Goal: Browse casually: Explore the website without a specific task or goal

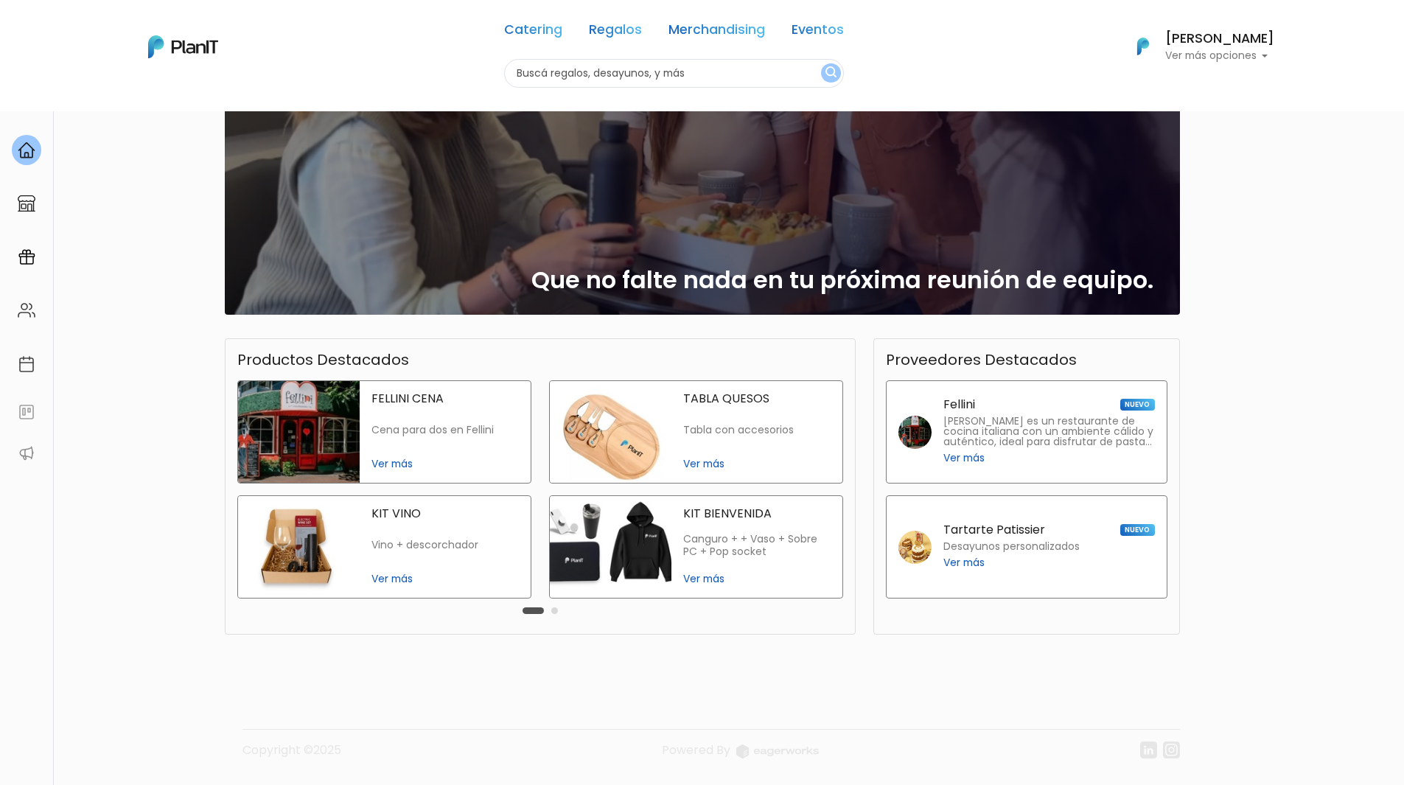
scroll to position [111, 0]
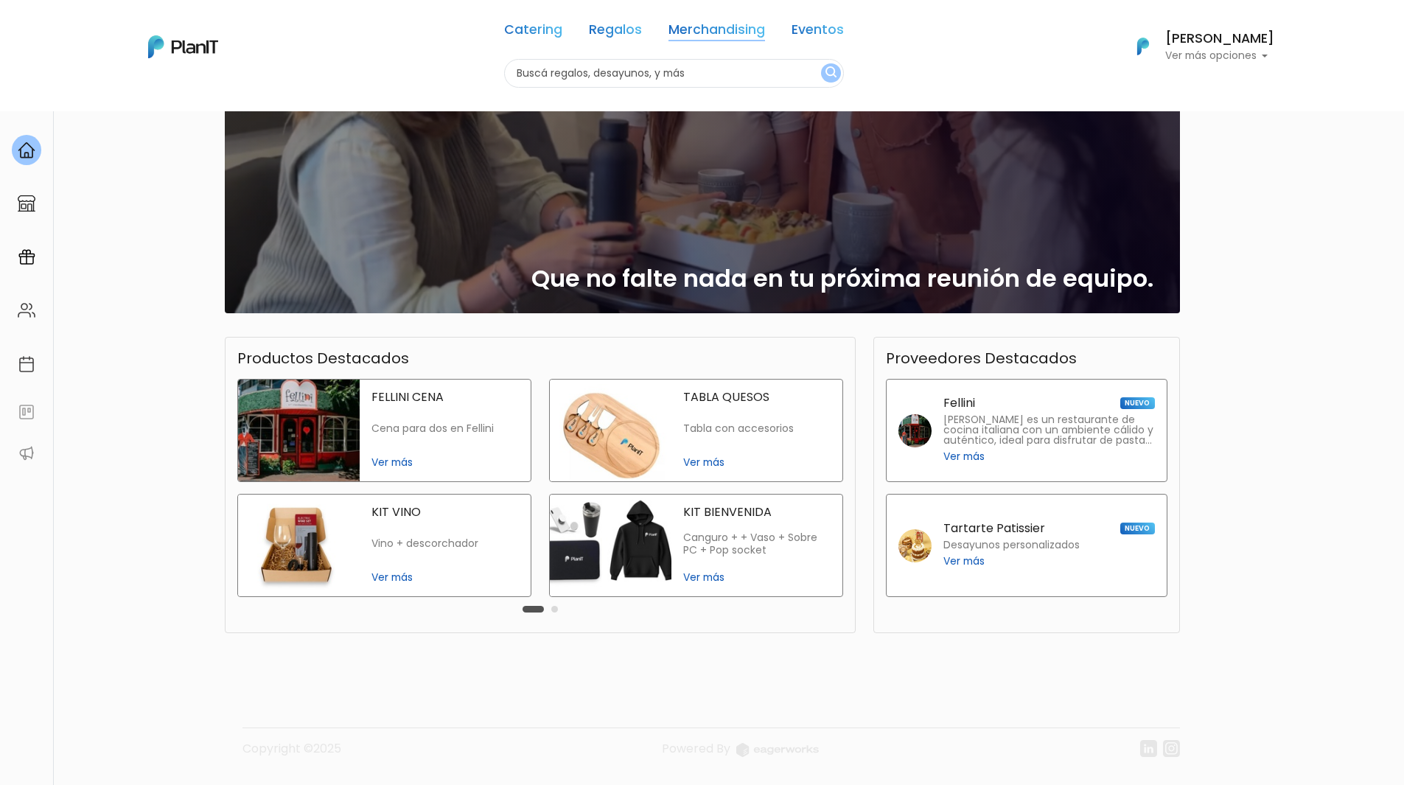
click at [680, 28] on link "Merchandising" at bounding box center [717, 33] width 97 height 18
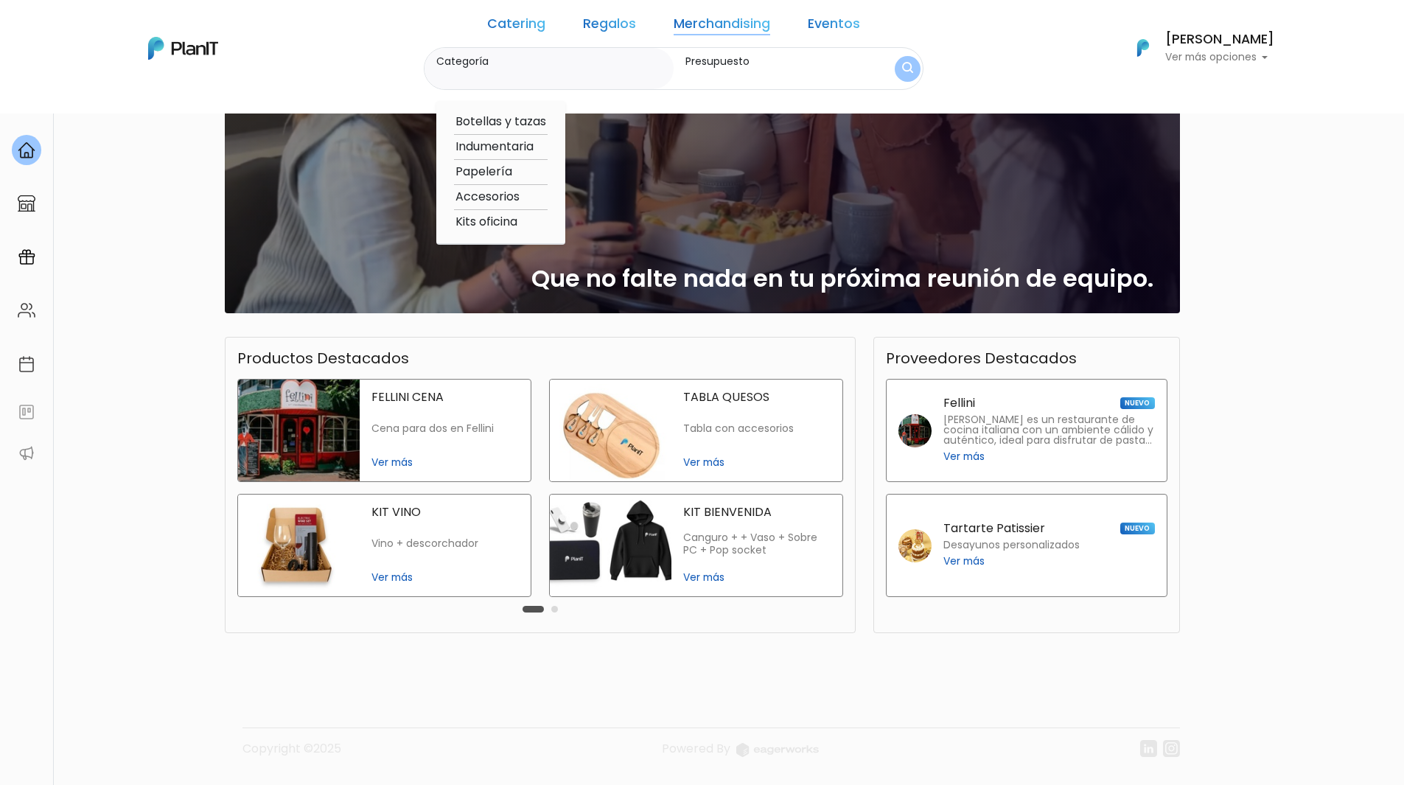
click at [902, 74] on img "submit" at bounding box center [907, 69] width 11 height 14
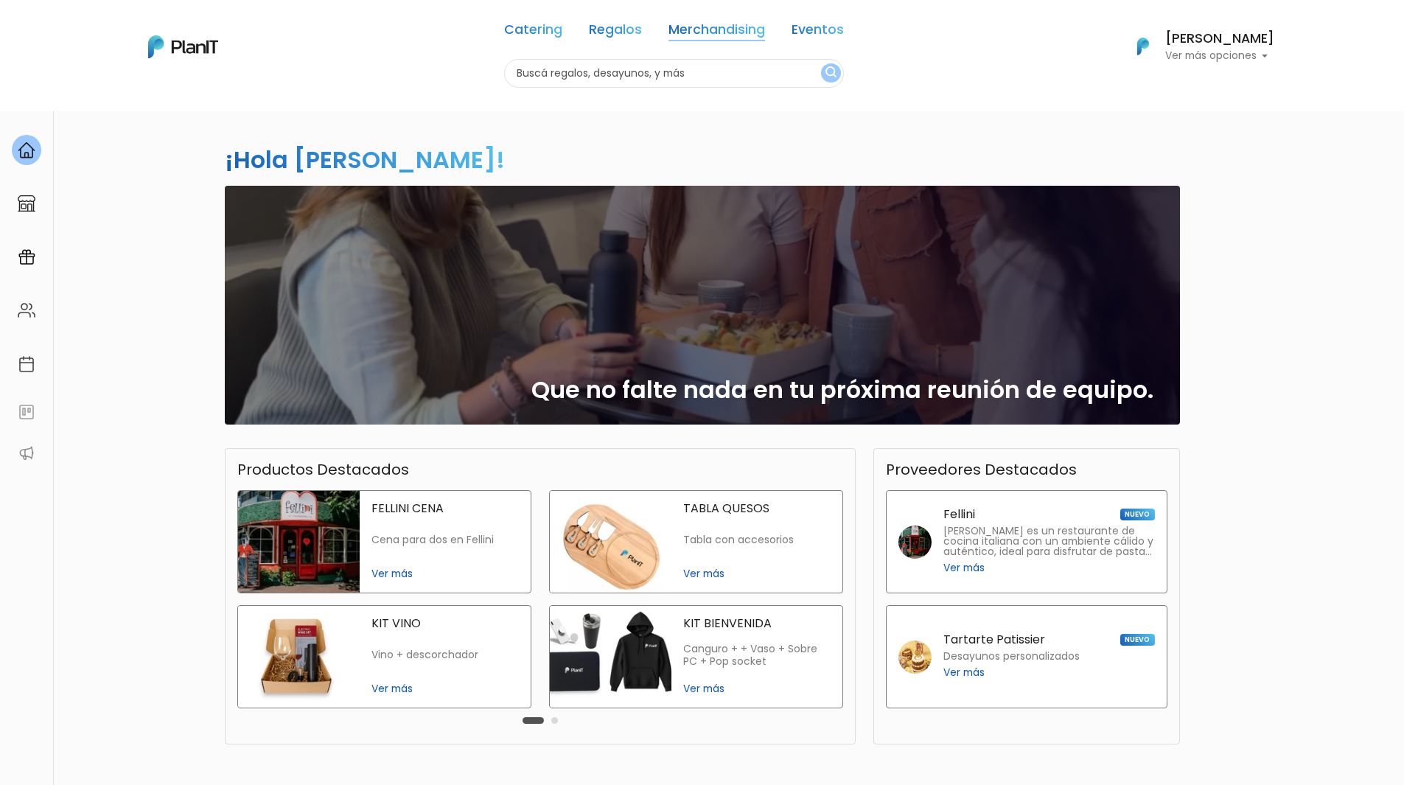
click at [685, 32] on link "Merchandising" at bounding box center [717, 33] width 97 height 18
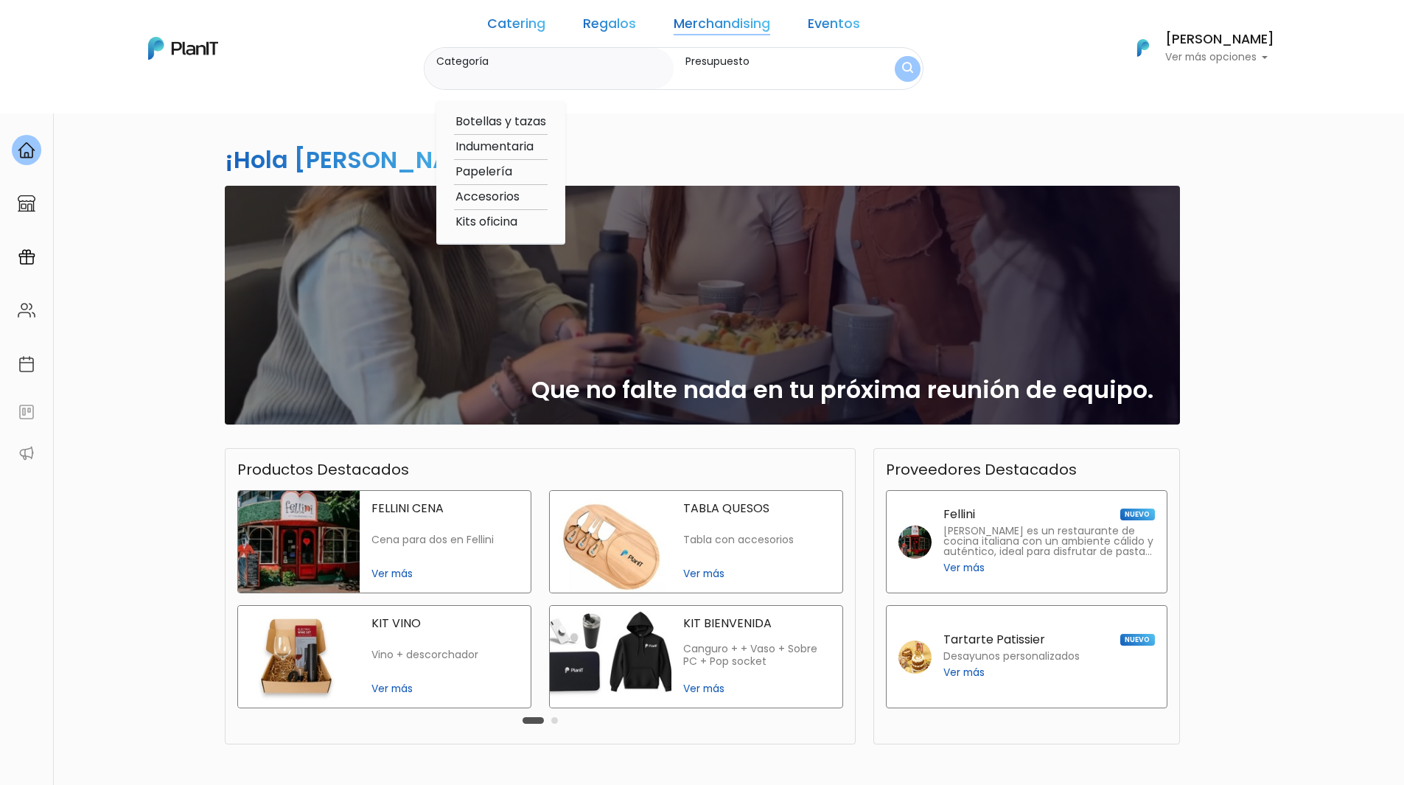
click at [711, 63] on label "Presupuesto" at bounding box center [776, 61] width 182 height 15
click at [711, 69] on input "Presupuesto" at bounding box center [776, 76] width 182 height 15
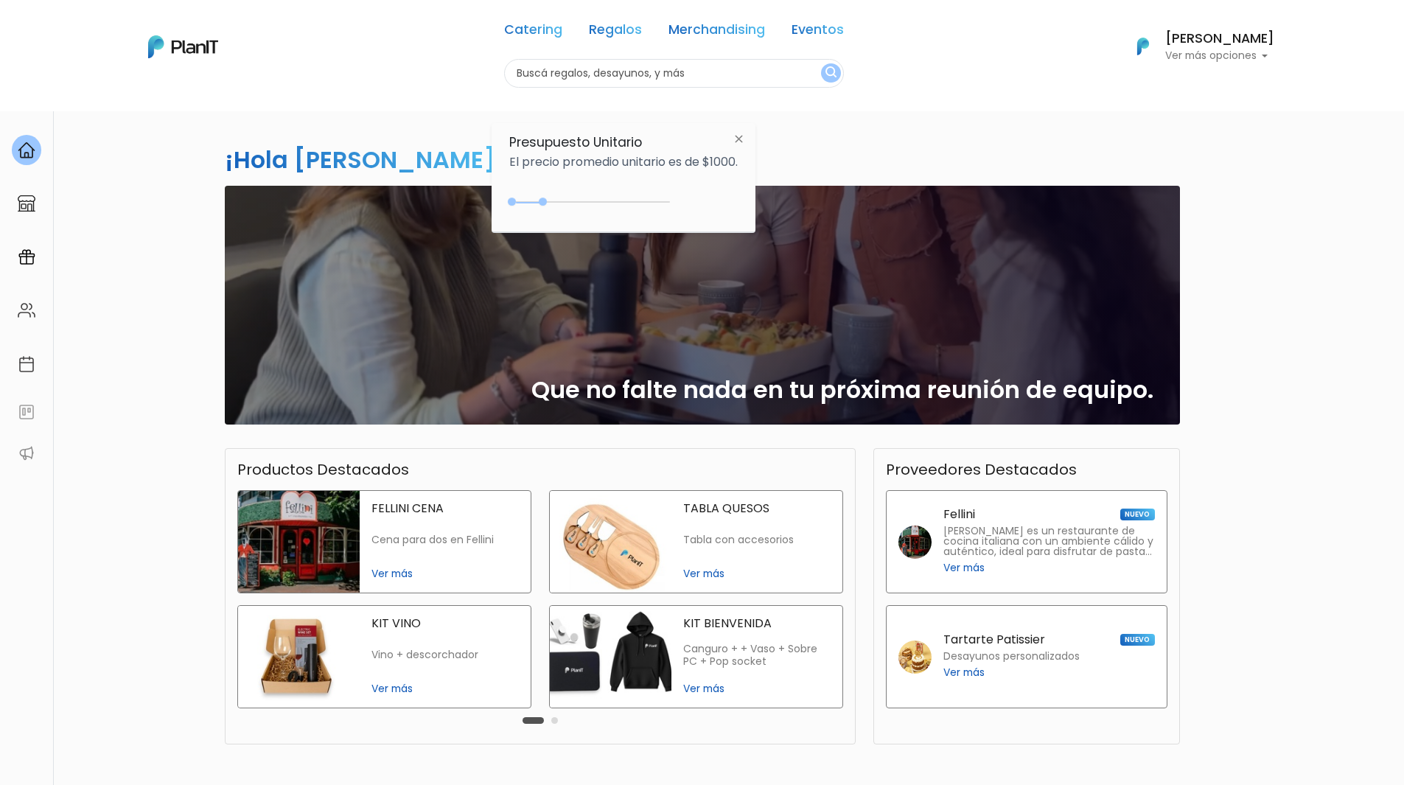
click at [715, 76] on input "text" at bounding box center [674, 73] width 340 height 29
drag, startPoint x: 545, startPoint y: 201, endPoint x: 536, endPoint y: 201, distance: 8.8
click at [536, 201] on div at bounding box center [532, 202] width 8 height 8
click at [826, 76] on img "submit" at bounding box center [831, 73] width 11 height 14
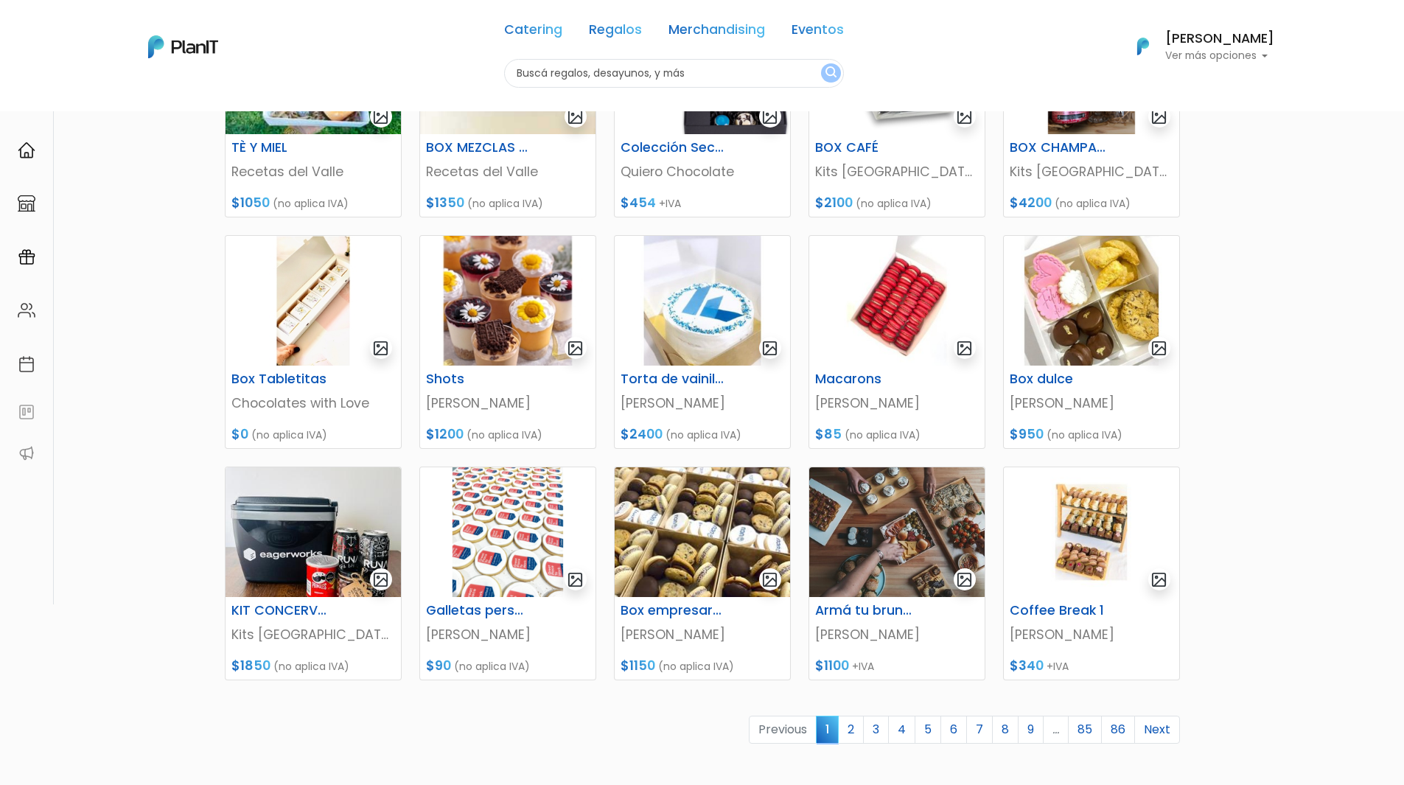
scroll to position [369, 0]
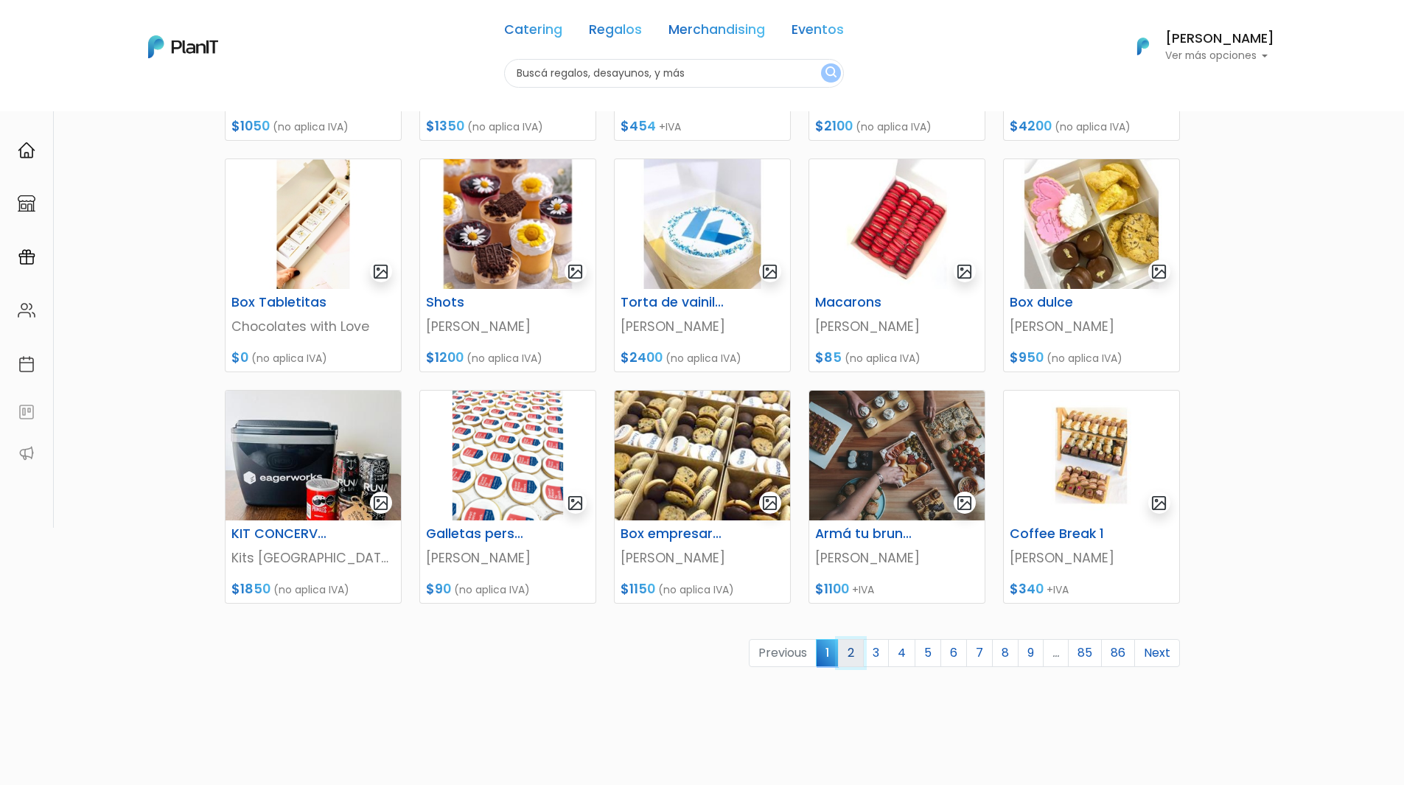
click at [848, 654] on link "2" at bounding box center [851, 653] width 26 height 28
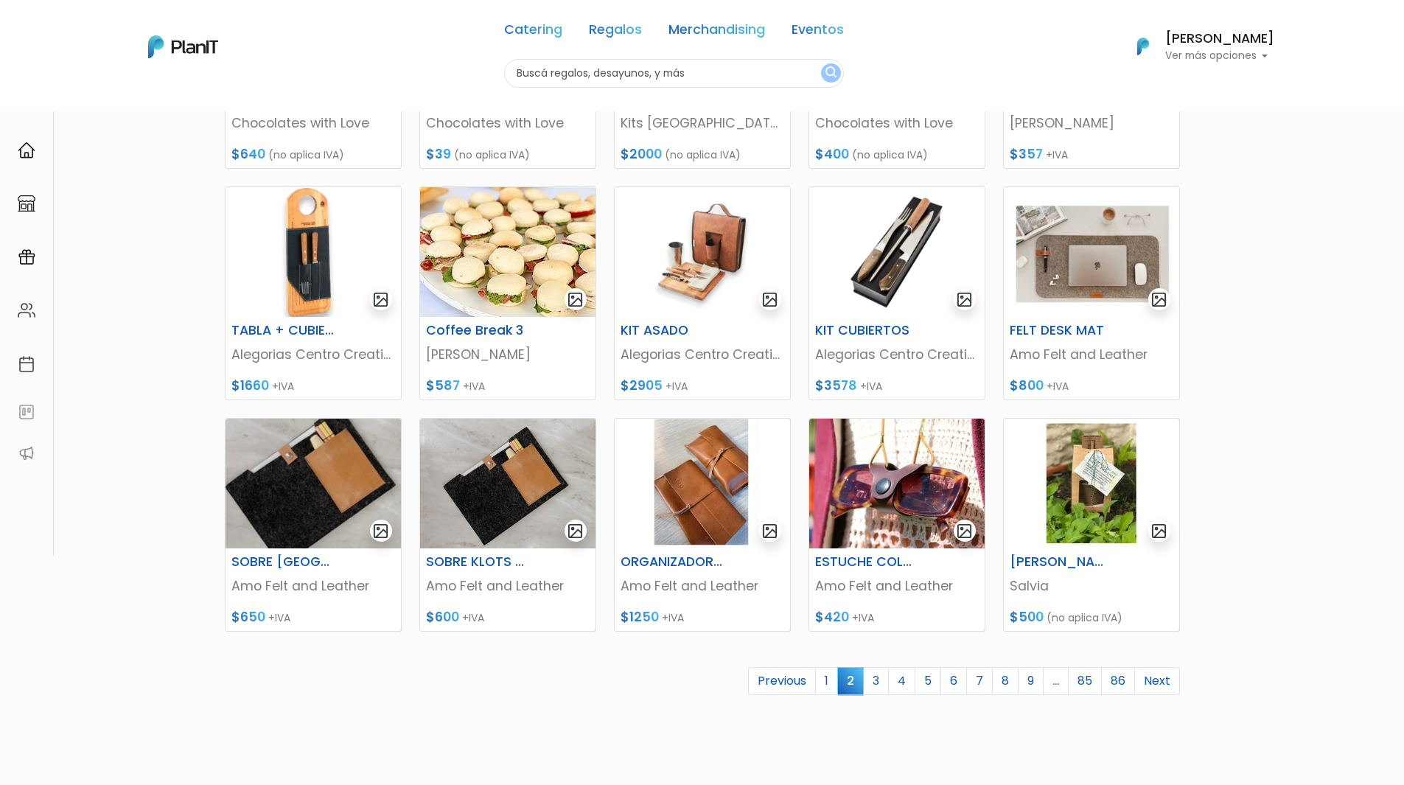
scroll to position [369, 0]
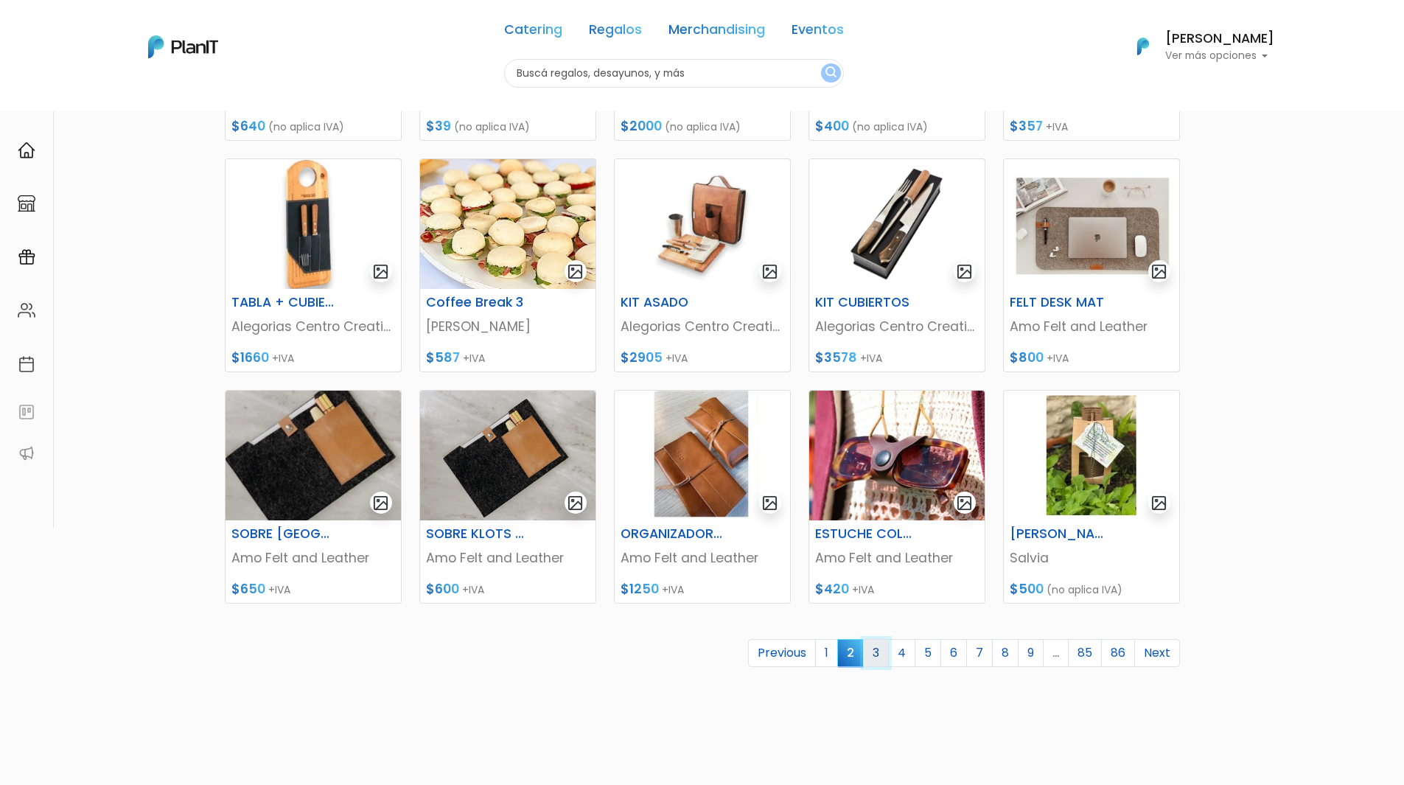
click at [876, 646] on link "3" at bounding box center [876, 653] width 26 height 28
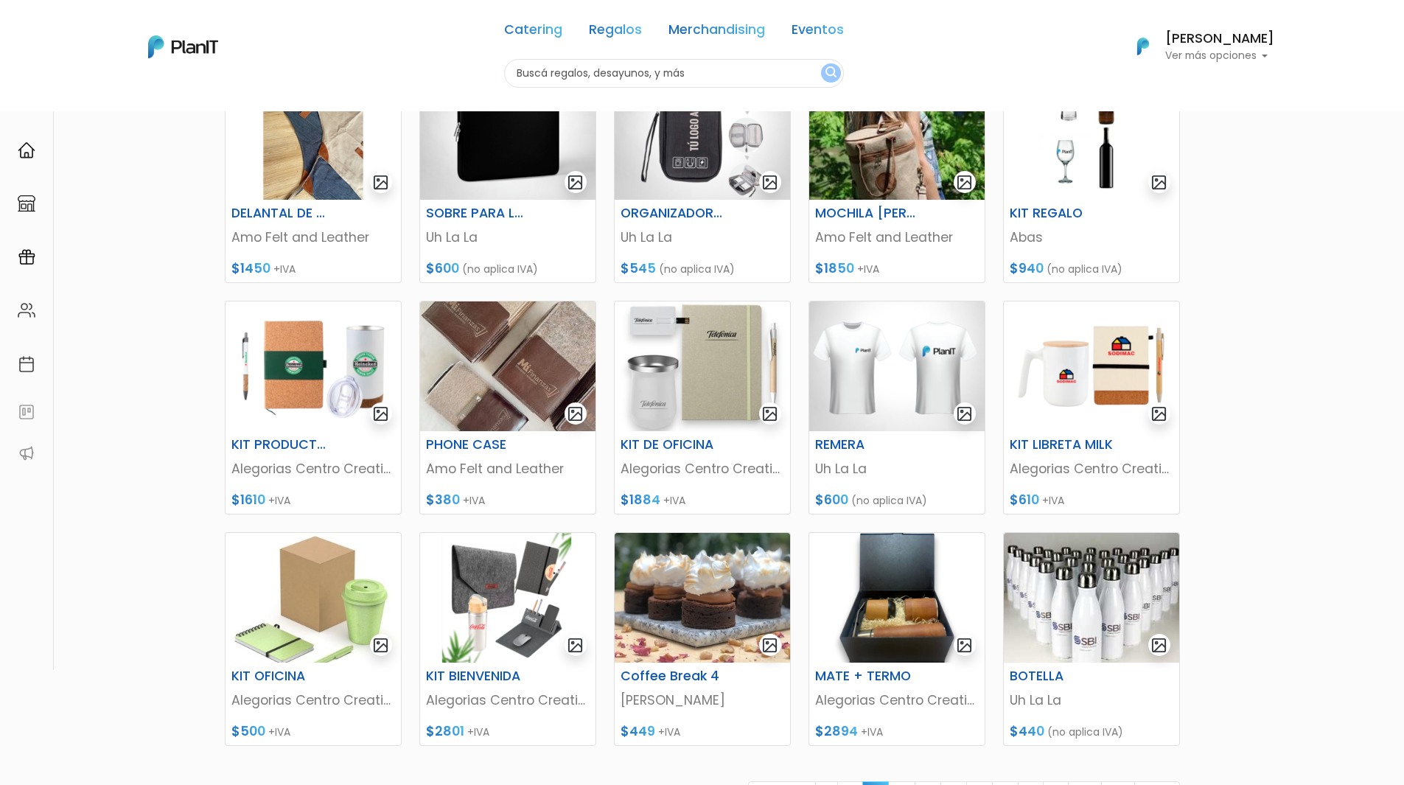
scroll to position [295, 0]
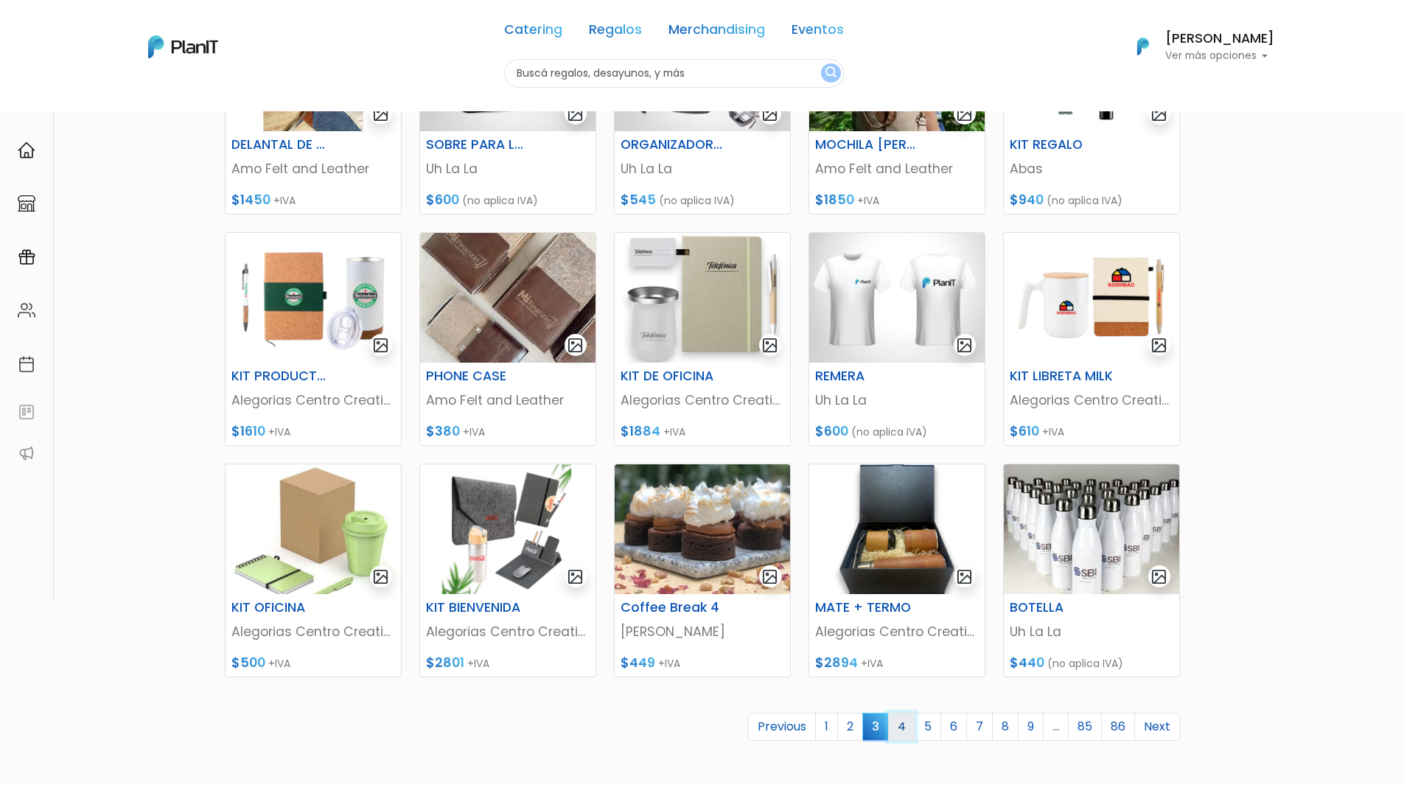
click at [905, 727] on link "4" at bounding box center [901, 727] width 27 height 28
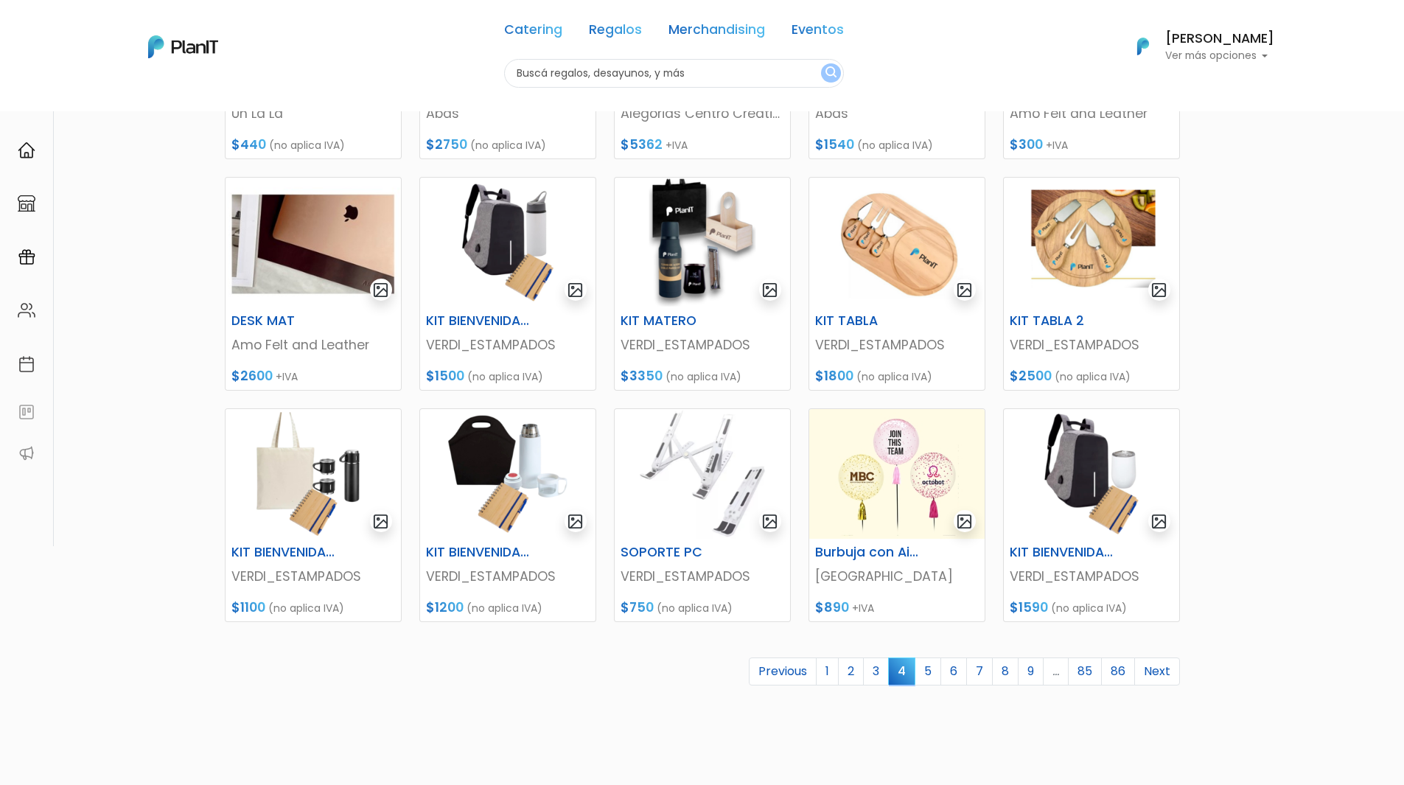
scroll to position [369, 0]
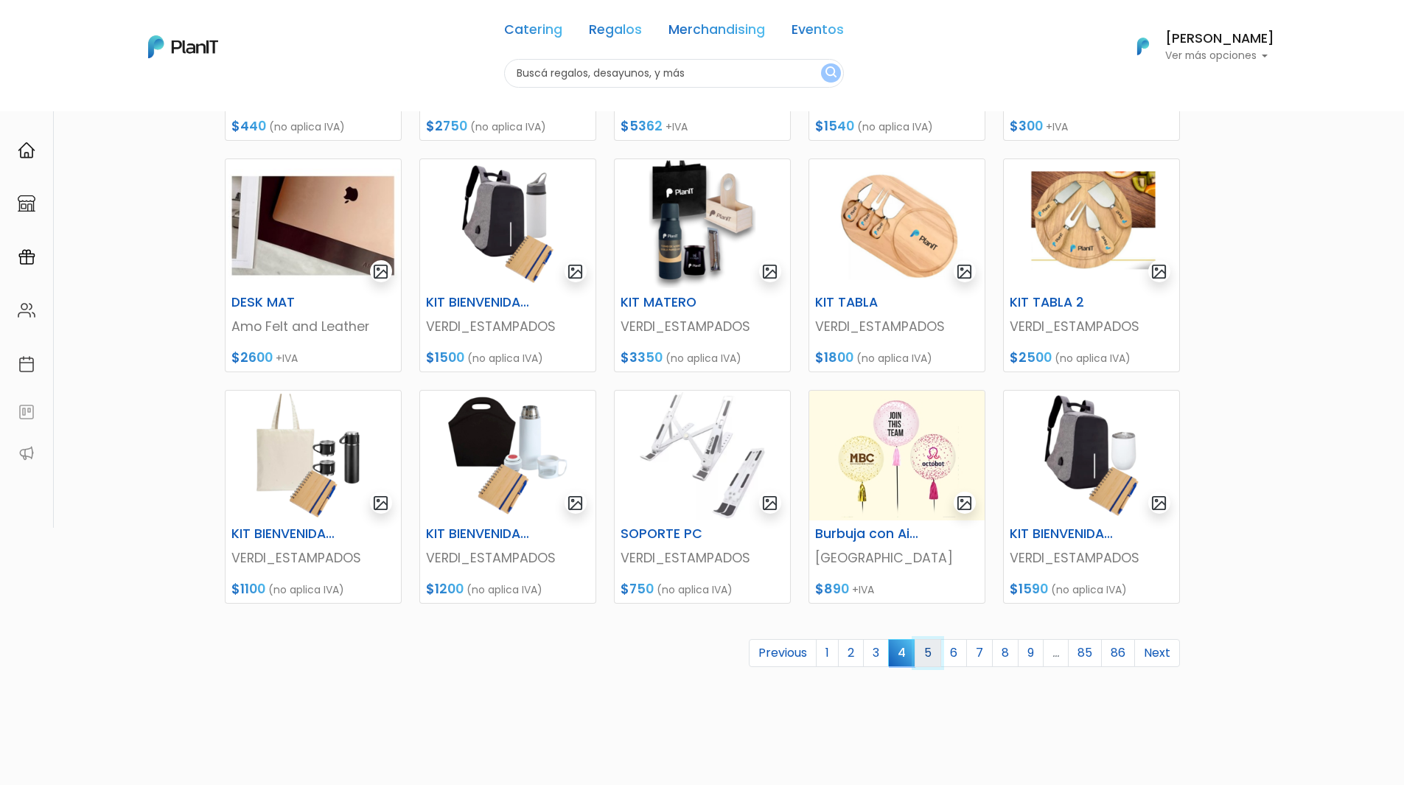
click at [929, 660] on link "5" at bounding box center [928, 653] width 27 height 28
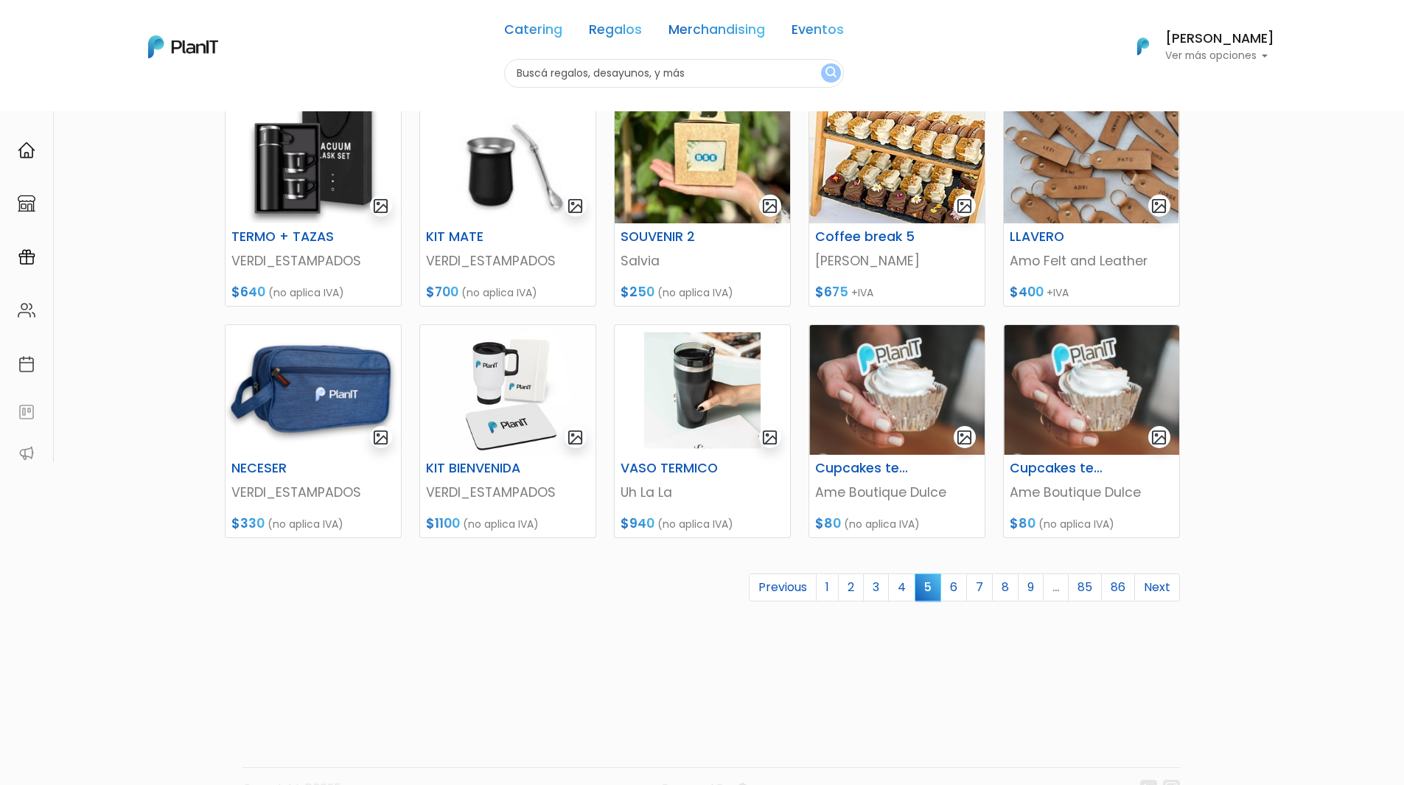
scroll to position [442, 0]
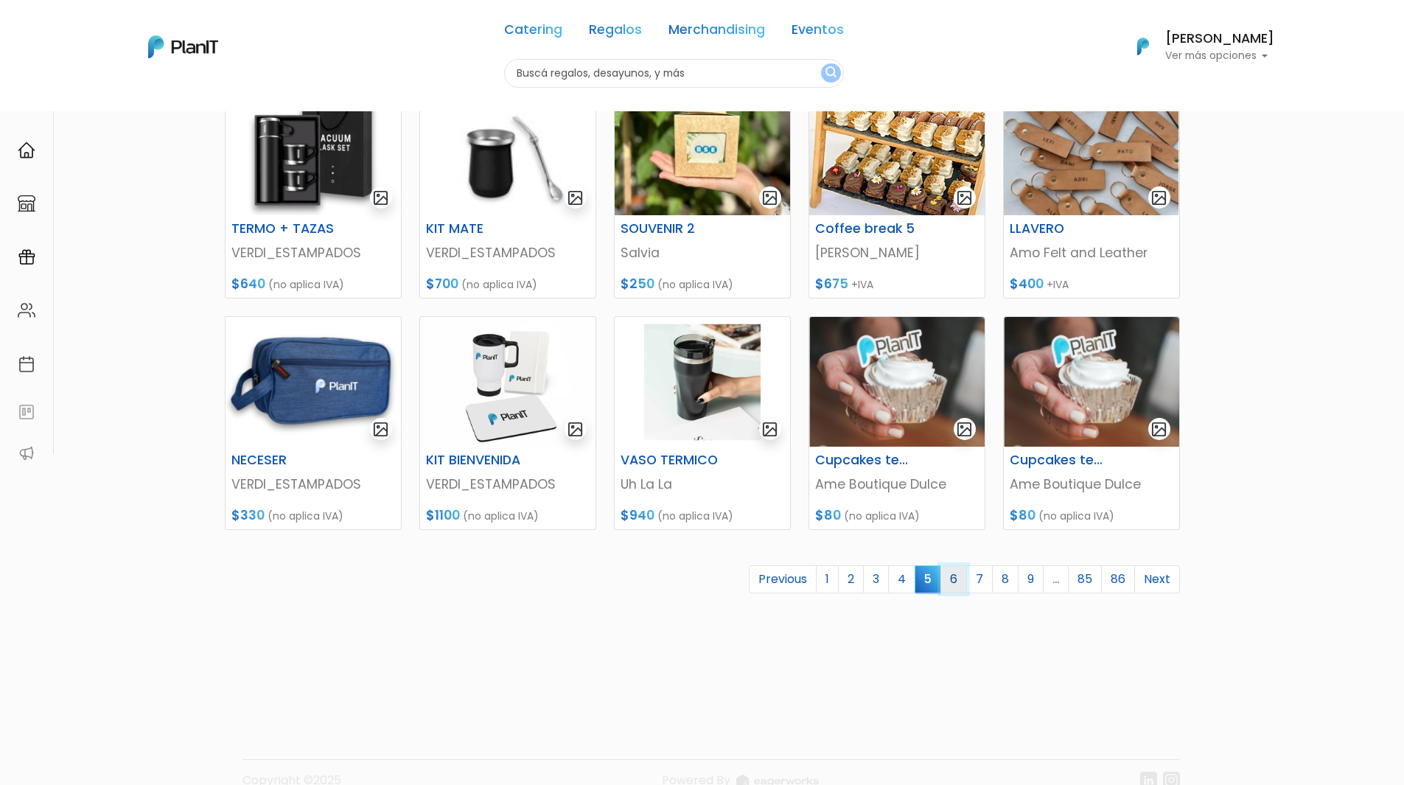
click at [948, 576] on link "6" at bounding box center [954, 579] width 27 height 28
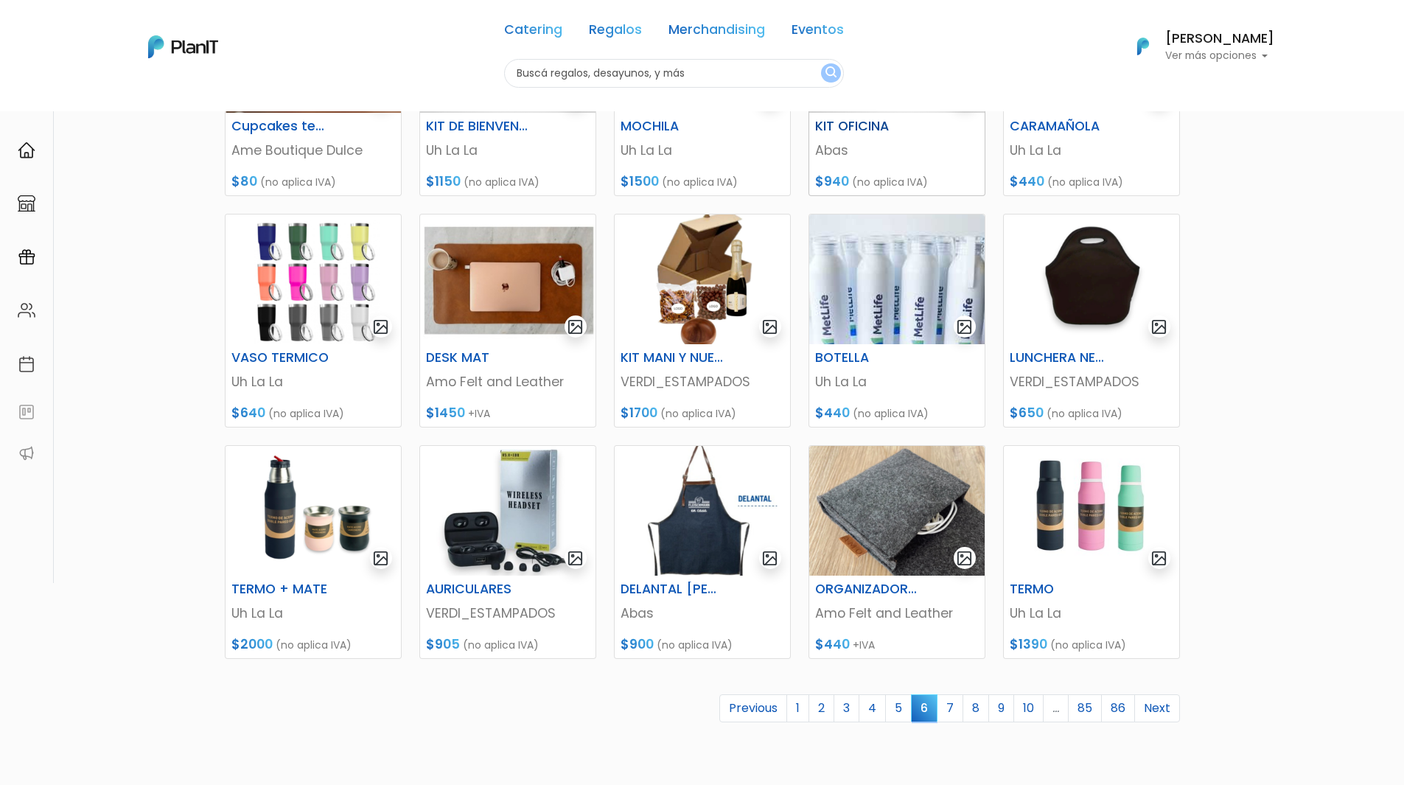
scroll to position [369, 0]
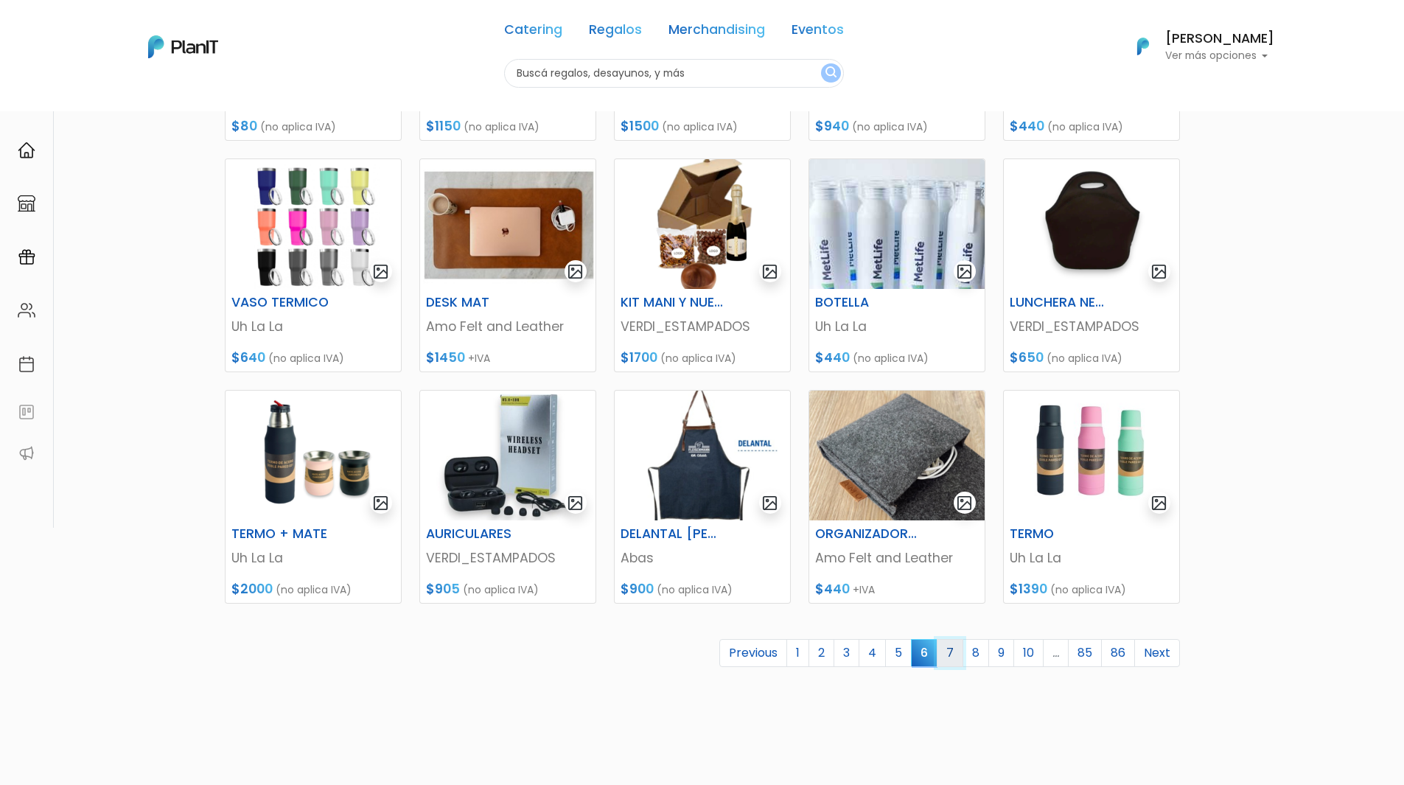
click at [953, 656] on link "7" at bounding box center [950, 653] width 27 height 28
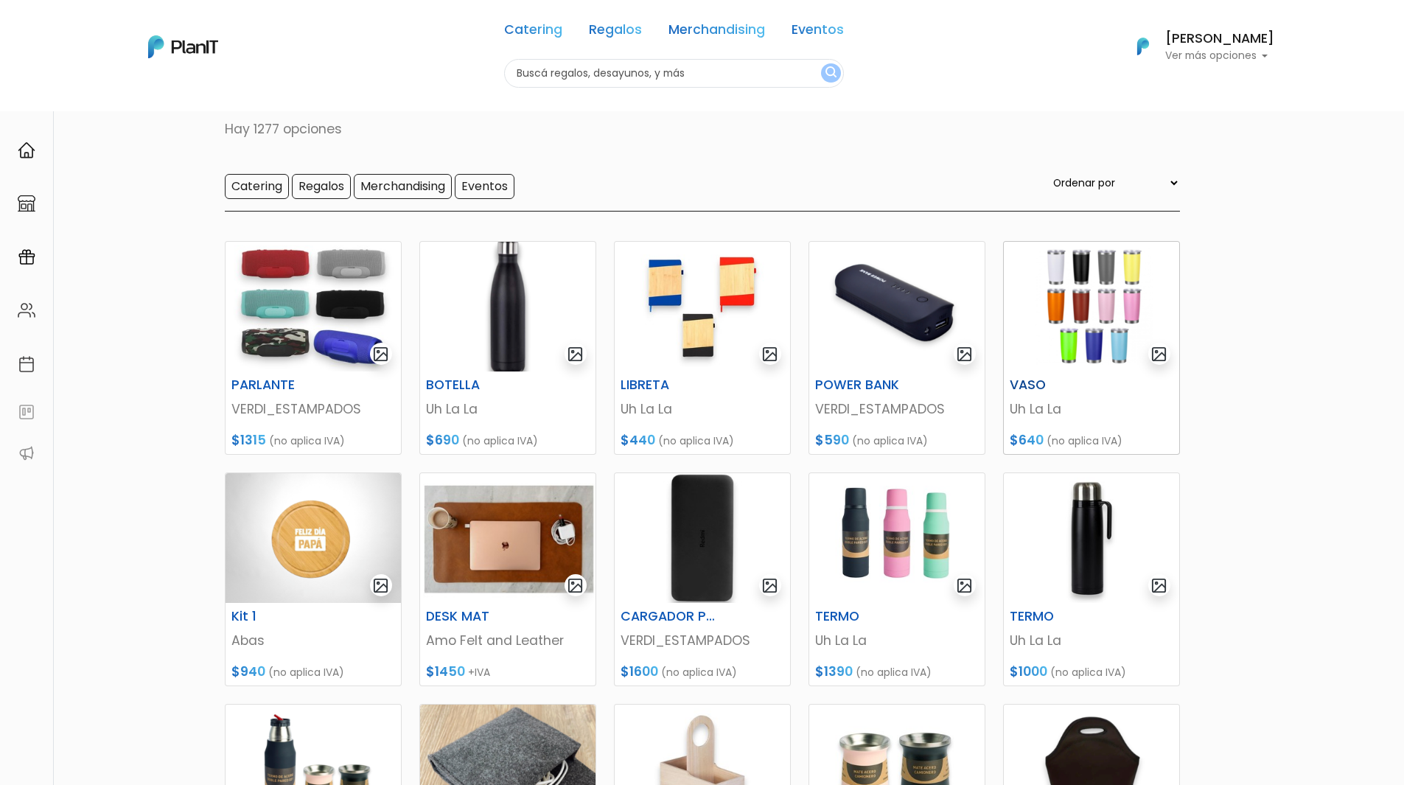
scroll to position [369, 0]
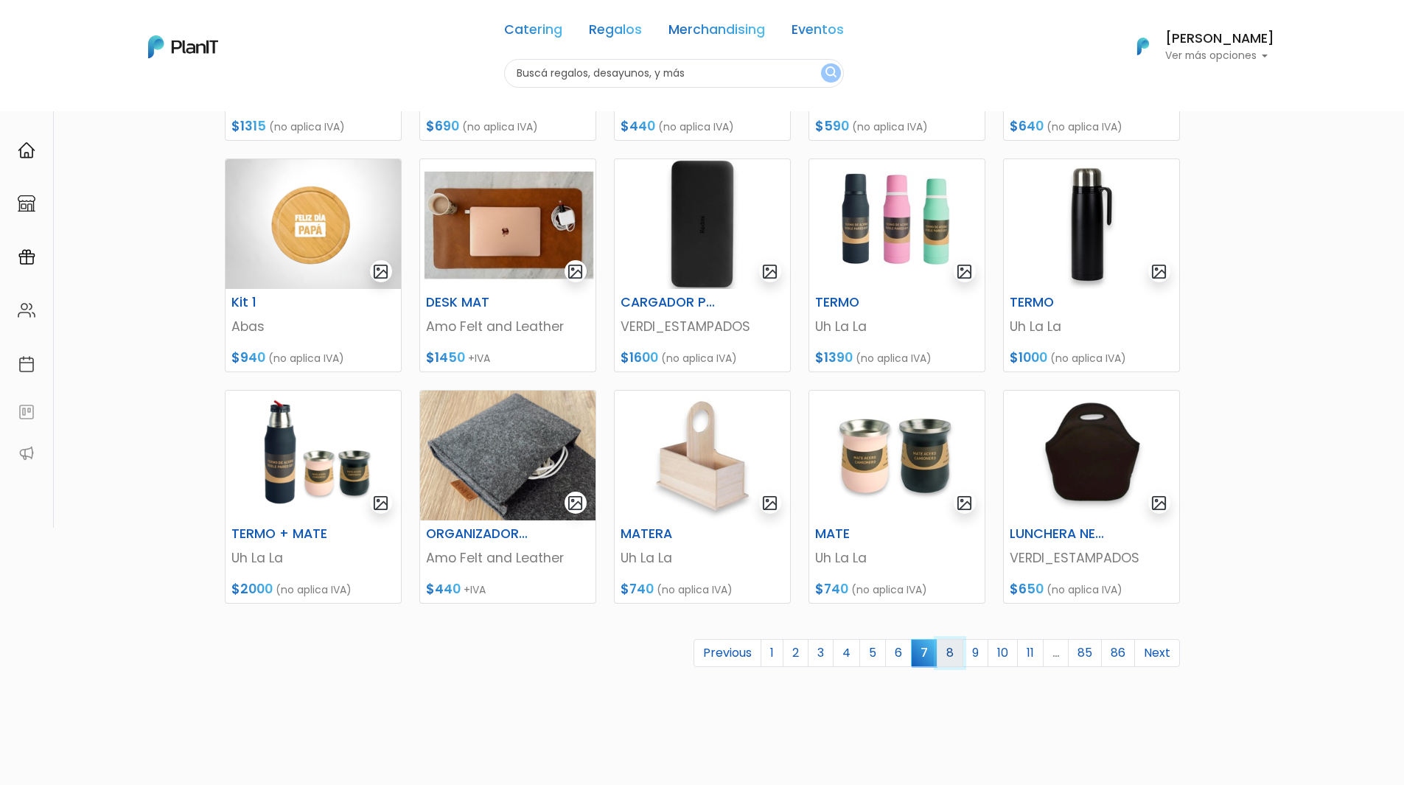
click at [946, 653] on link "8" at bounding box center [950, 653] width 27 height 28
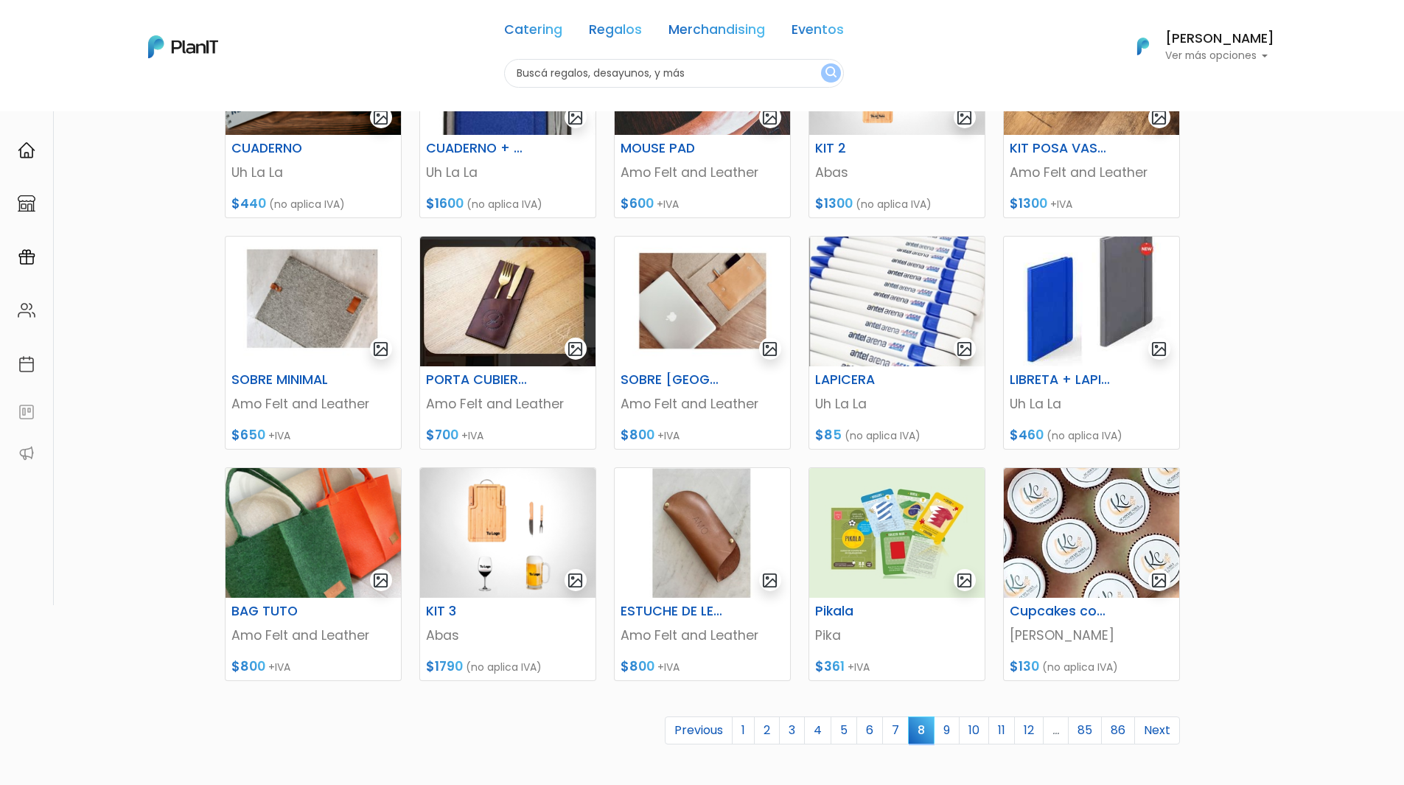
scroll to position [295, 0]
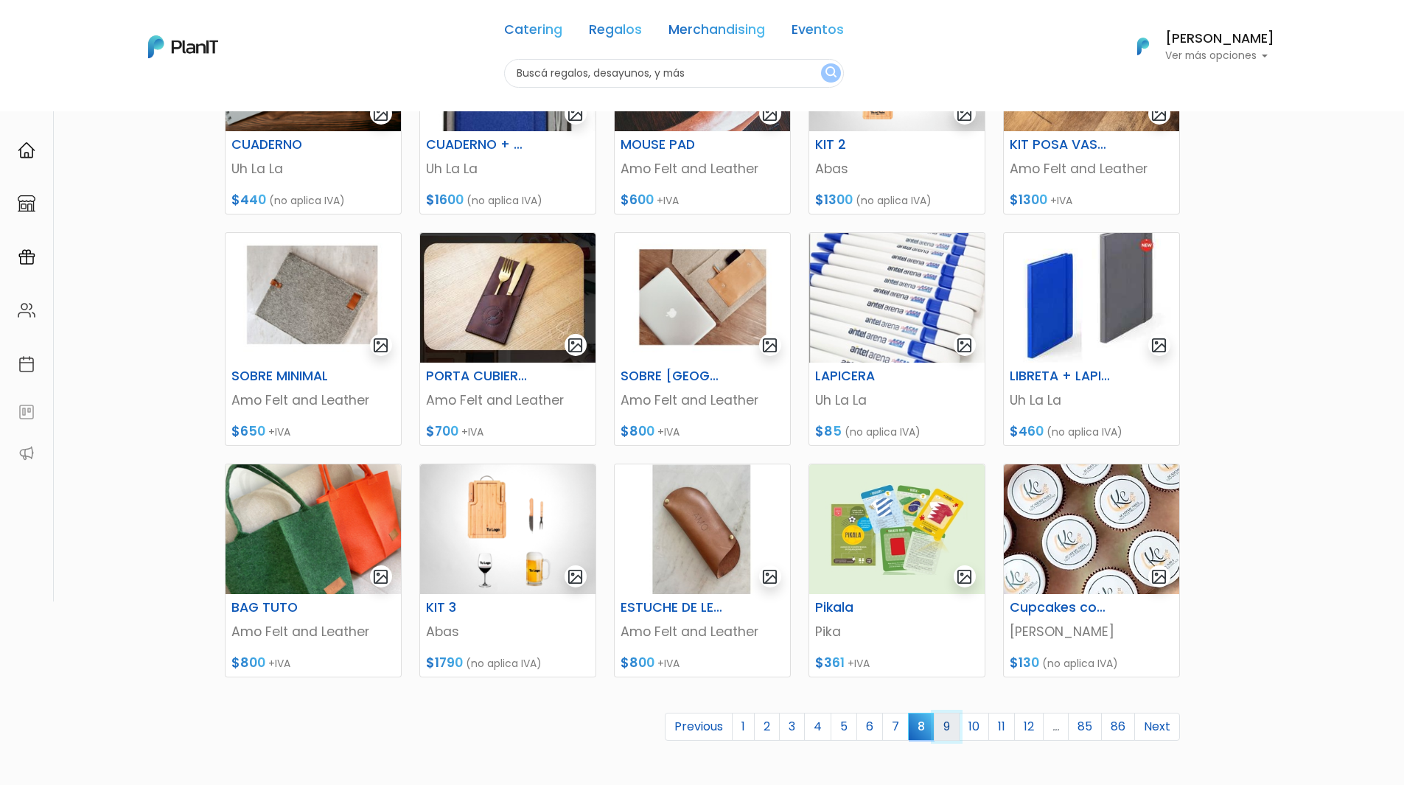
click at [950, 725] on link "9" at bounding box center [947, 727] width 26 height 28
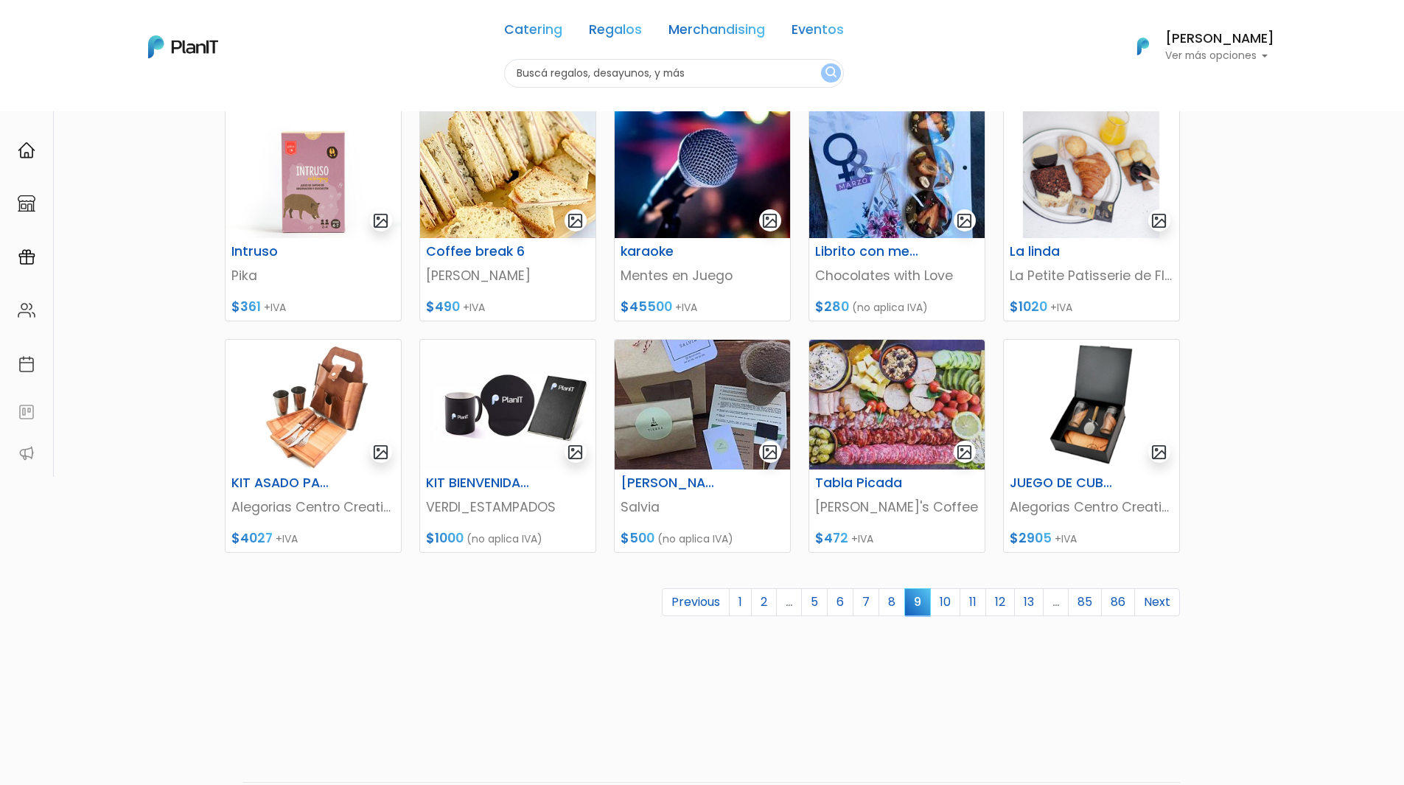
scroll to position [470, 0]
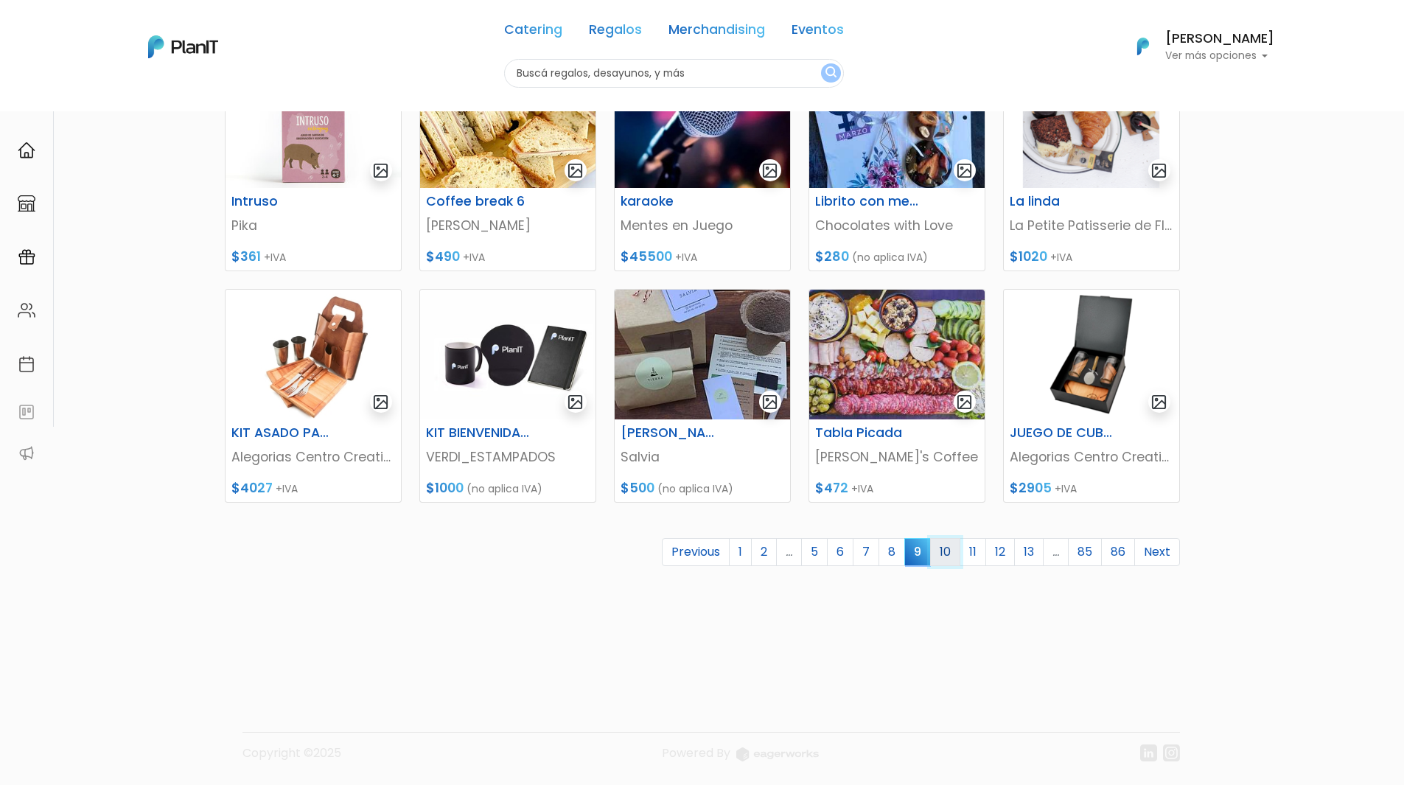
click at [942, 556] on link "10" at bounding box center [945, 552] width 30 height 28
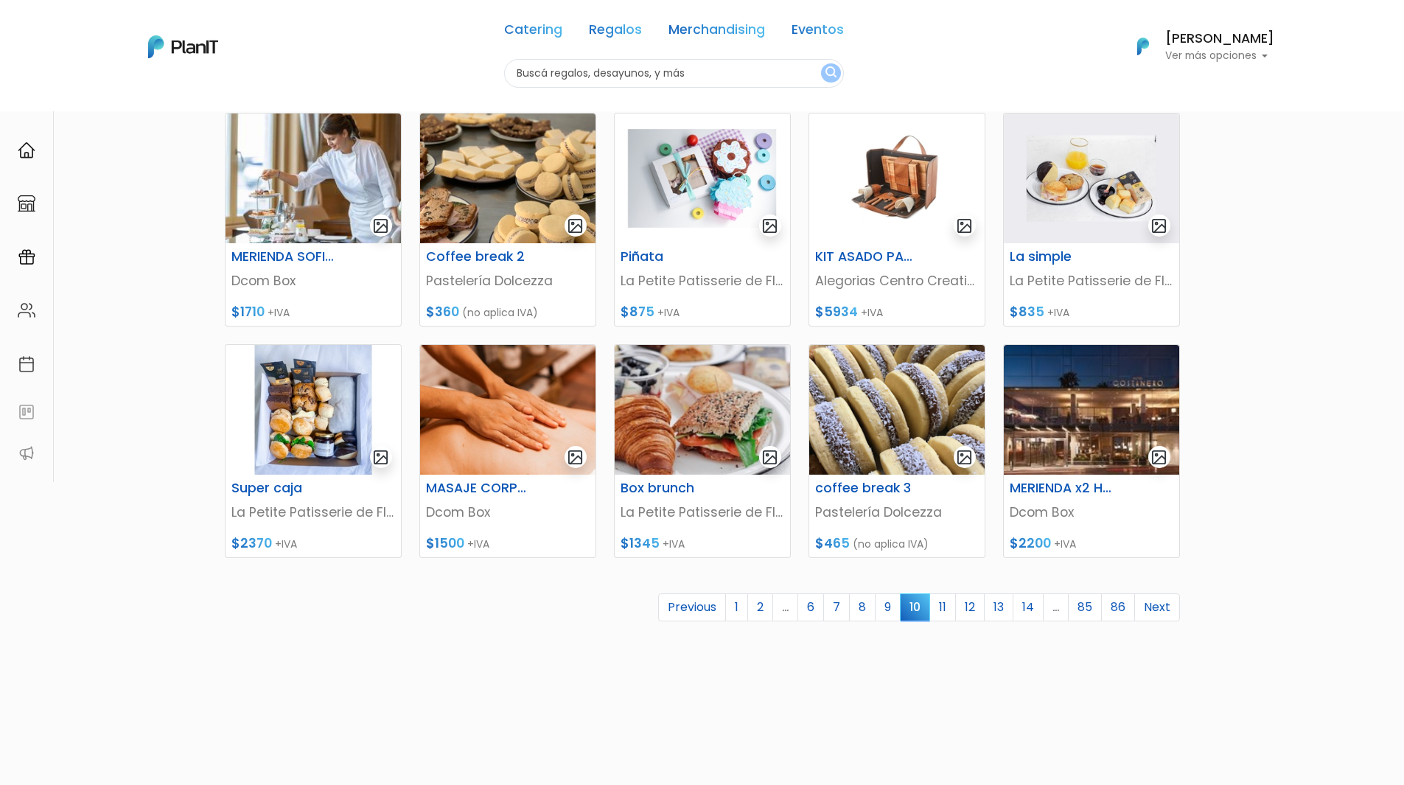
scroll to position [470, 0]
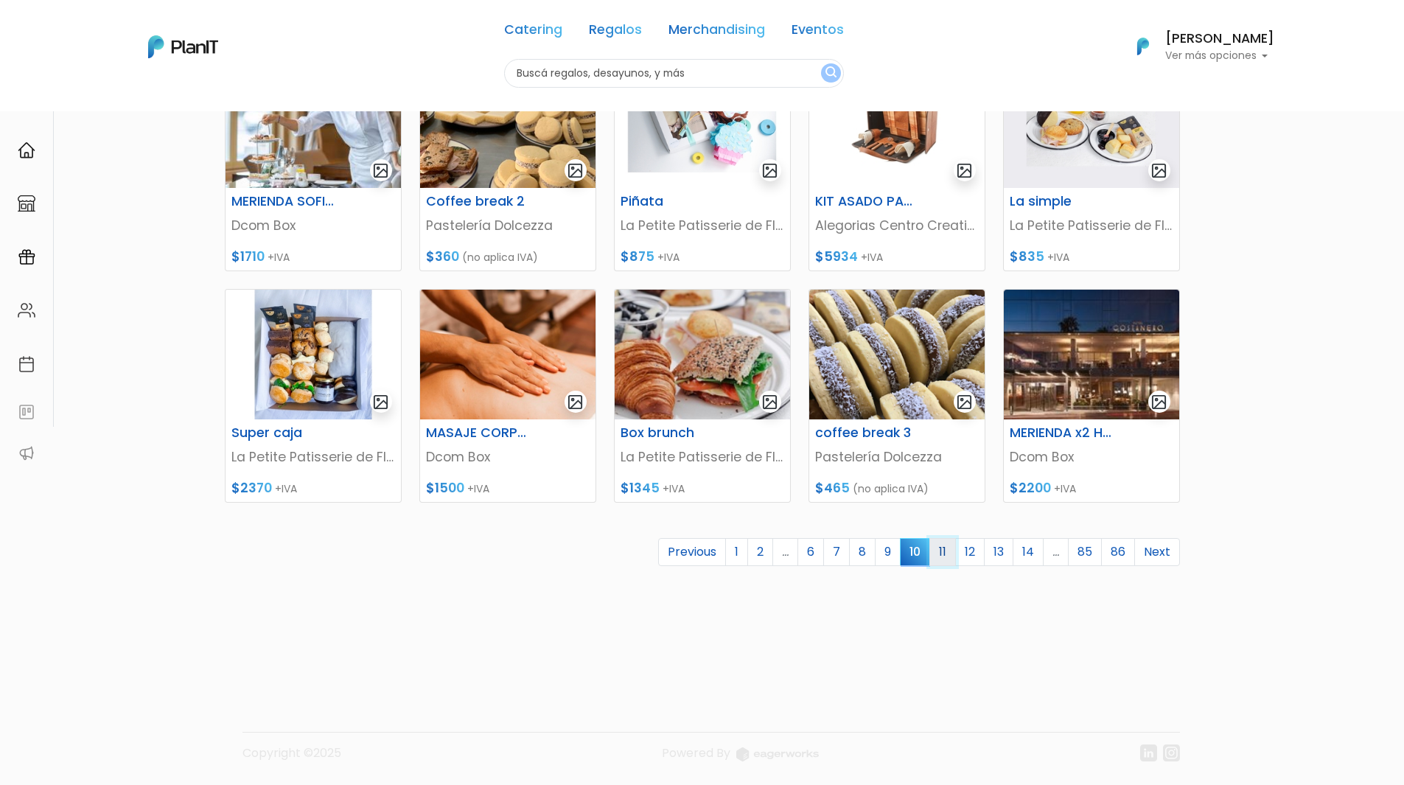
click at [941, 548] on link "11" at bounding box center [942, 552] width 27 height 28
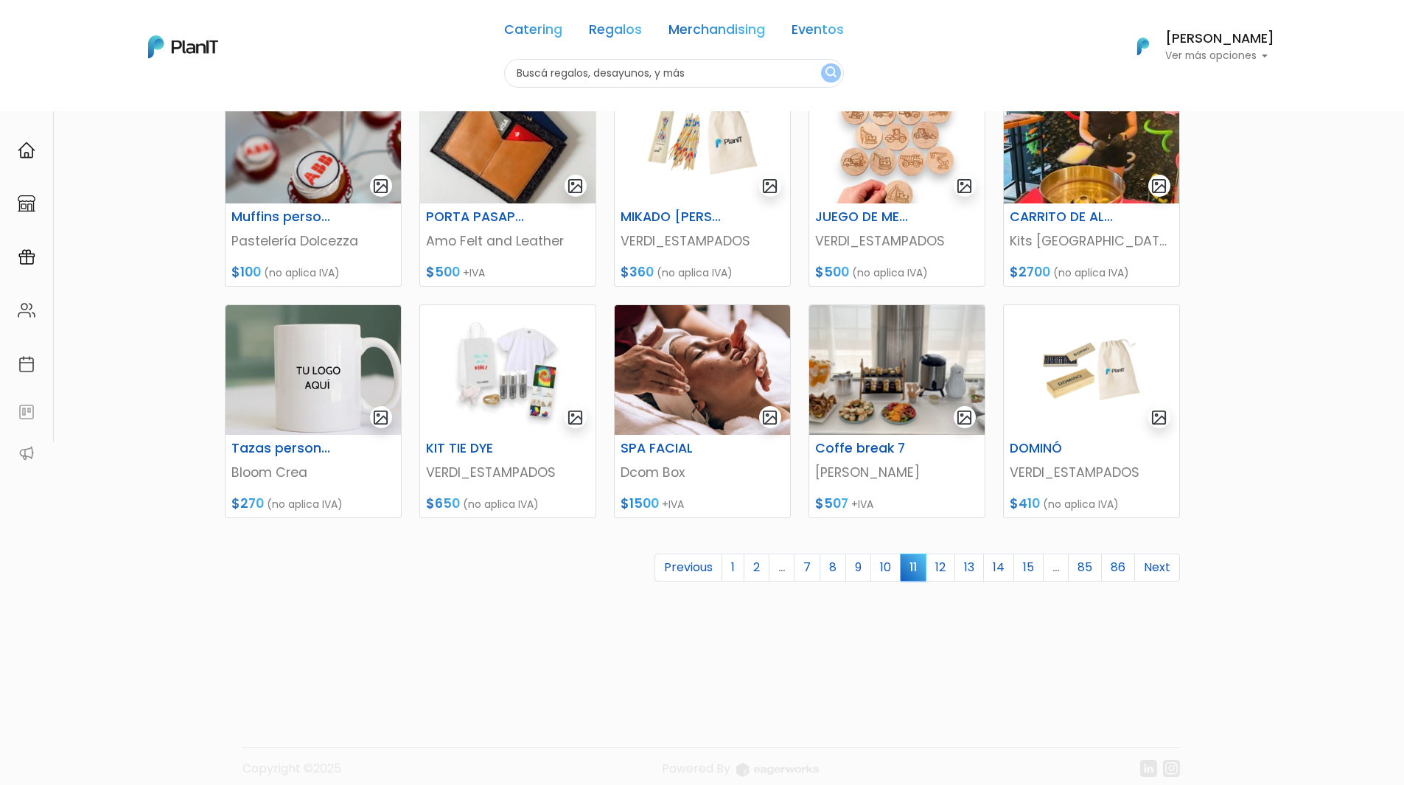
scroll to position [470, 0]
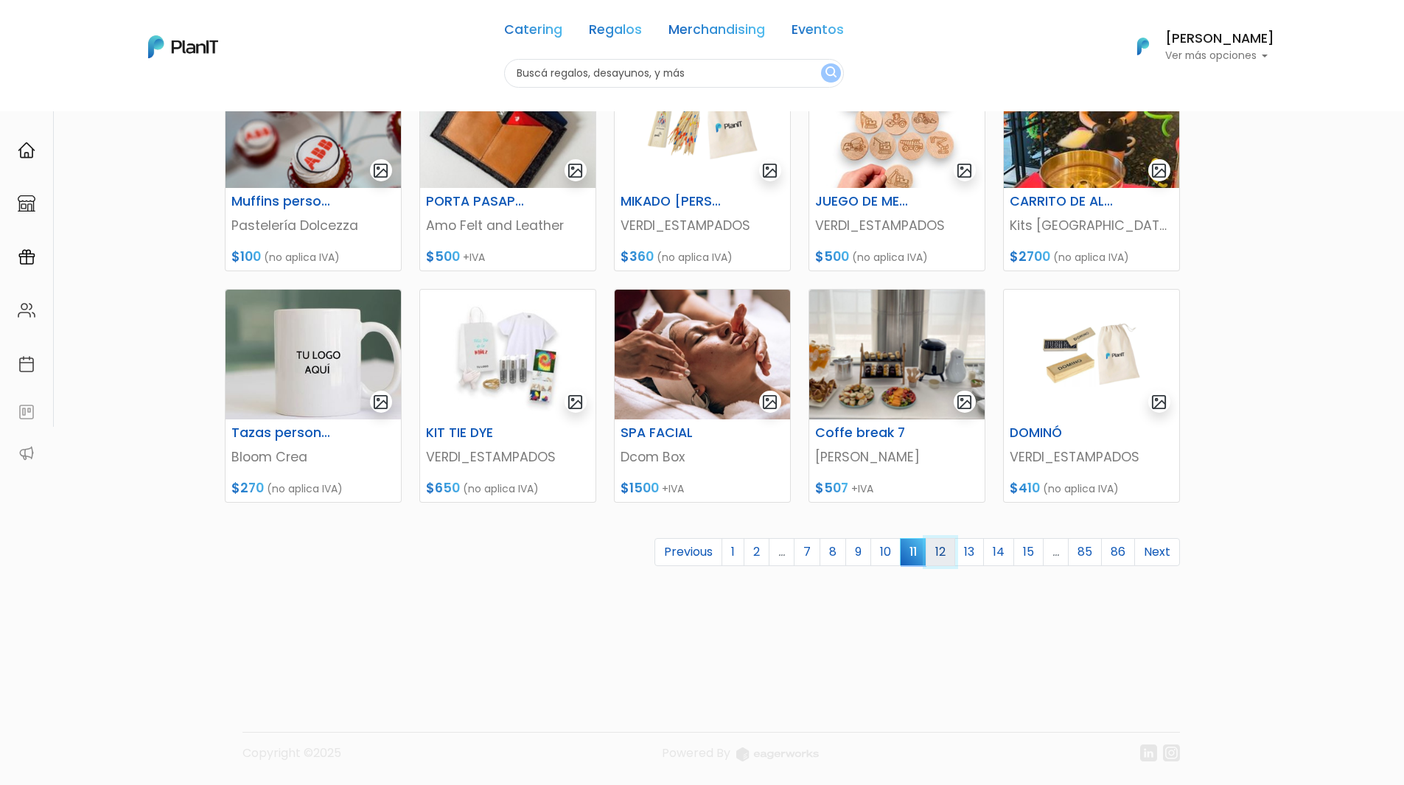
click at [946, 554] on link "12" at bounding box center [940, 552] width 29 height 28
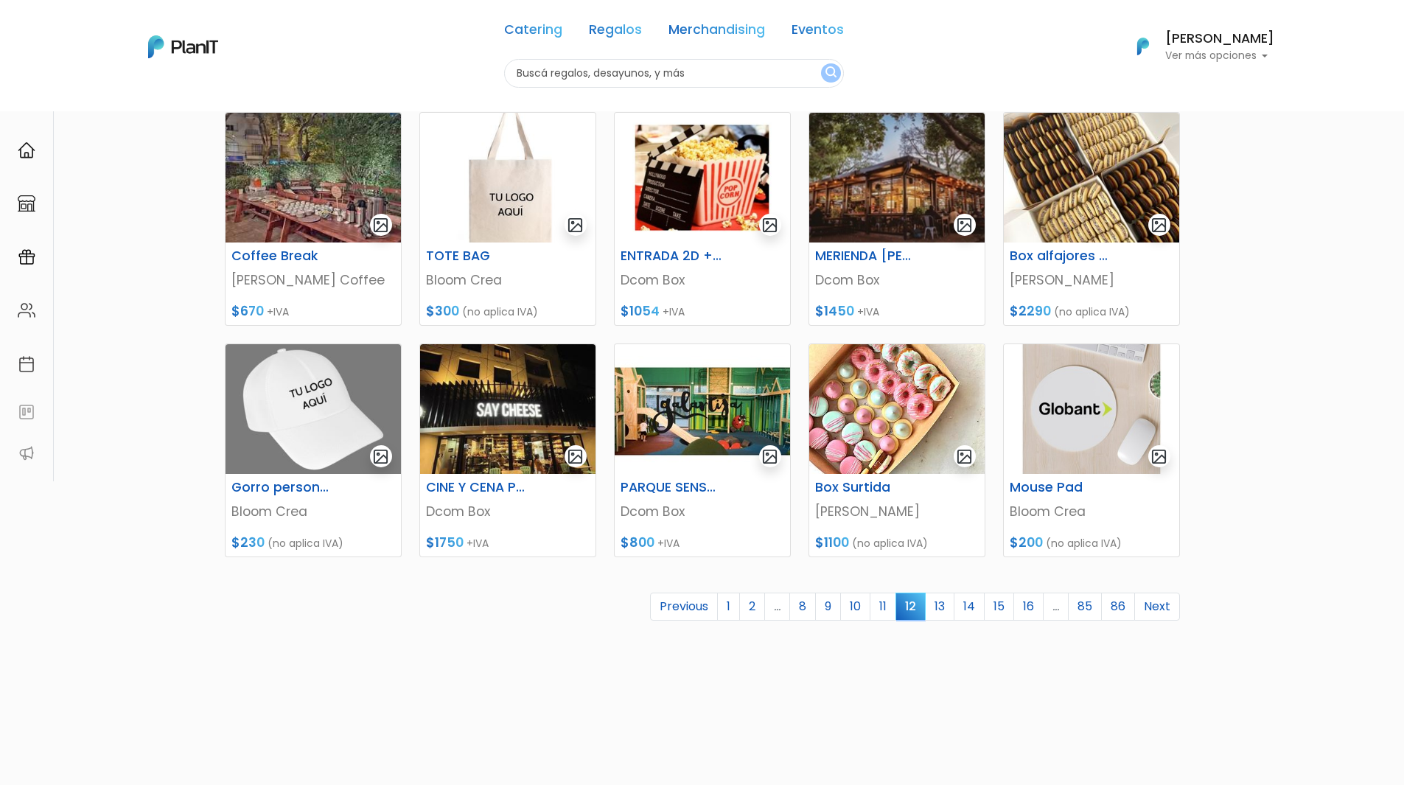
scroll to position [470, 0]
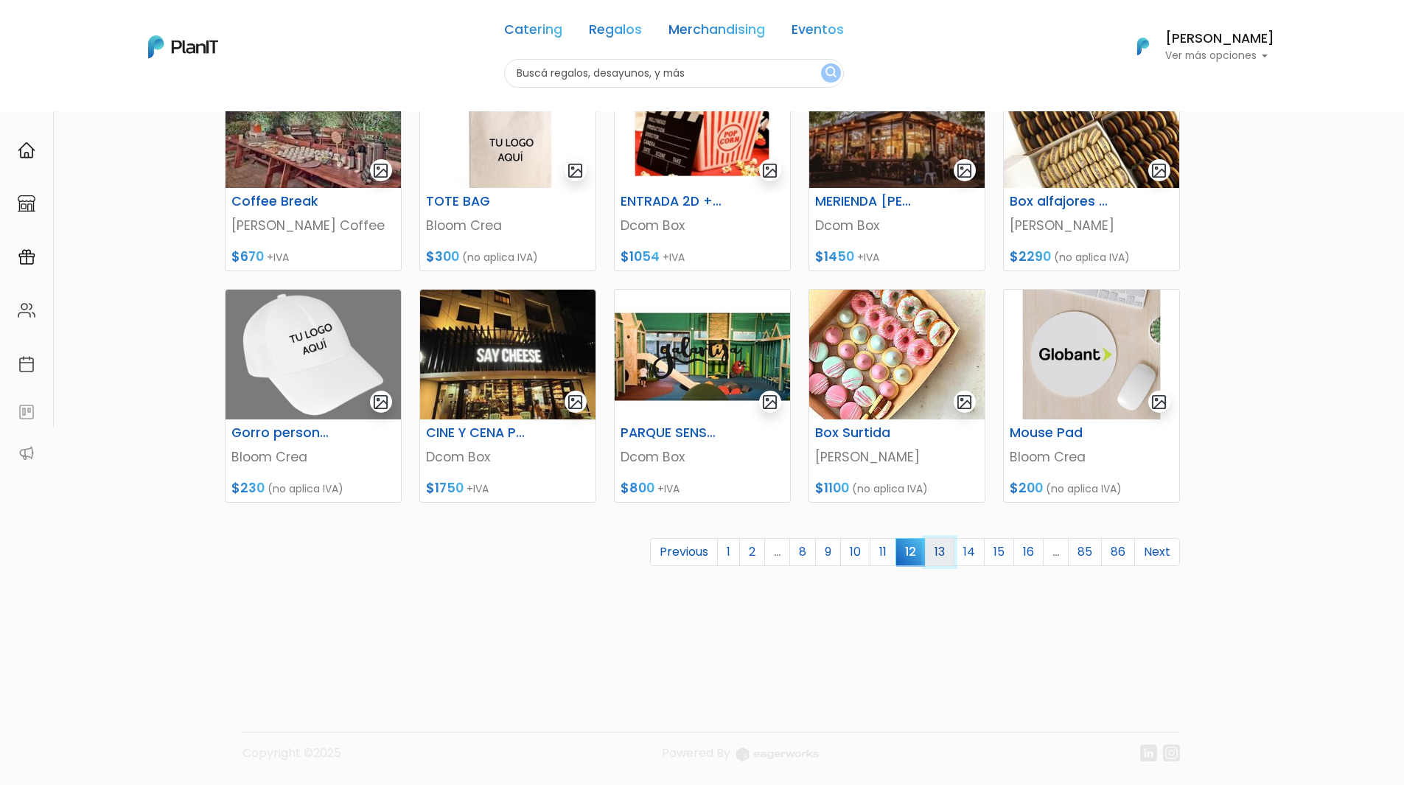
click at [946, 546] on link "13" at bounding box center [939, 552] width 29 height 28
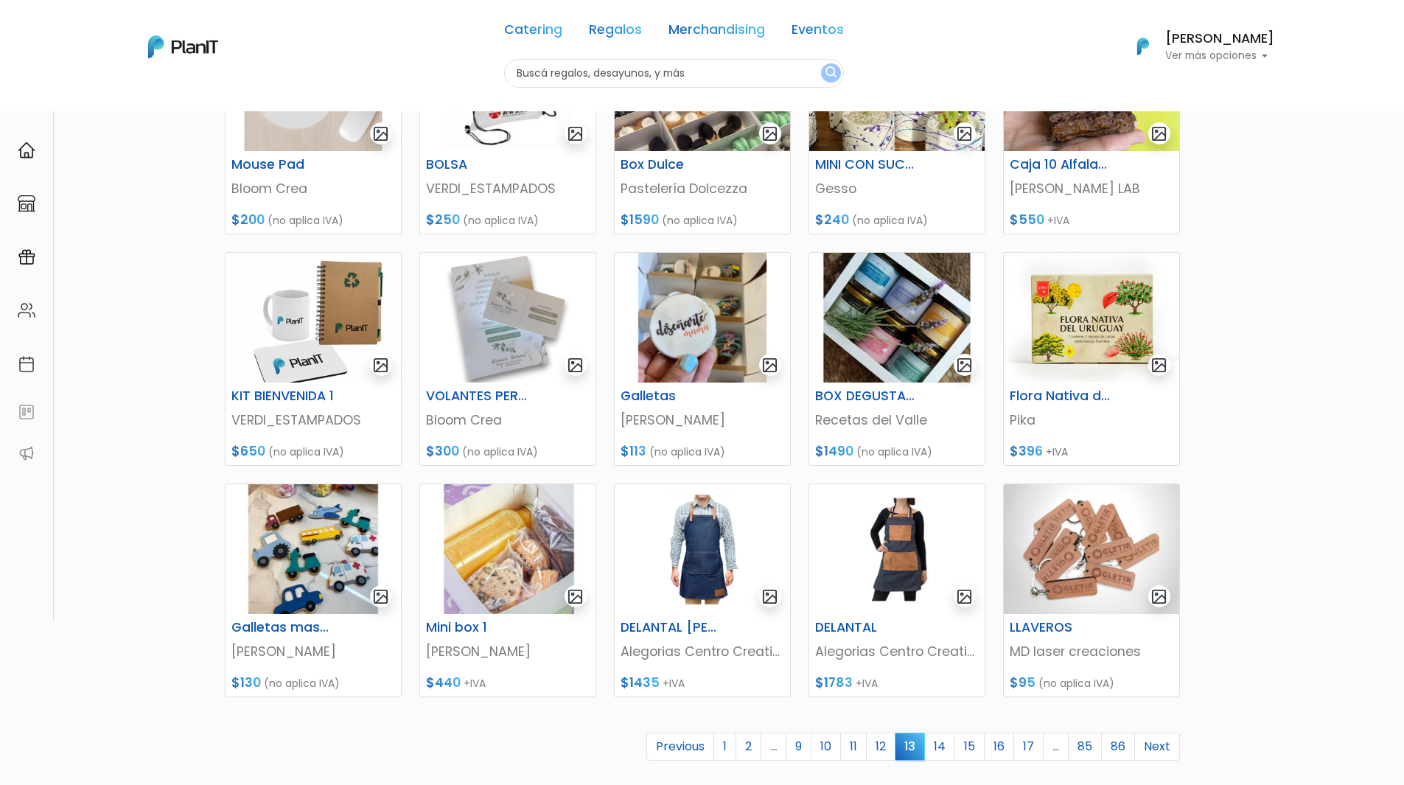
scroll to position [295, 0]
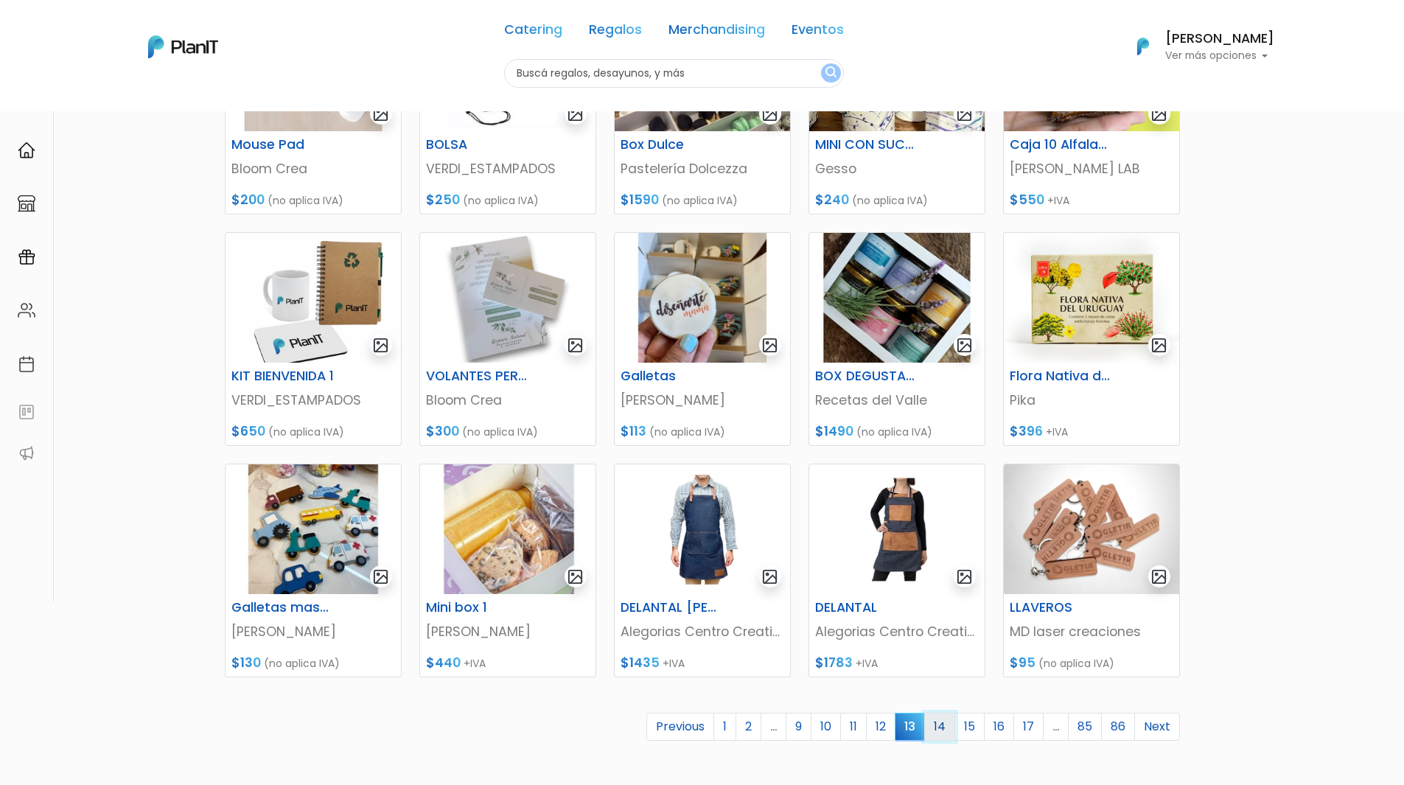
click at [940, 725] on link "14" at bounding box center [939, 727] width 31 height 28
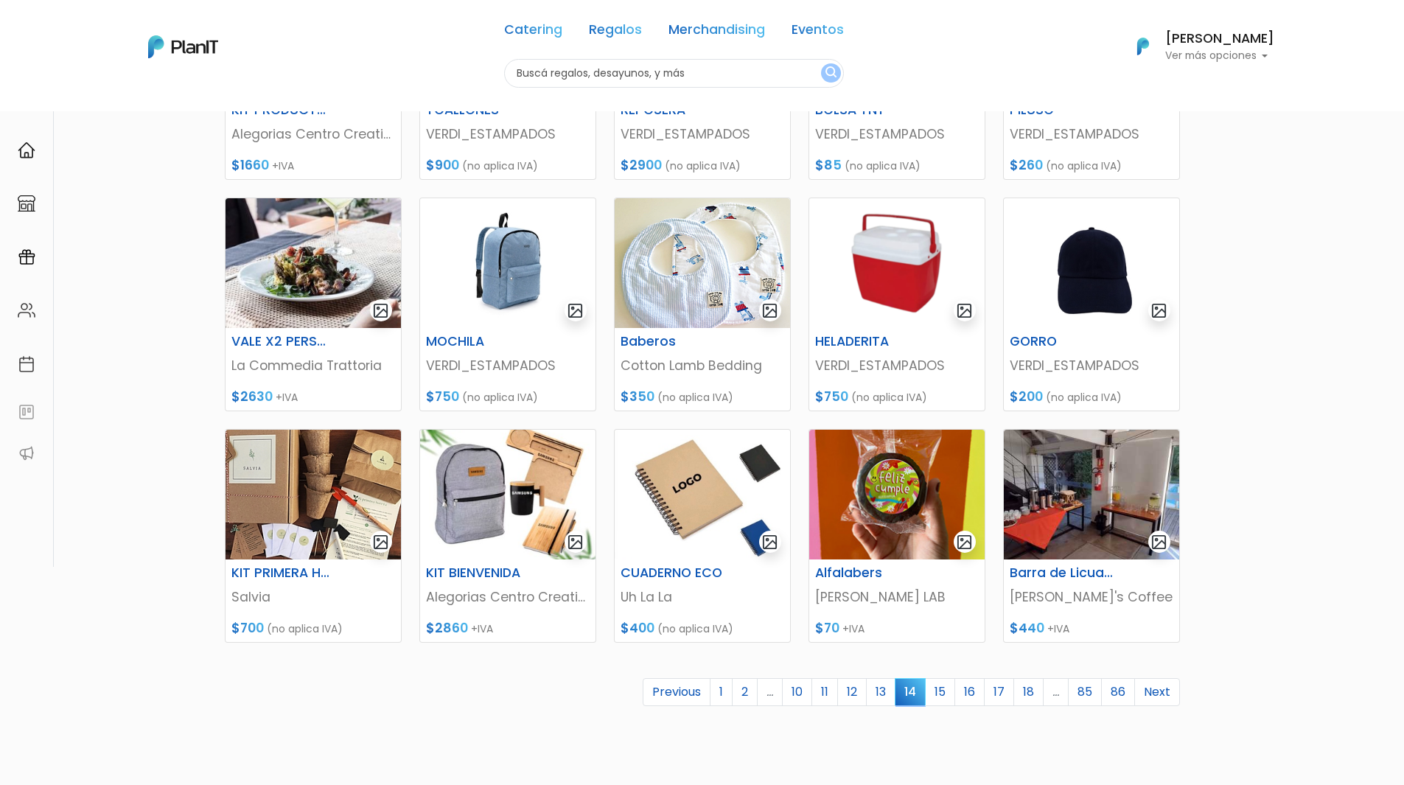
scroll to position [369, 0]
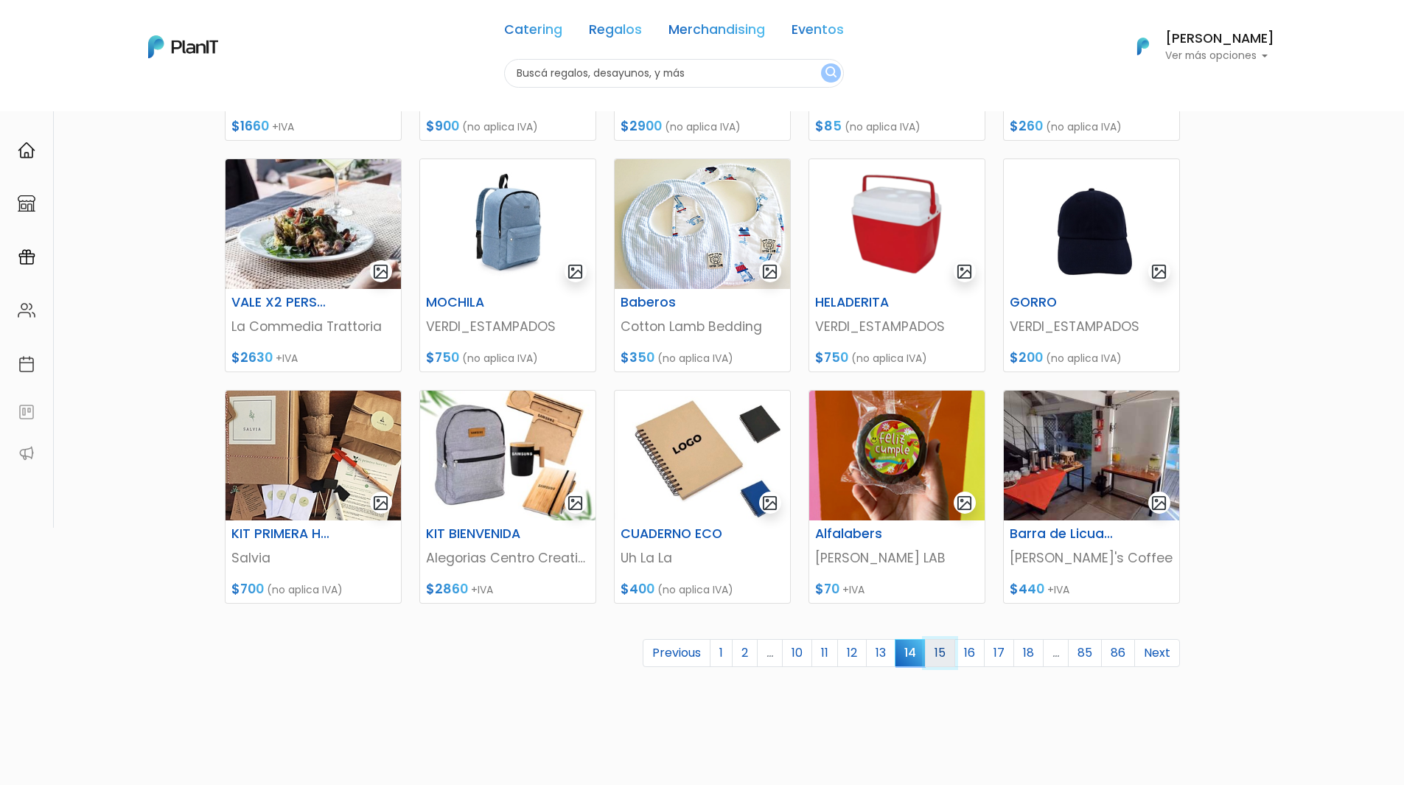
click at [938, 653] on link "15" at bounding box center [940, 653] width 30 height 28
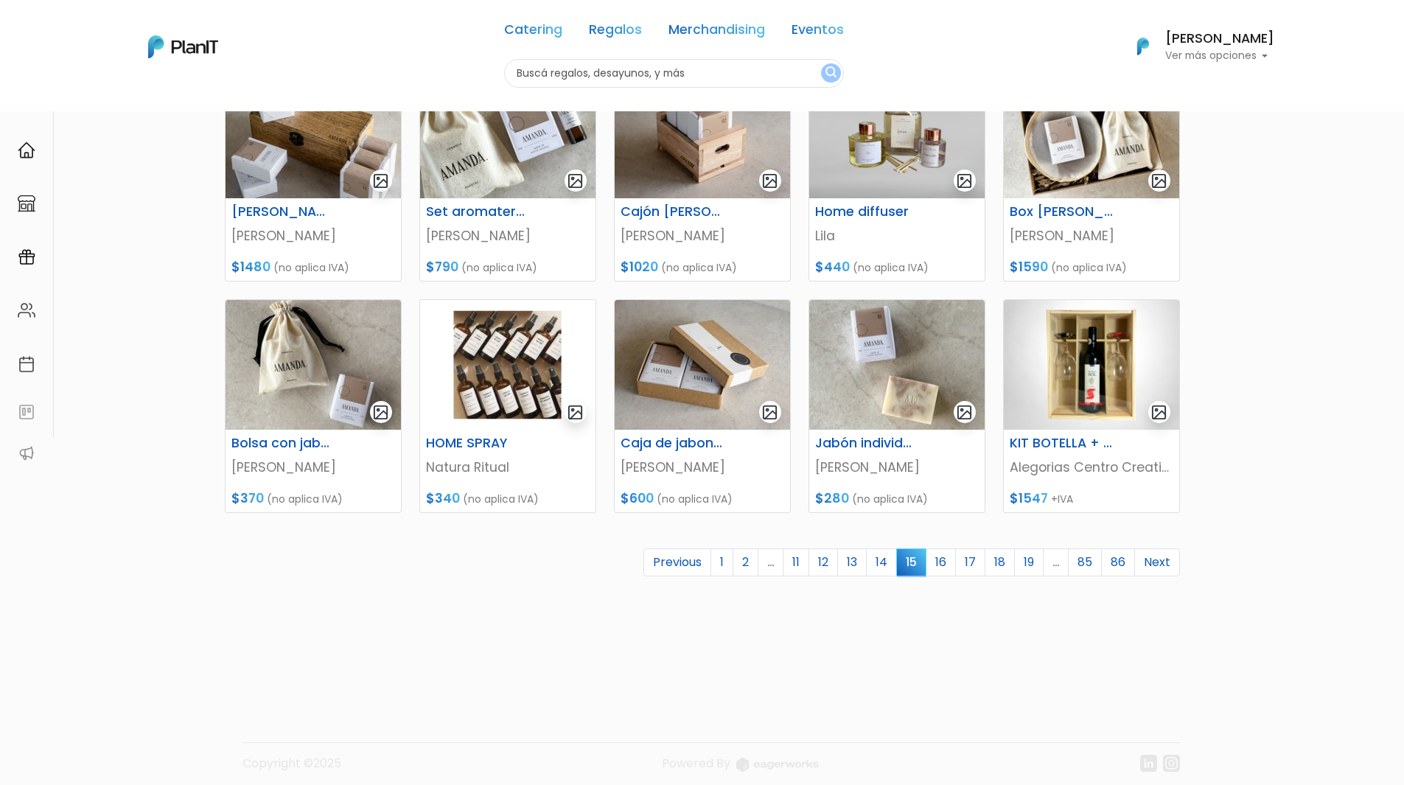
scroll to position [470, 0]
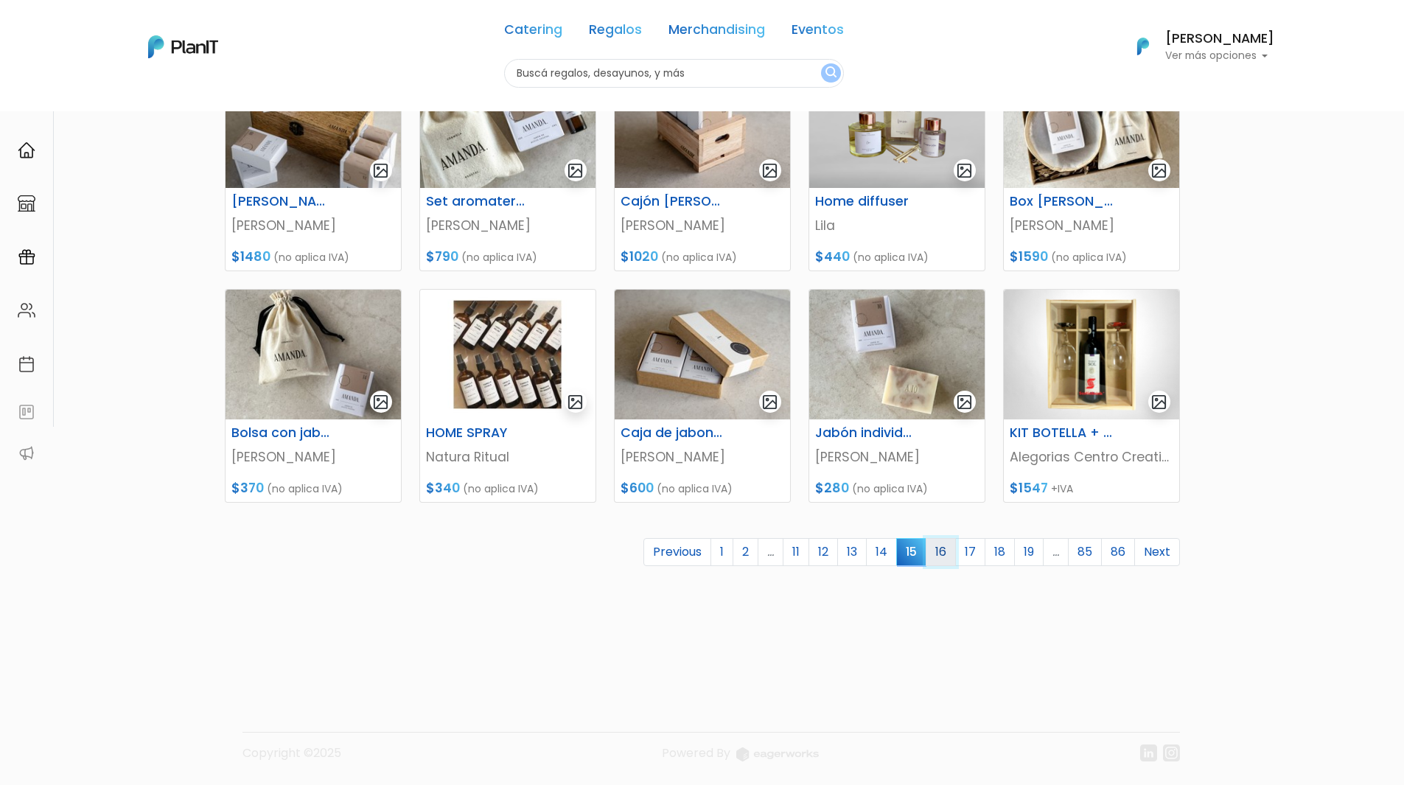
click at [948, 545] on link "16" at bounding box center [941, 552] width 30 height 28
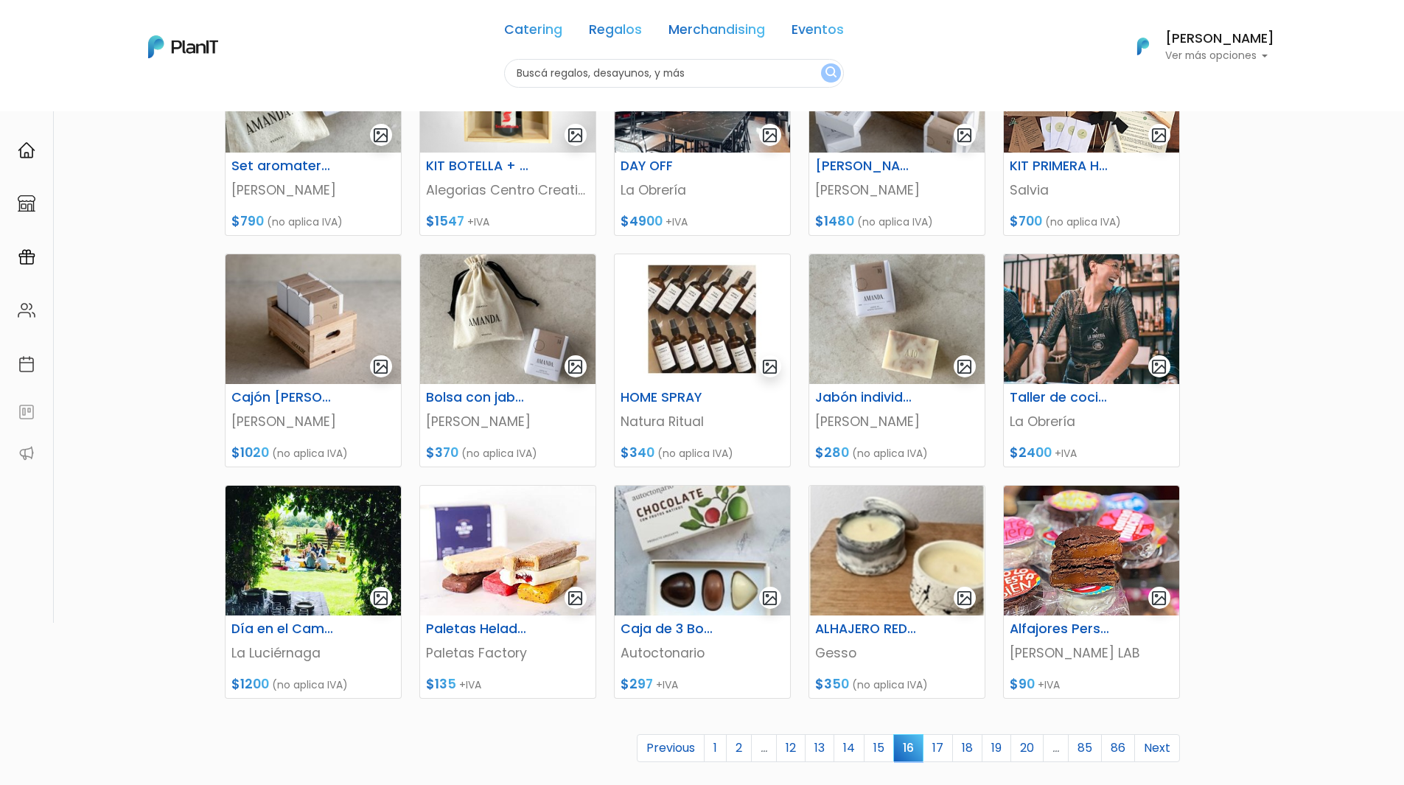
scroll to position [369, 0]
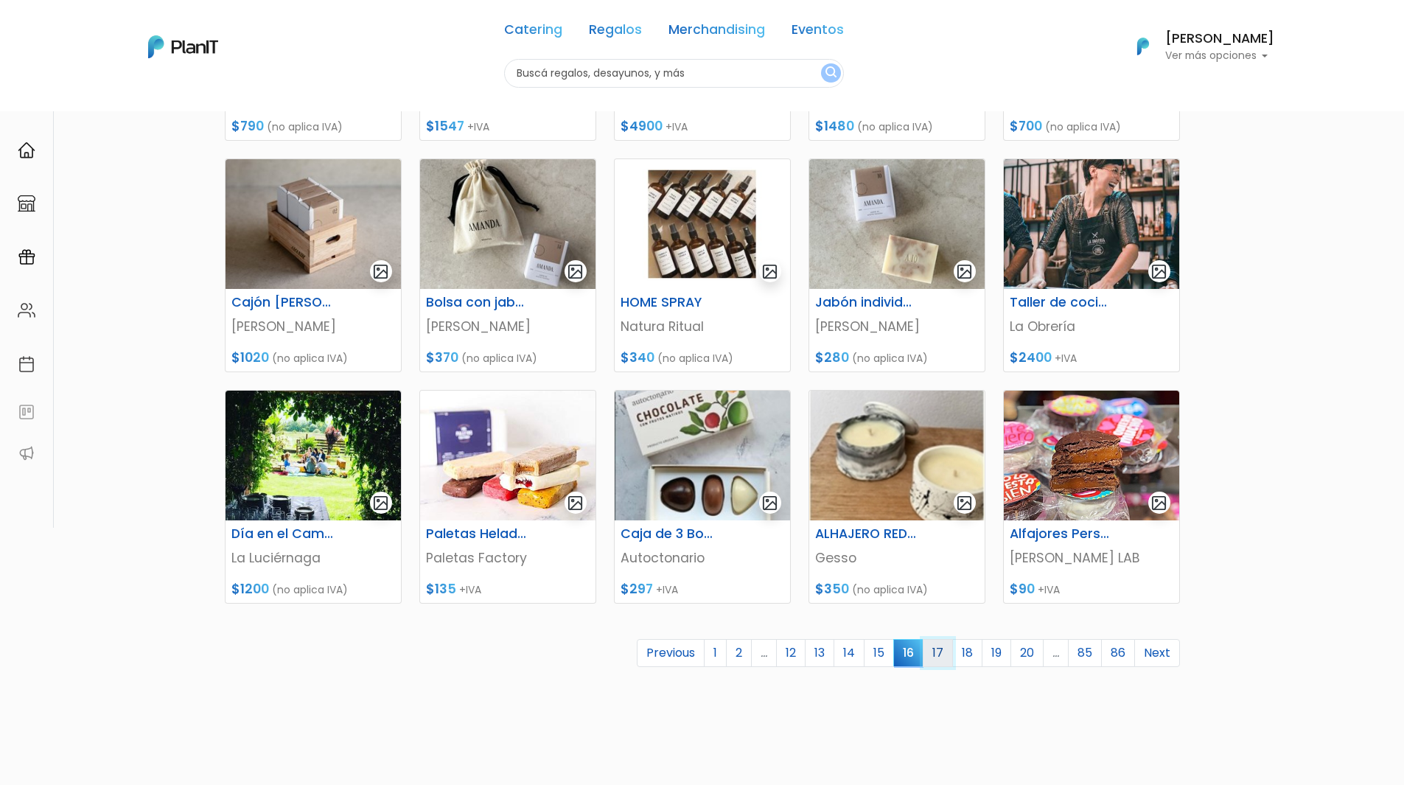
click at [930, 657] on link "17" at bounding box center [938, 653] width 30 height 28
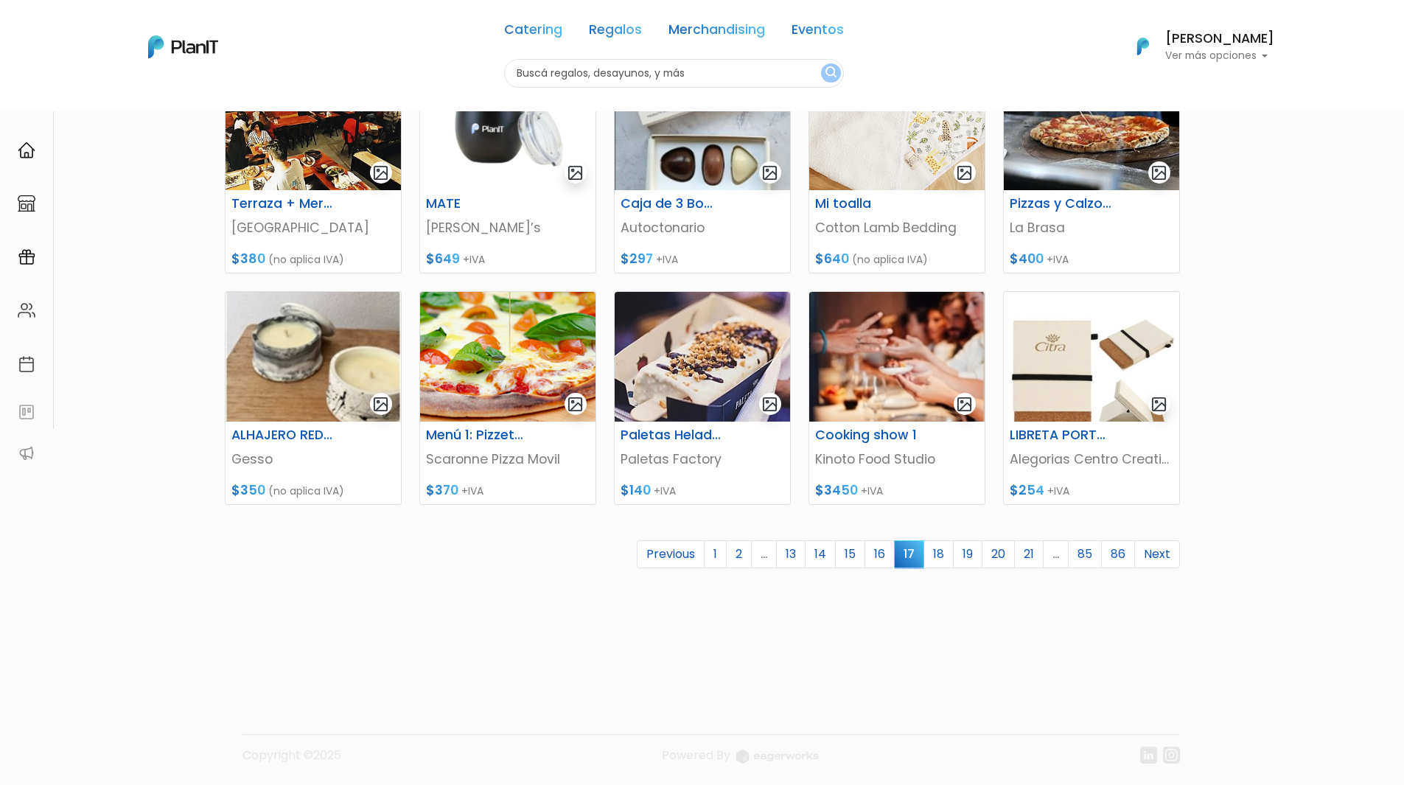
scroll to position [470, 0]
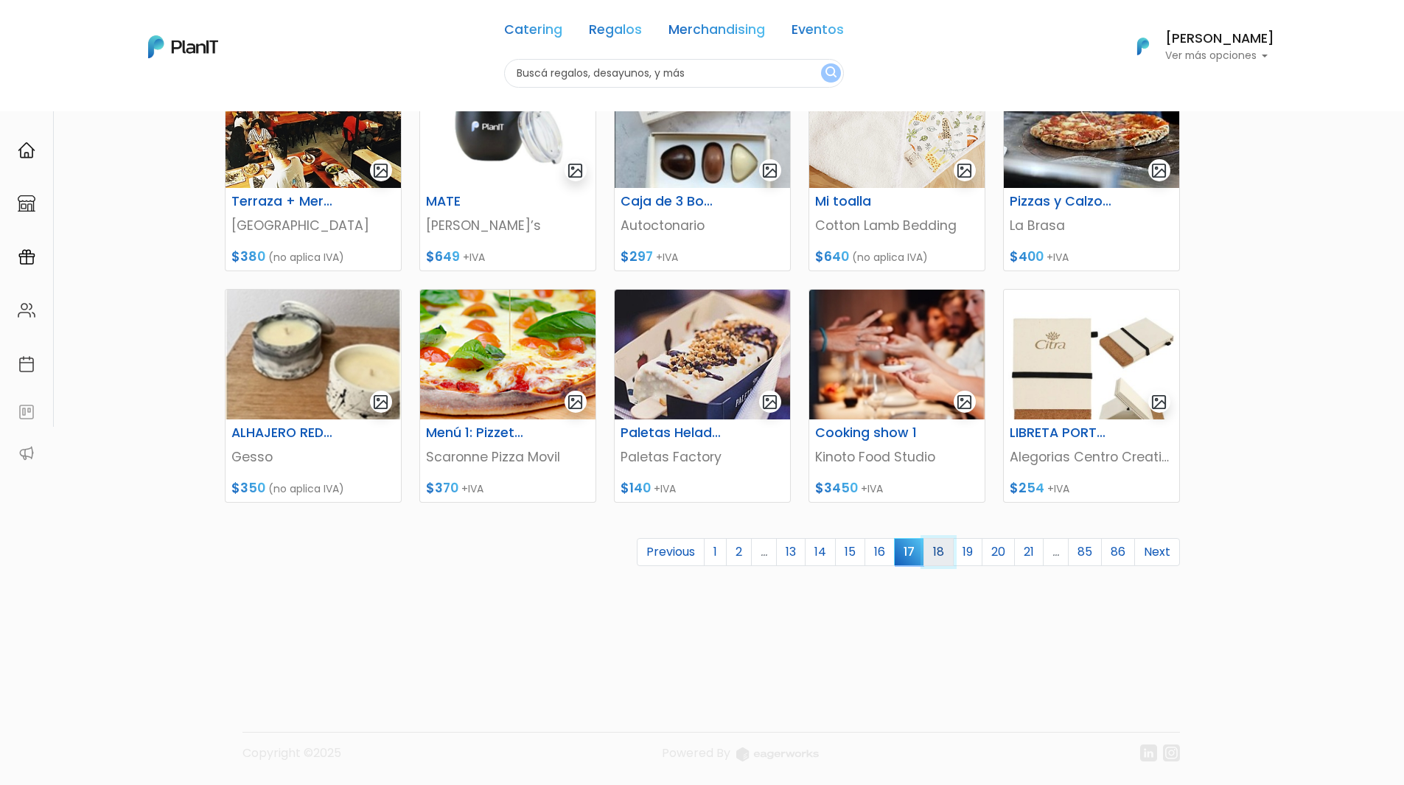
click at [946, 555] on link "18" at bounding box center [939, 552] width 30 height 28
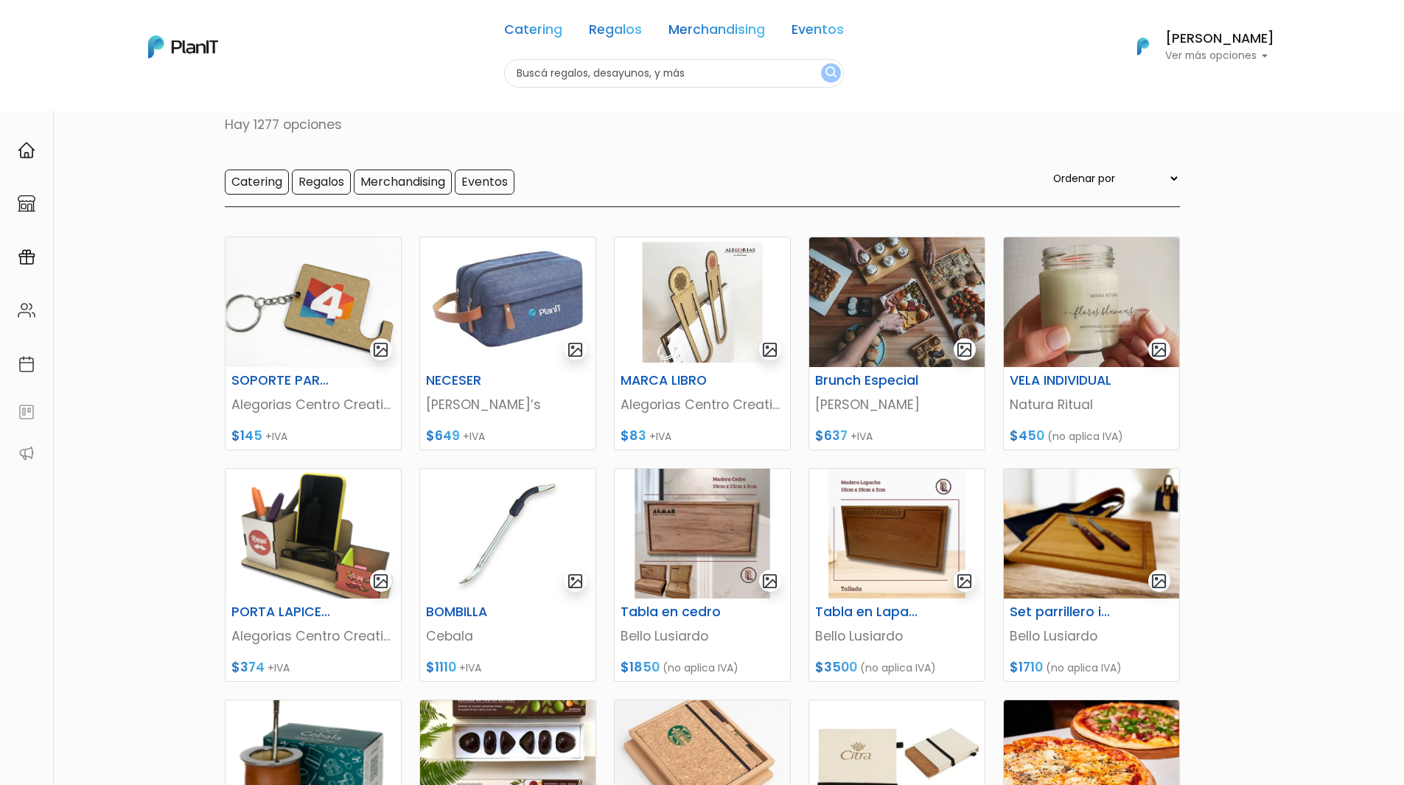
scroll to position [369, 0]
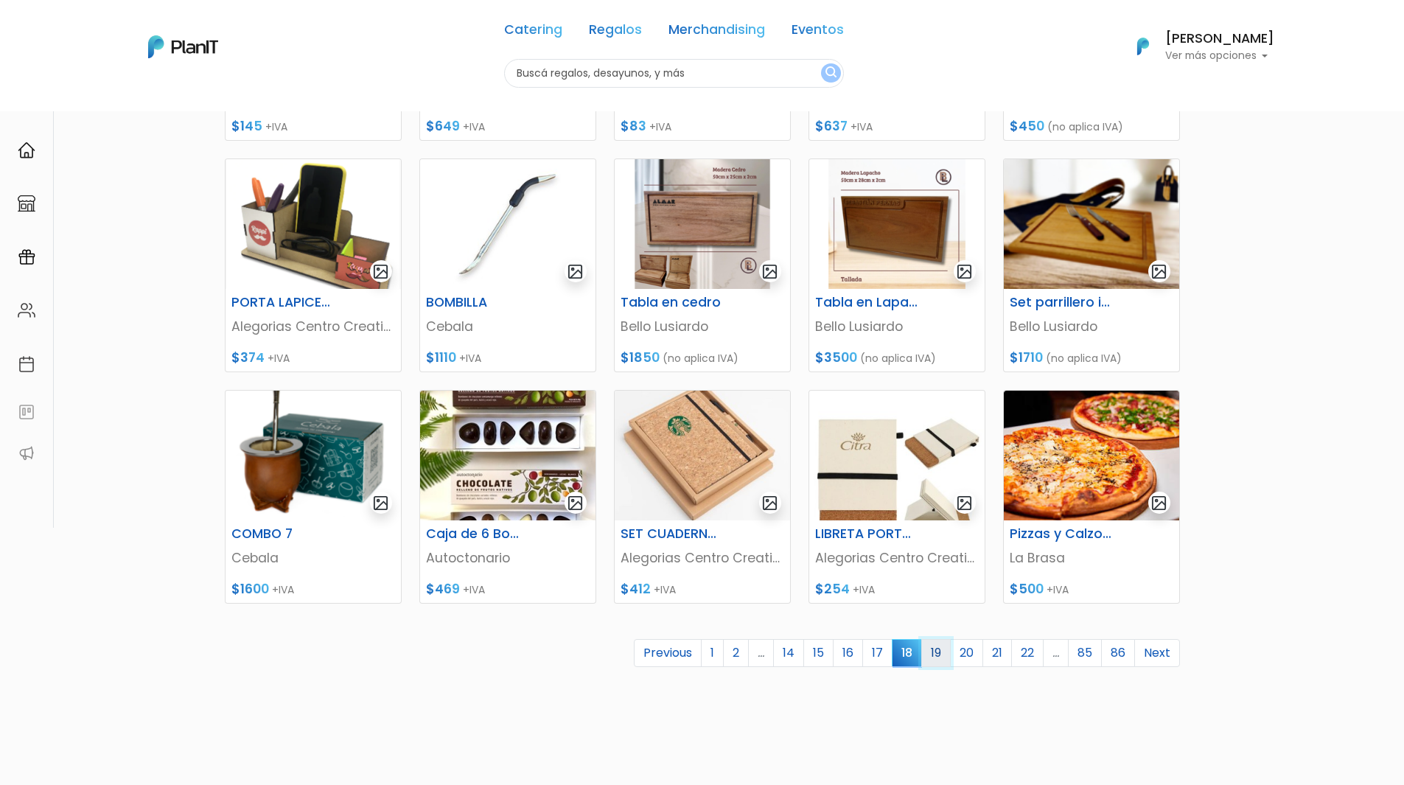
click at [935, 649] on link "19" at bounding box center [935, 653] width 29 height 28
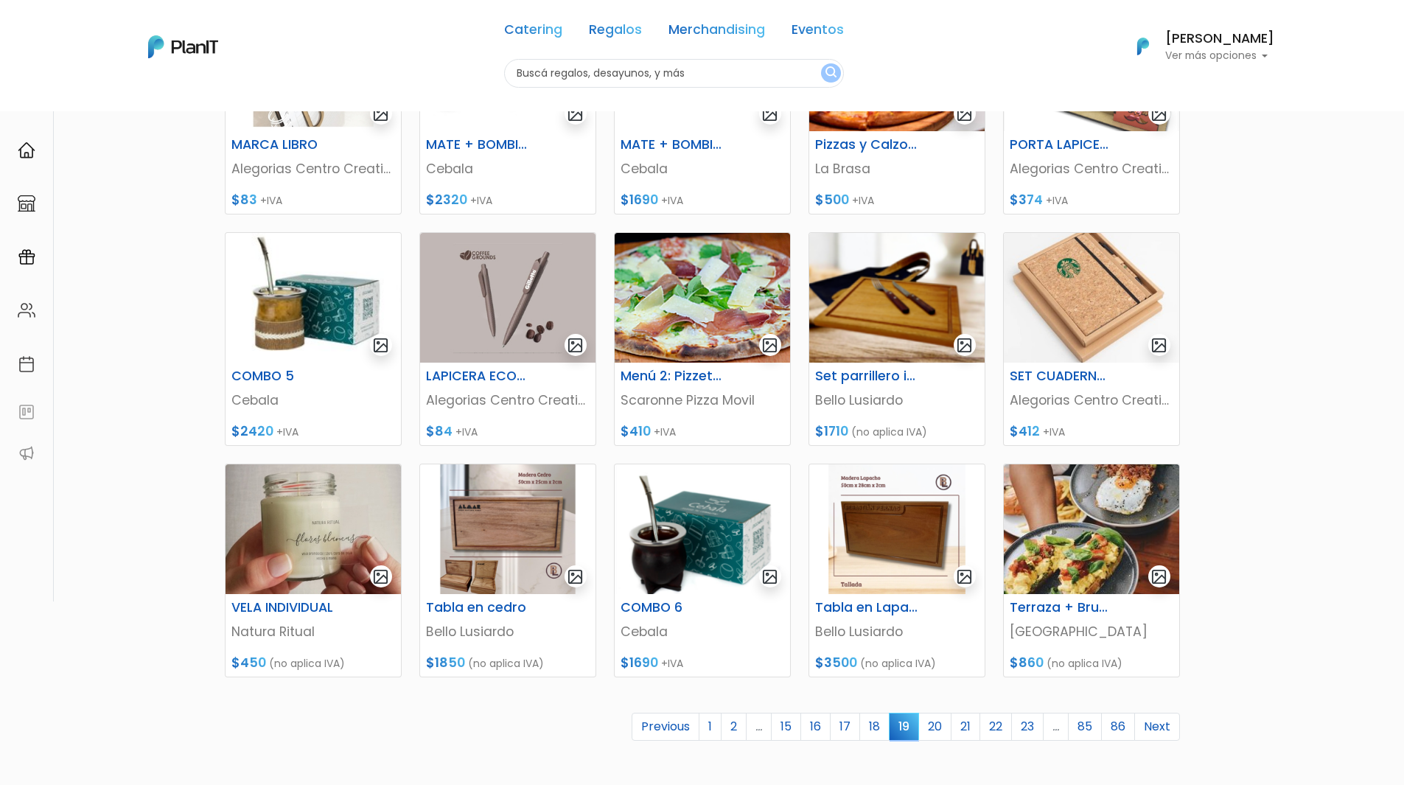
scroll to position [369, 0]
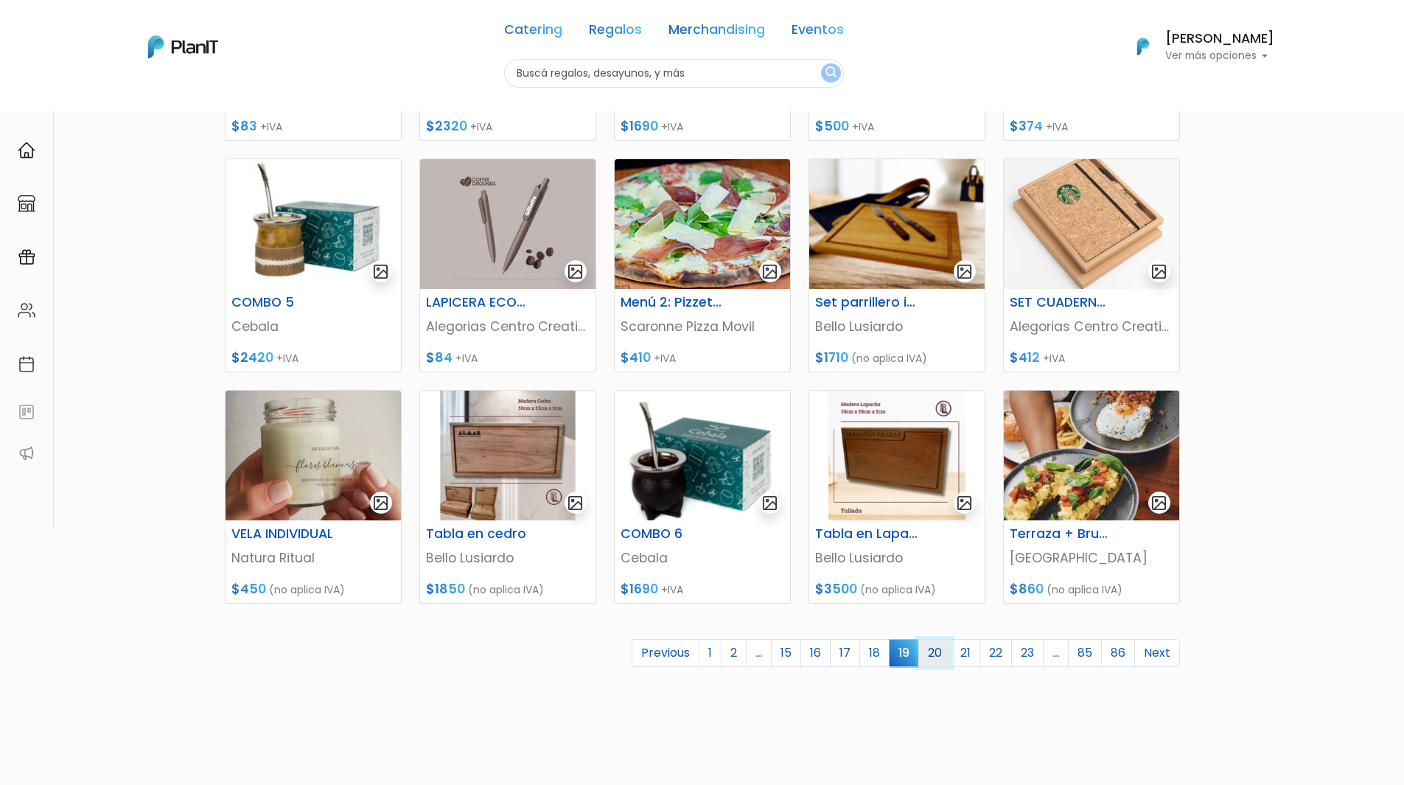
click at [936, 657] on link "20" at bounding box center [934, 653] width 33 height 28
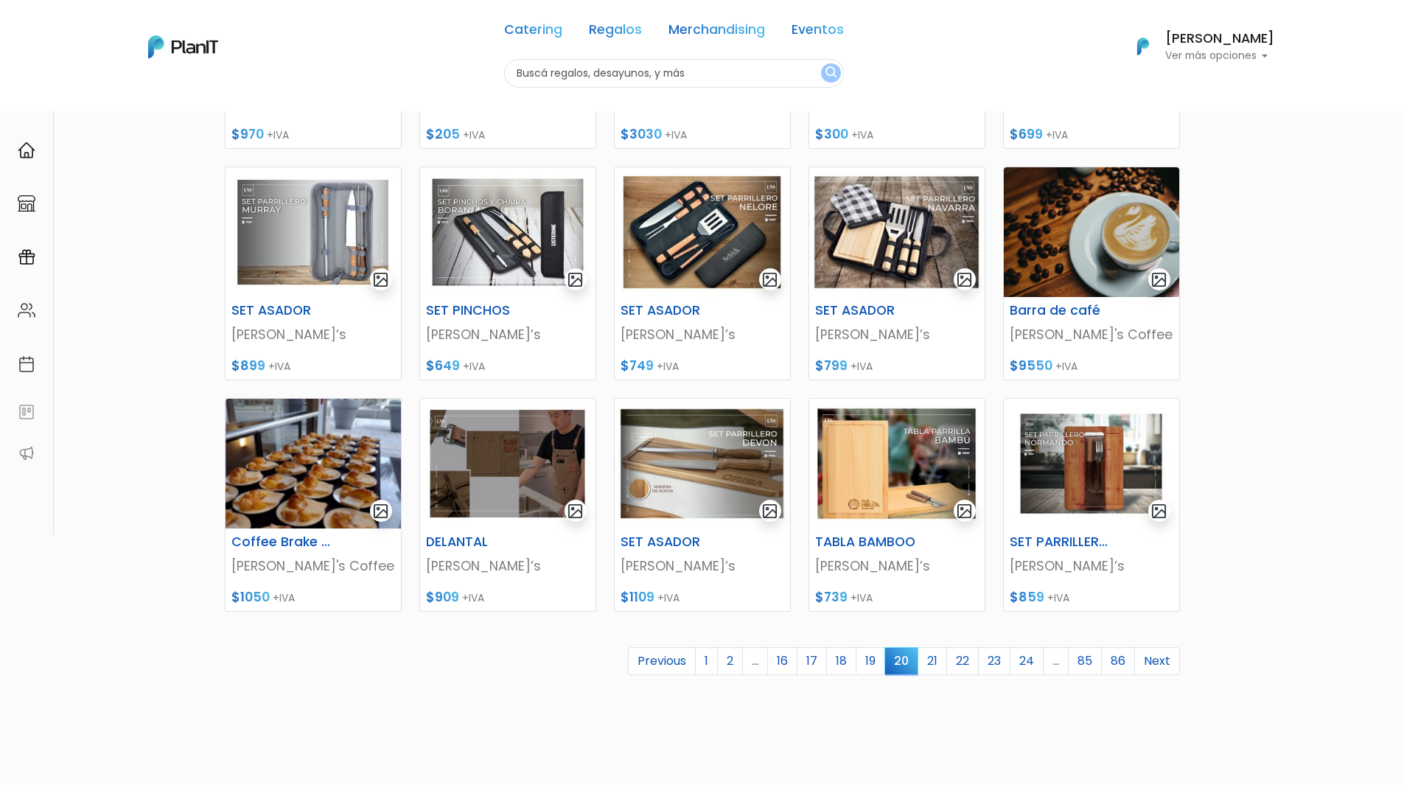
scroll to position [369, 0]
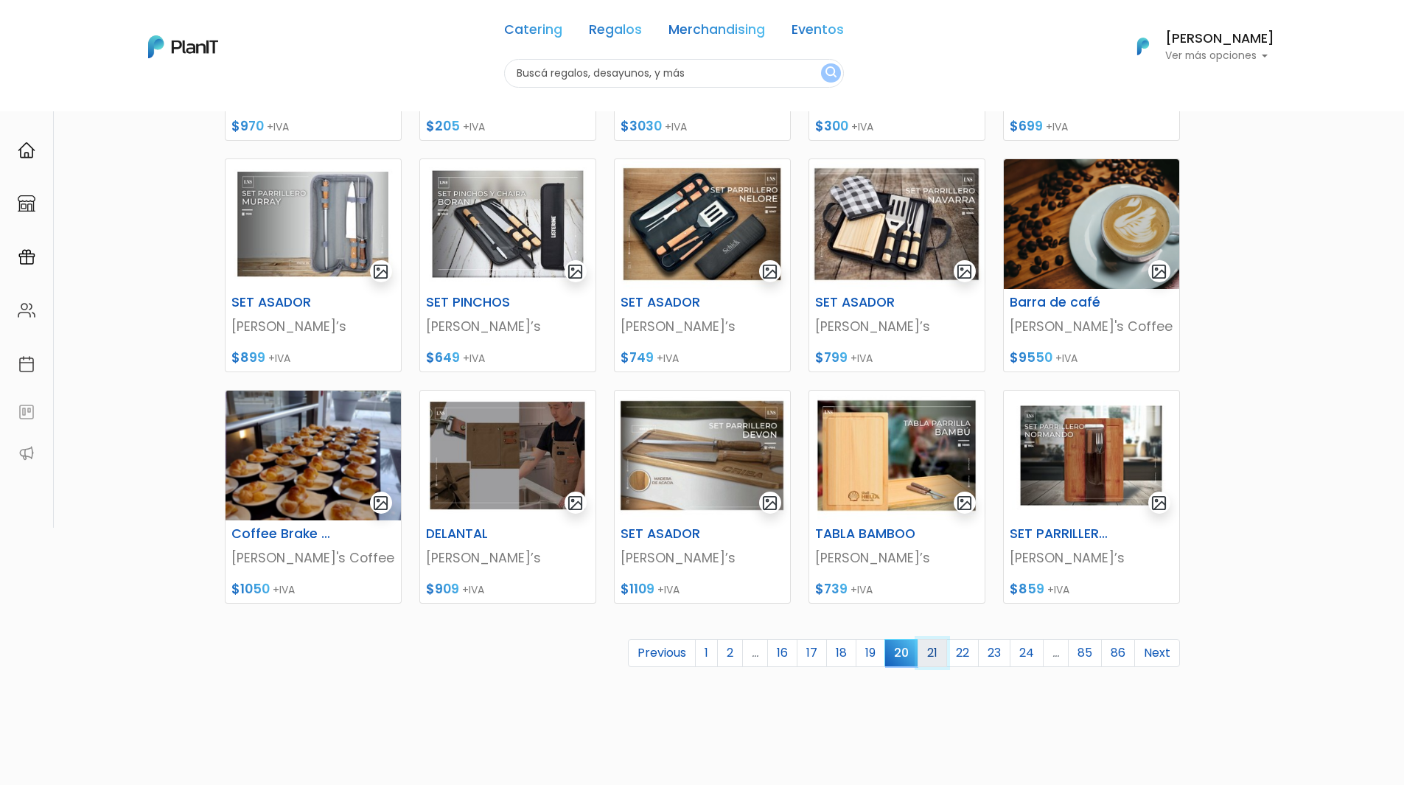
click at [928, 663] on link "21" at bounding box center [932, 653] width 29 height 28
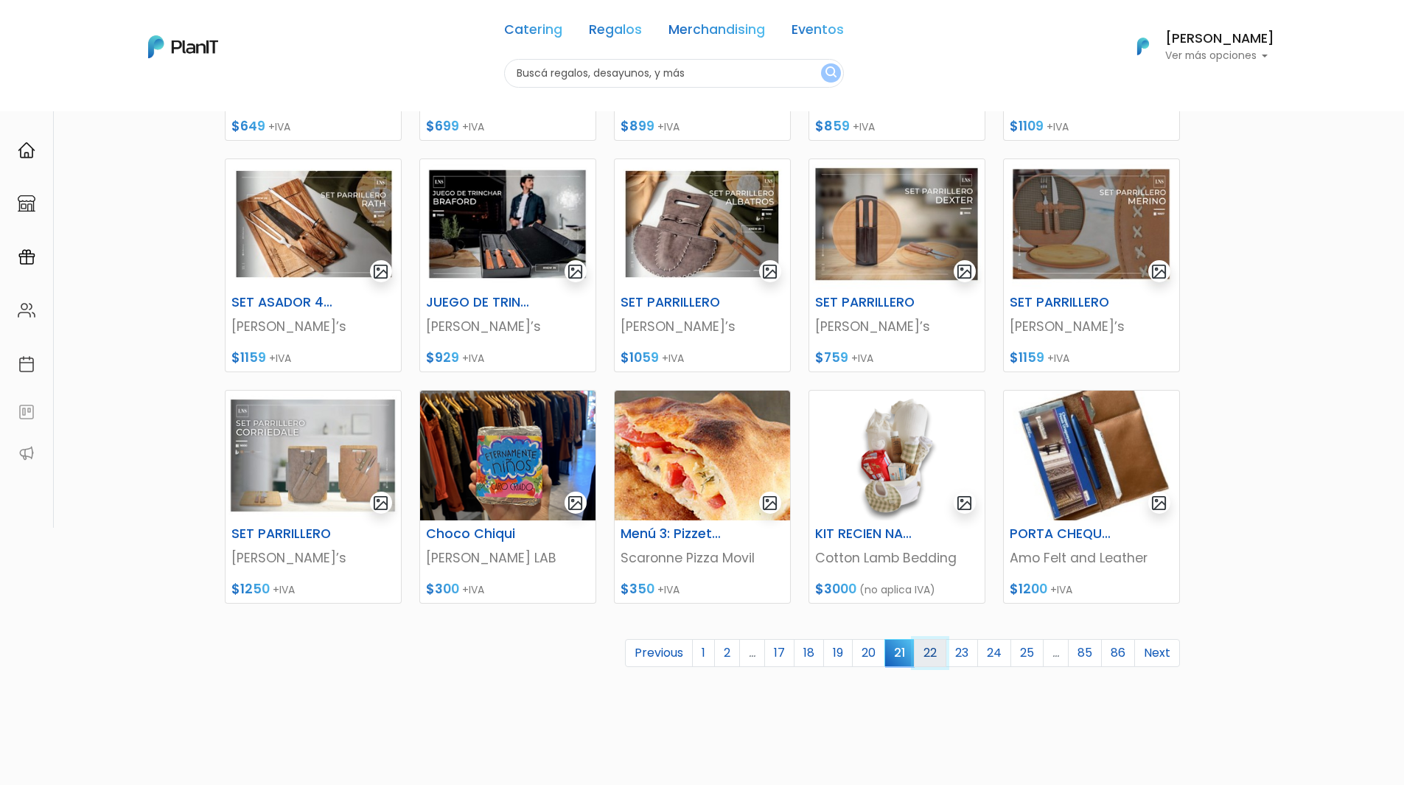
click at [932, 658] on link "22" at bounding box center [930, 653] width 32 height 28
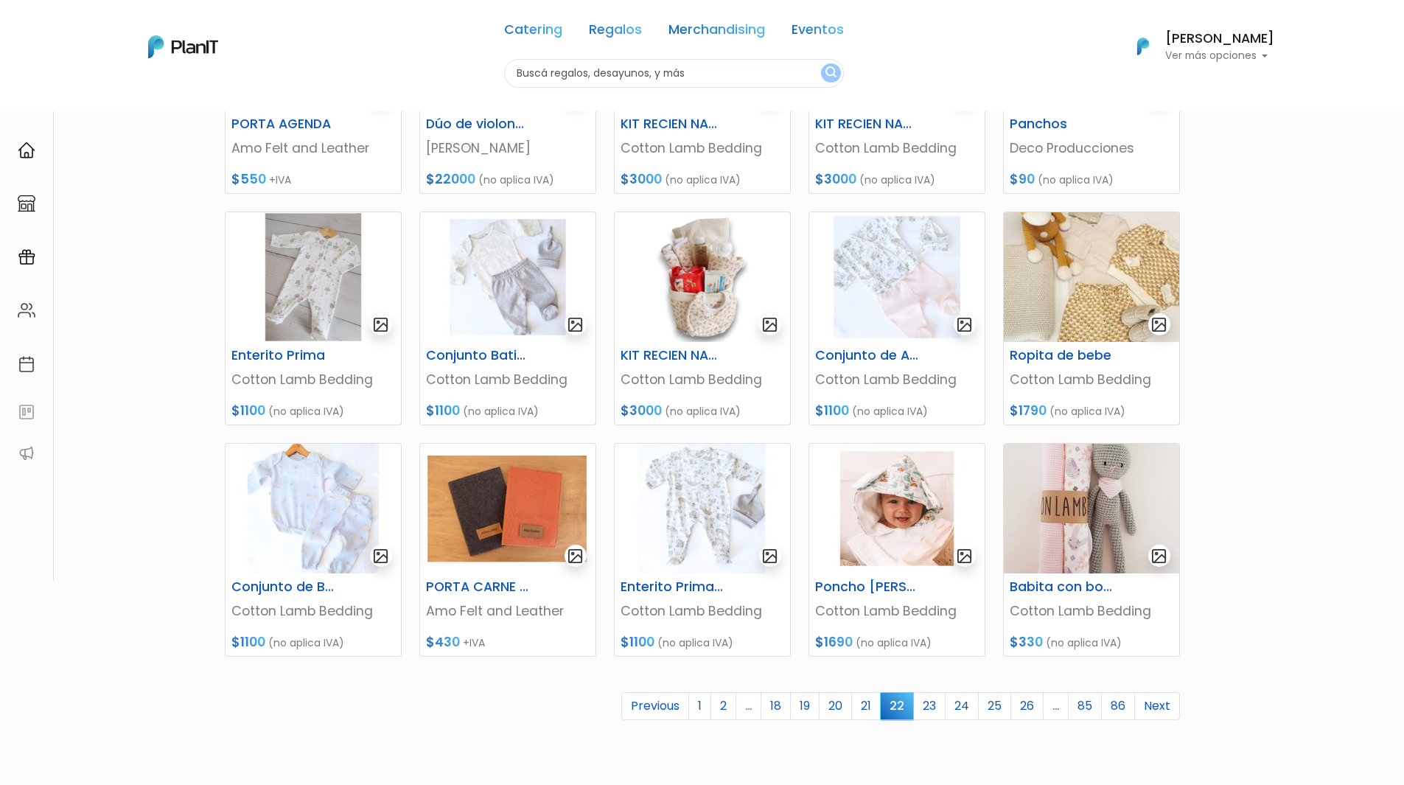
scroll to position [442, 0]
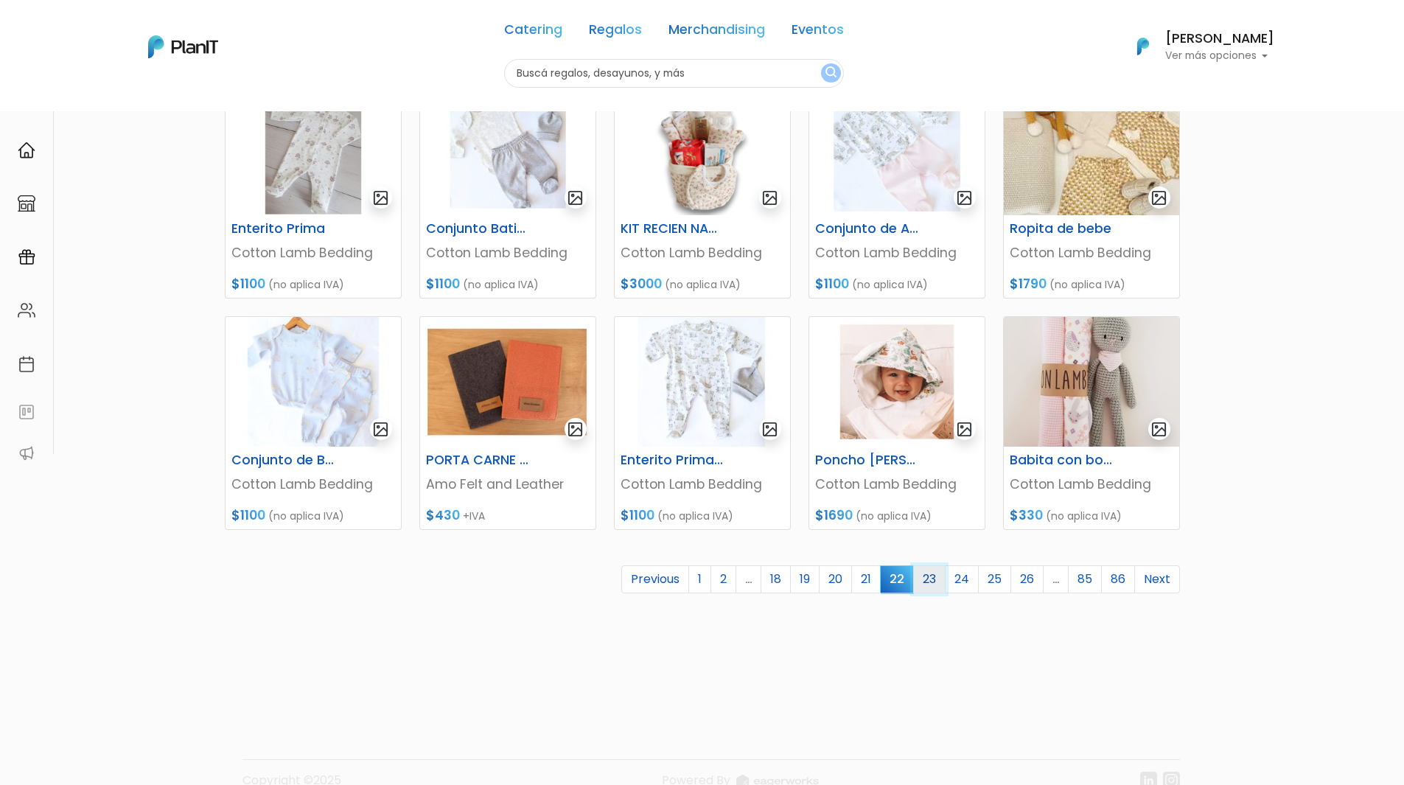
click at [926, 585] on link "23" at bounding box center [929, 579] width 32 height 28
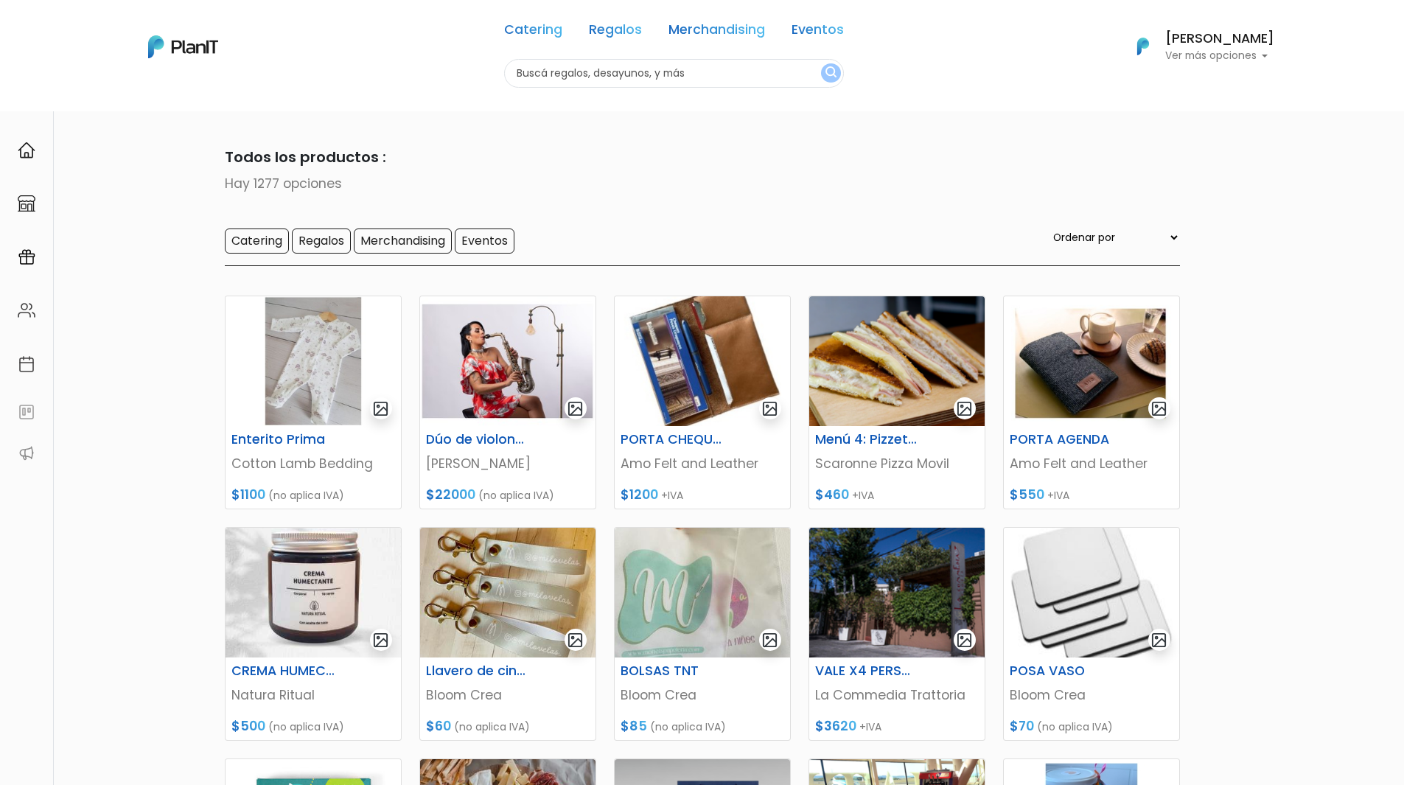
drag, startPoint x: 1052, startPoint y: 436, endPoint x: 1222, endPoint y: 412, distance: 172.0
click at [1222, 412] on section "1277 resultados Todos los productos : Hay 1277 opciones Catering Regalos Mercha…" at bounding box center [702, 621] width 1404 height 1020
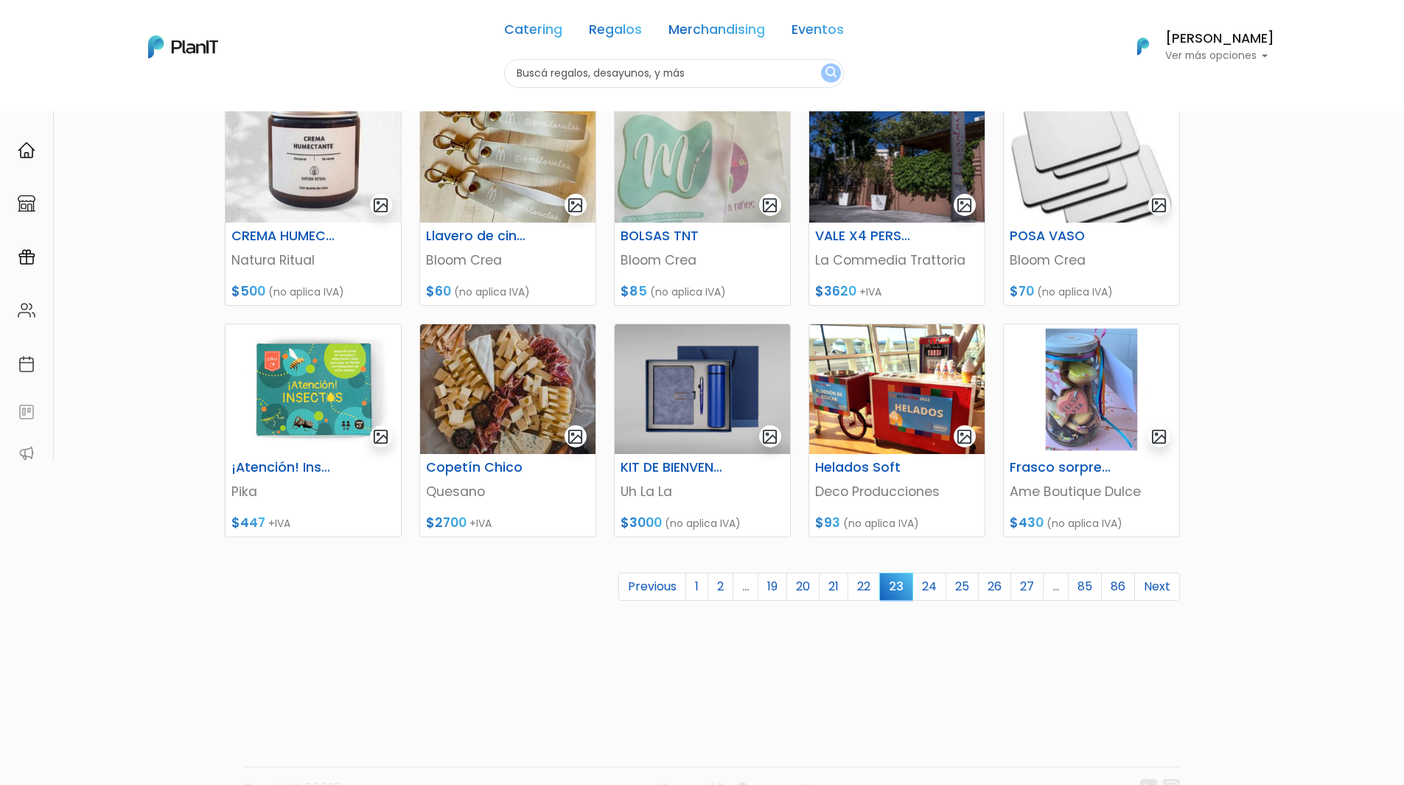
scroll to position [442, 0]
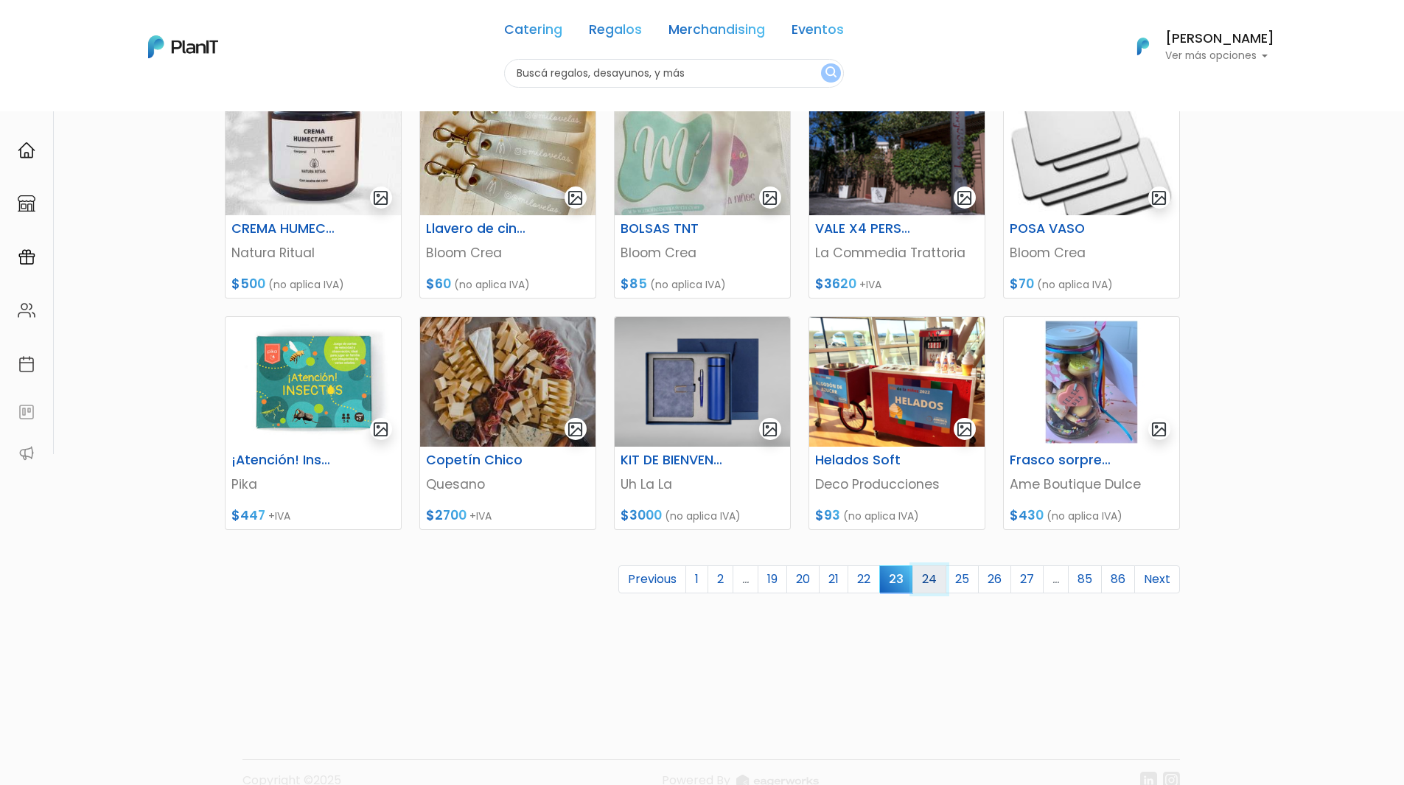
click at [926, 586] on link "24" at bounding box center [929, 579] width 34 height 28
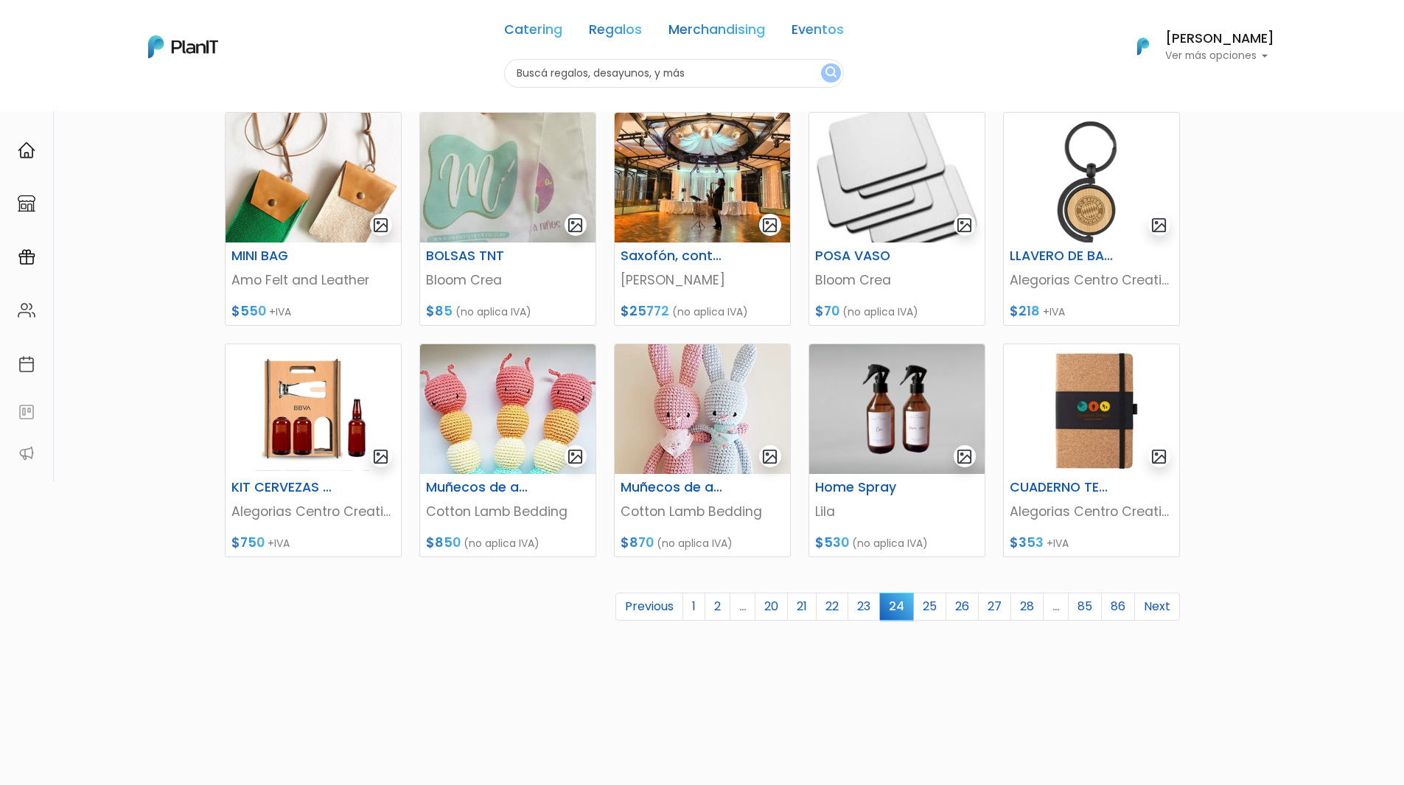
scroll to position [470, 0]
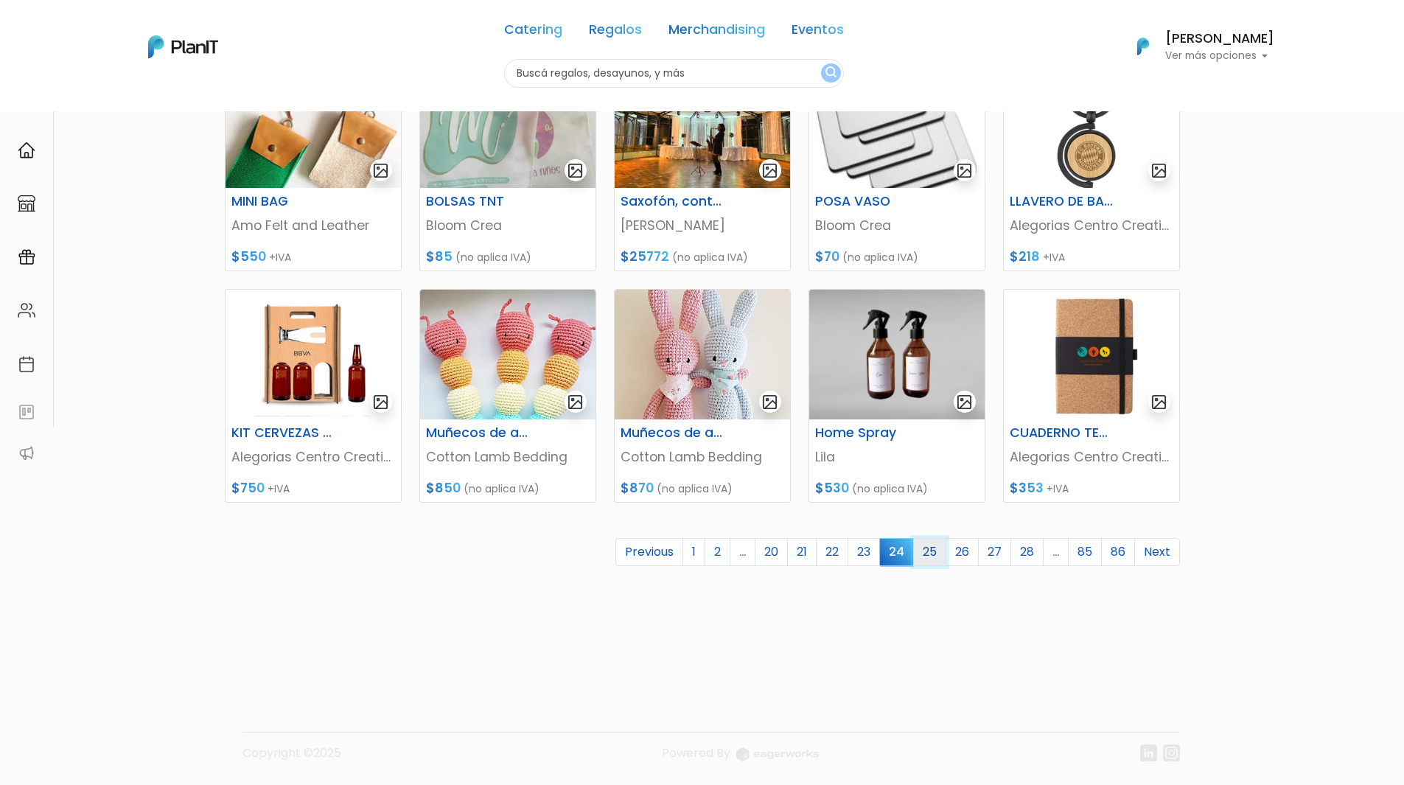
click at [938, 556] on link "25" at bounding box center [929, 552] width 33 height 28
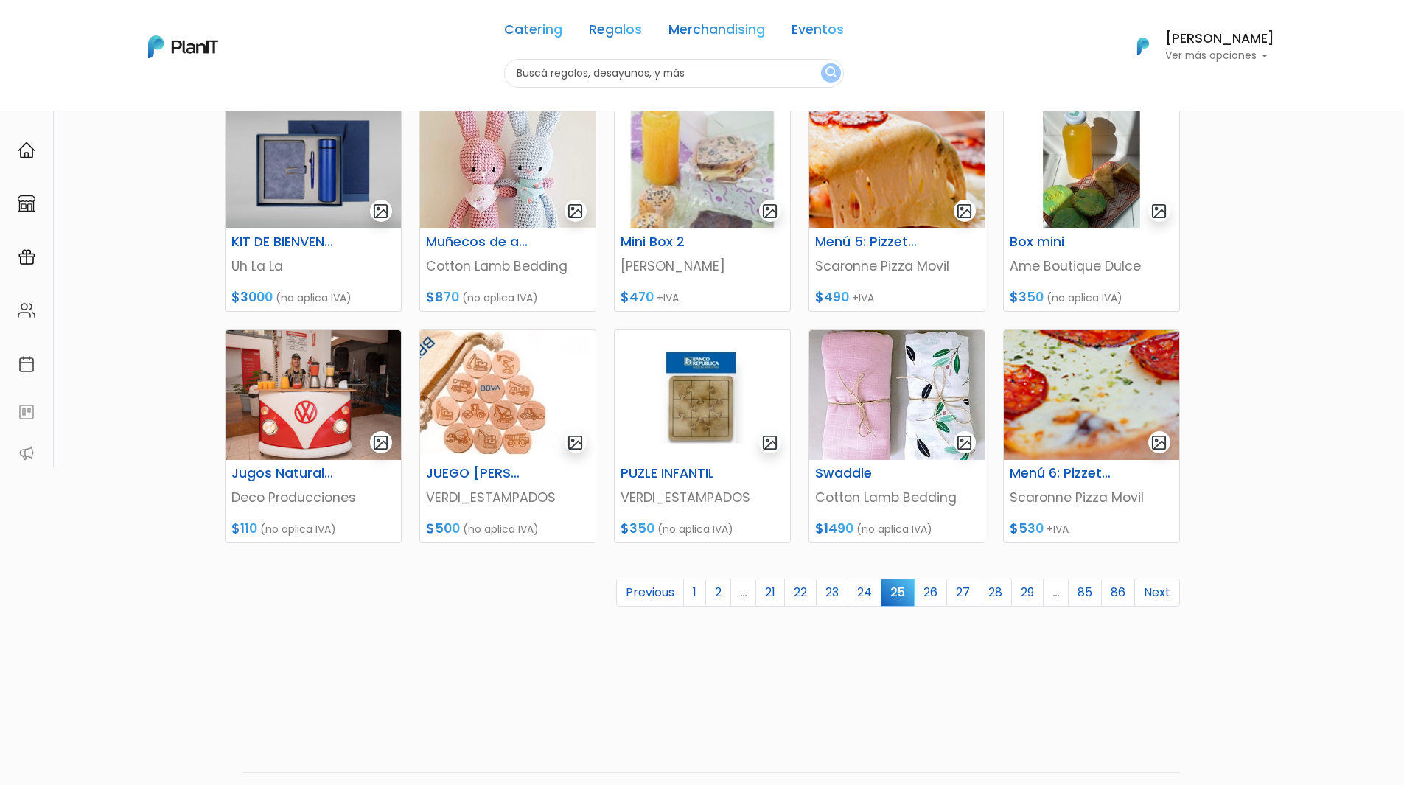
scroll to position [470, 0]
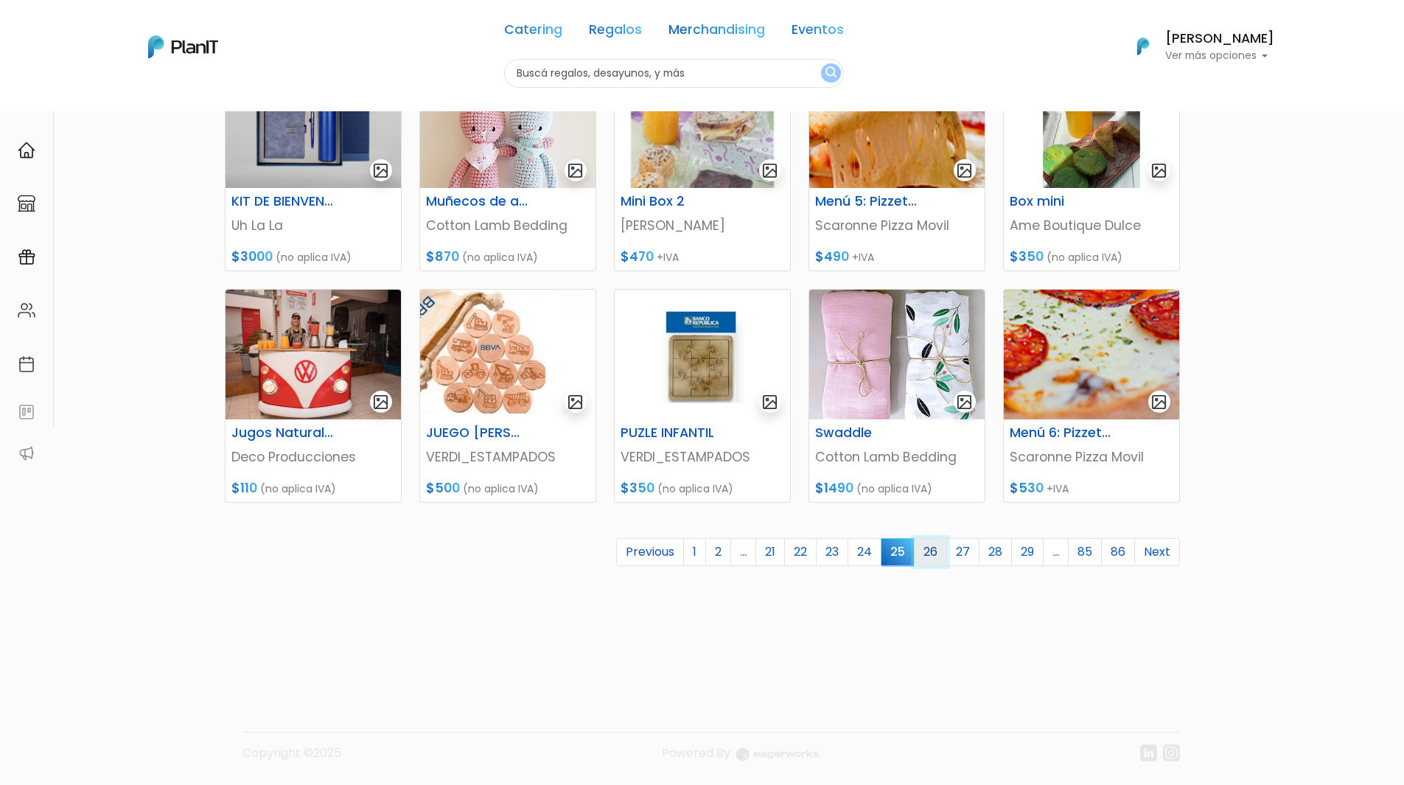
click at [932, 555] on link "26" at bounding box center [930, 552] width 33 height 28
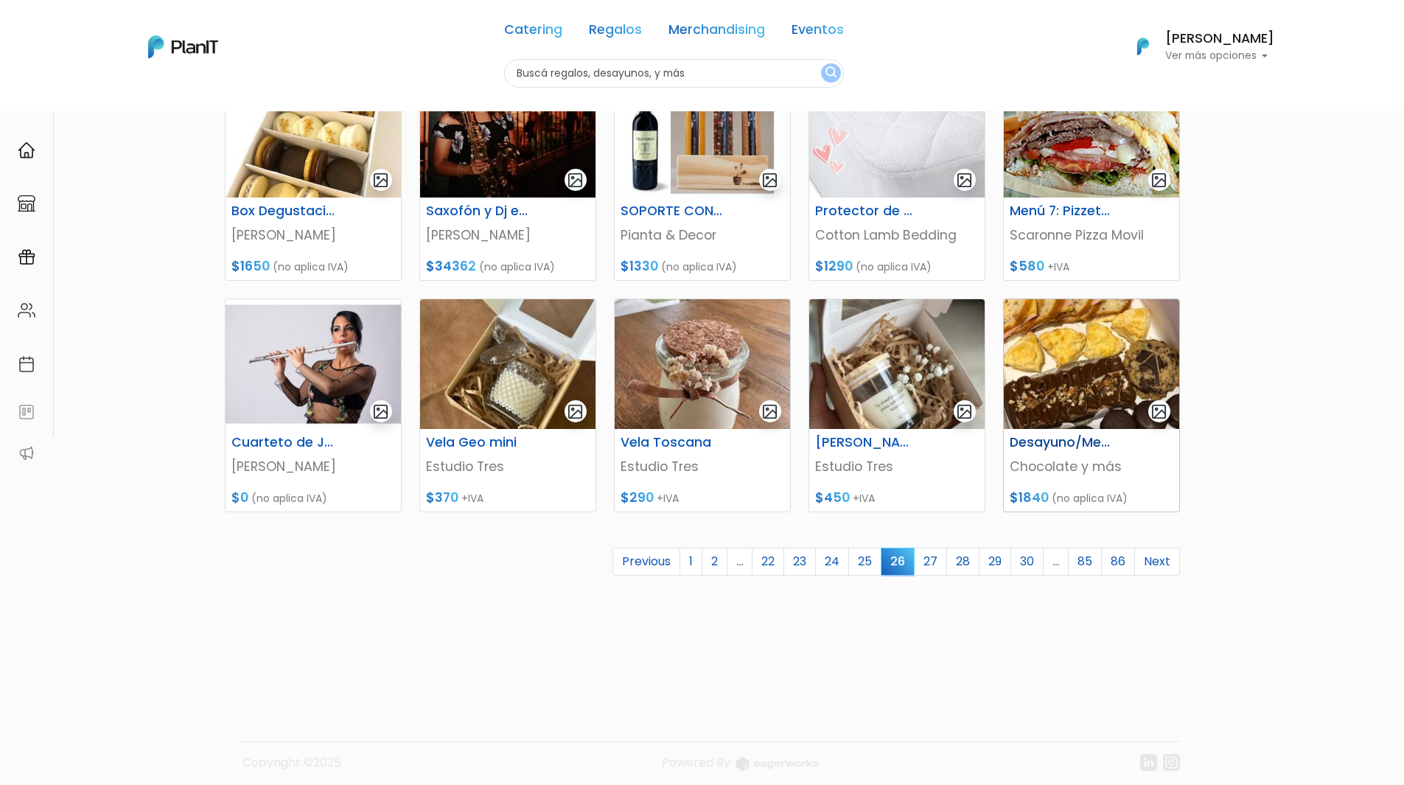
scroll to position [470, 0]
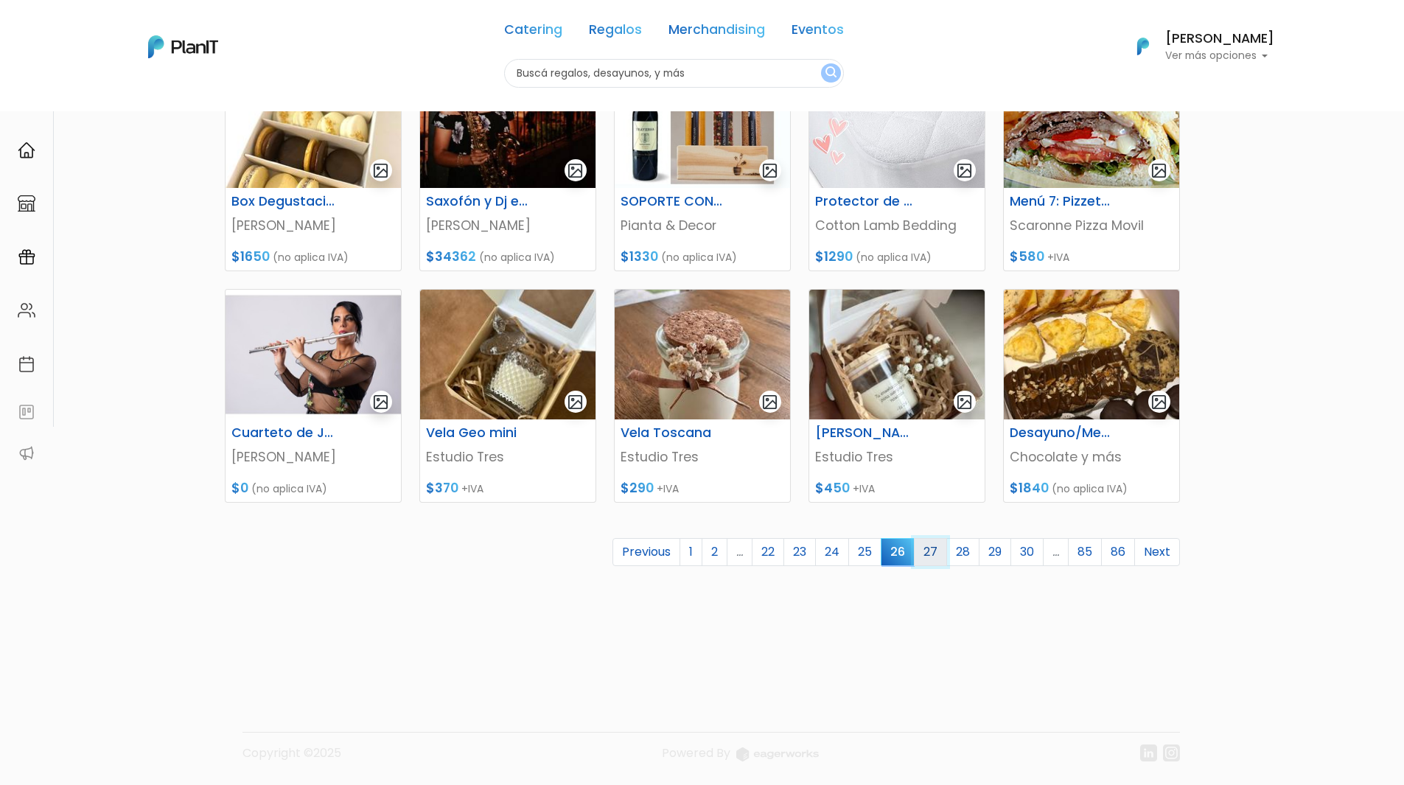
click at [935, 552] on link "27" at bounding box center [930, 552] width 33 height 28
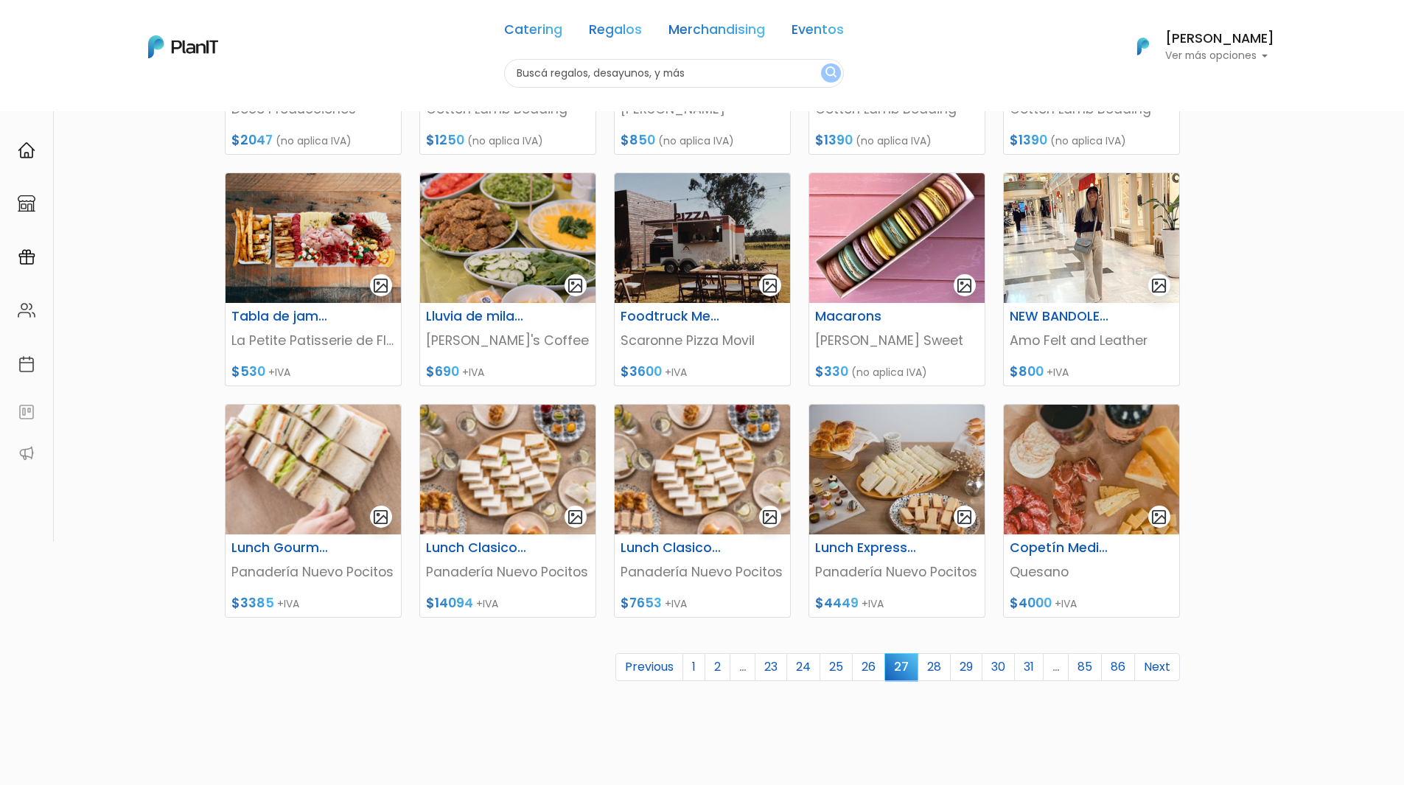
scroll to position [470, 0]
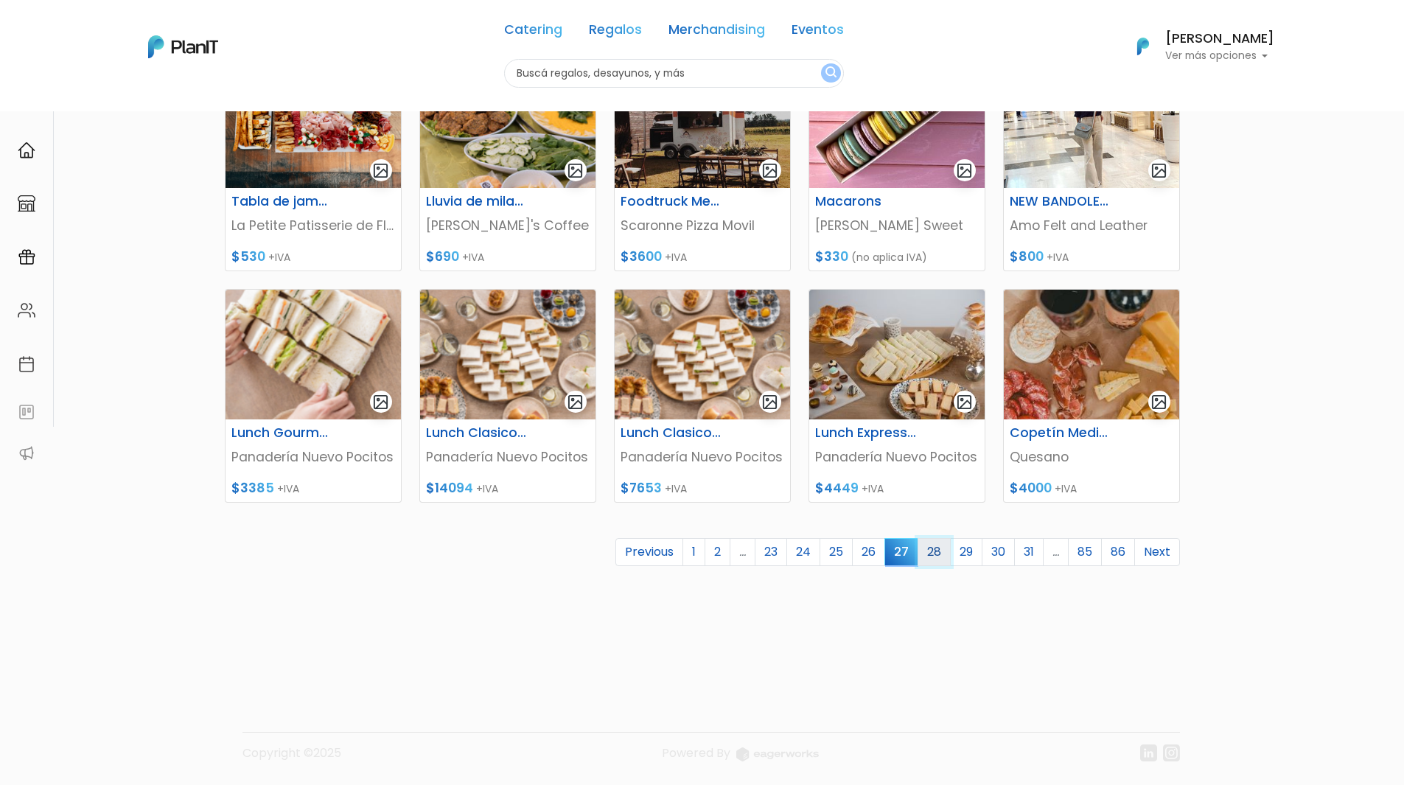
click at [928, 548] on link "28" at bounding box center [934, 552] width 33 height 28
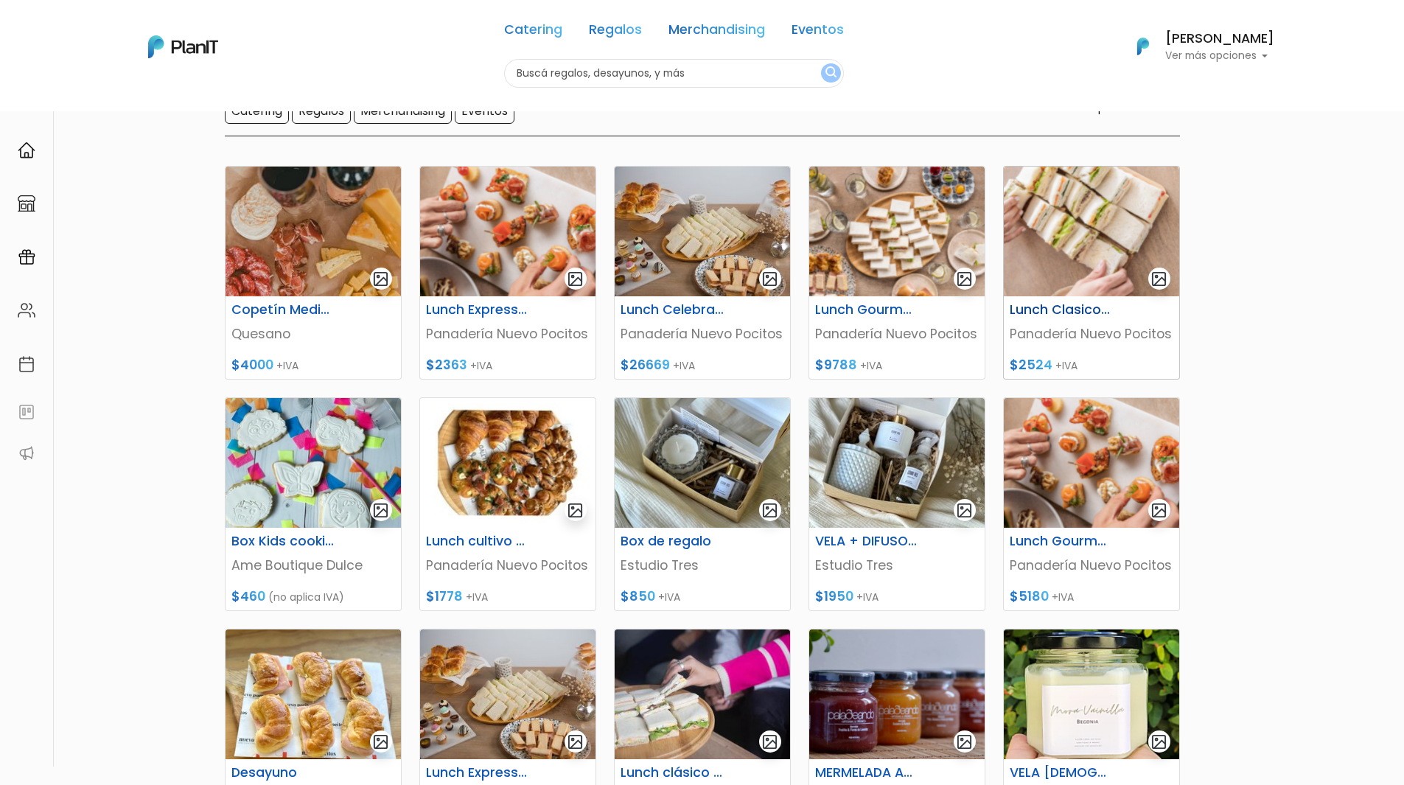
scroll to position [369, 0]
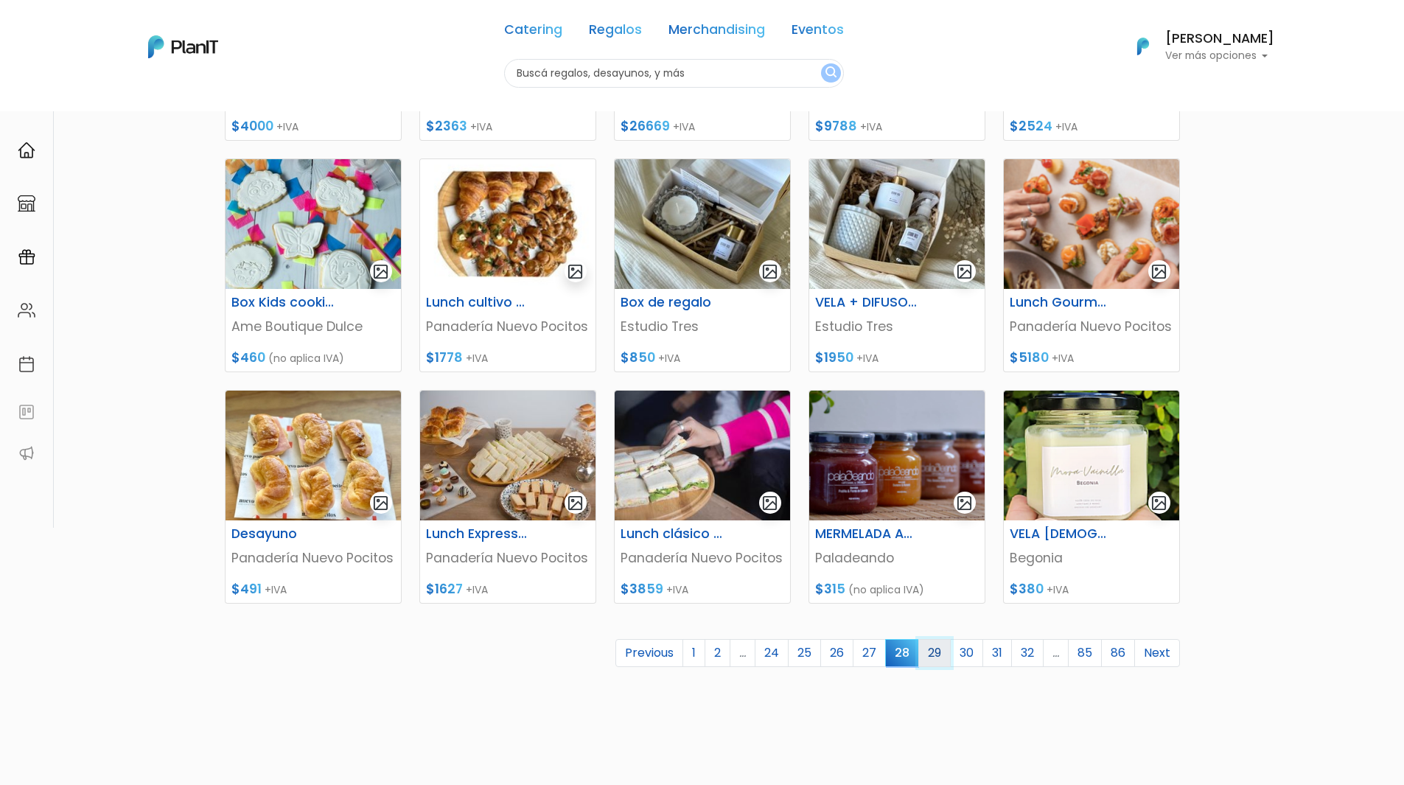
click at [932, 657] on link "29" at bounding box center [934, 653] width 32 height 28
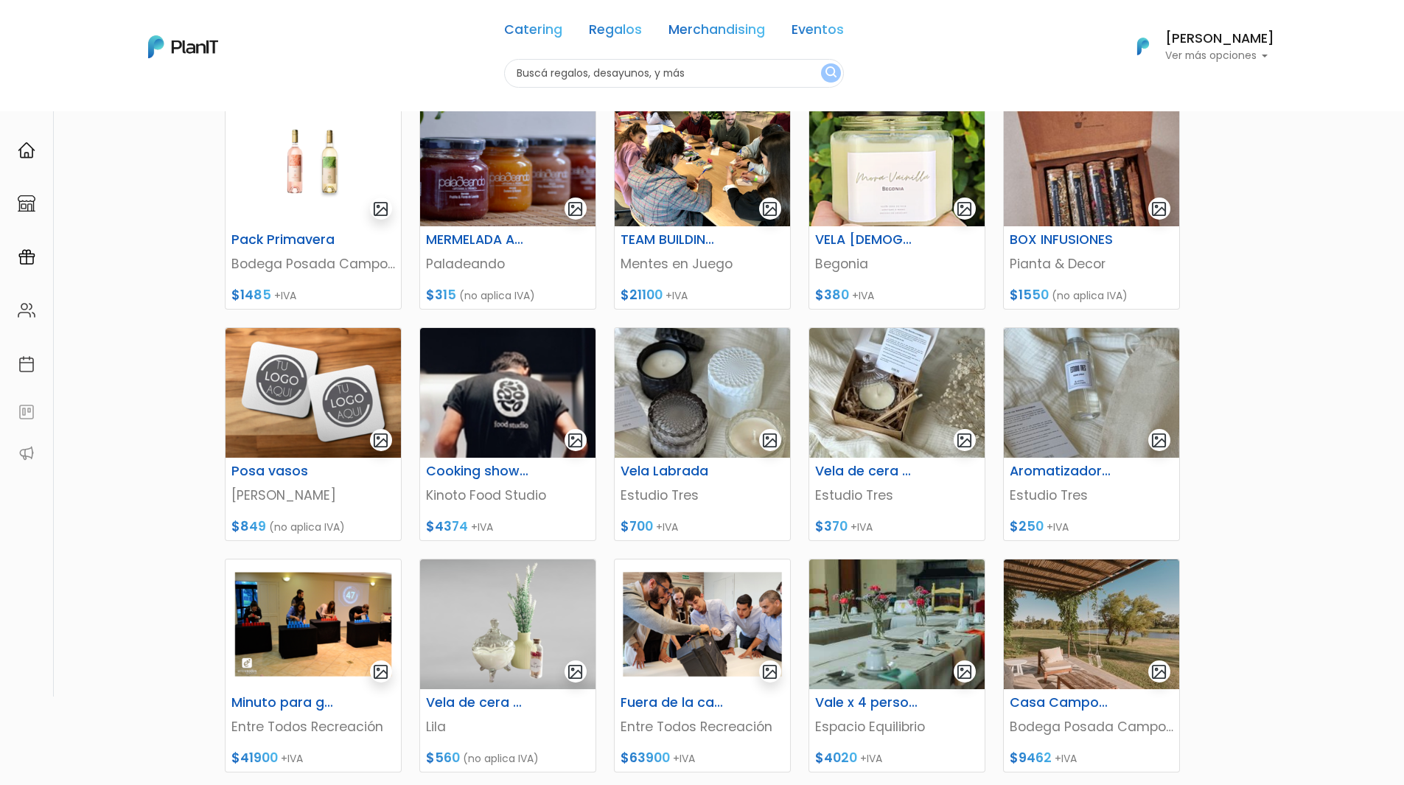
scroll to position [295, 0]
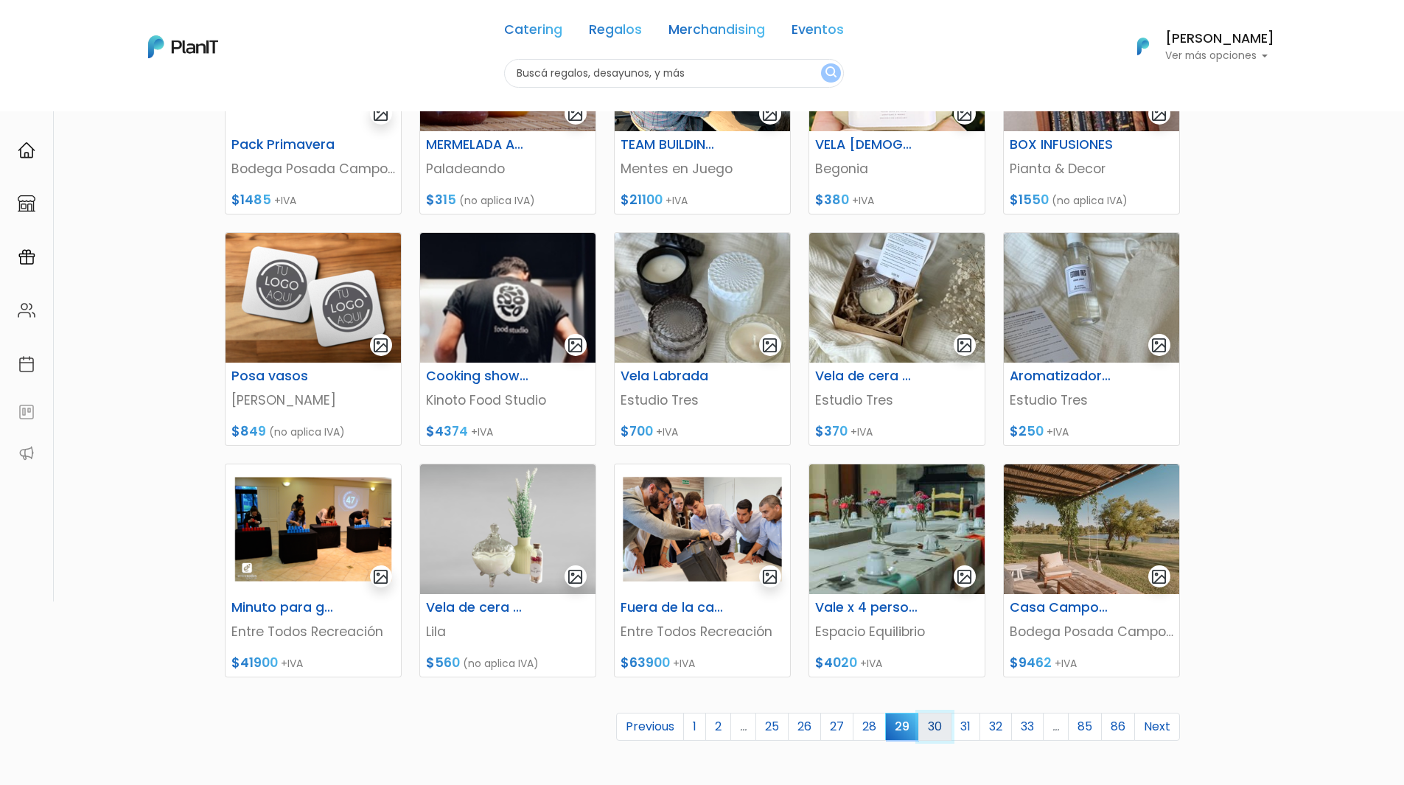
click at [941, 723] on link "30" at bounding box center [934, 727] width 33 height 28
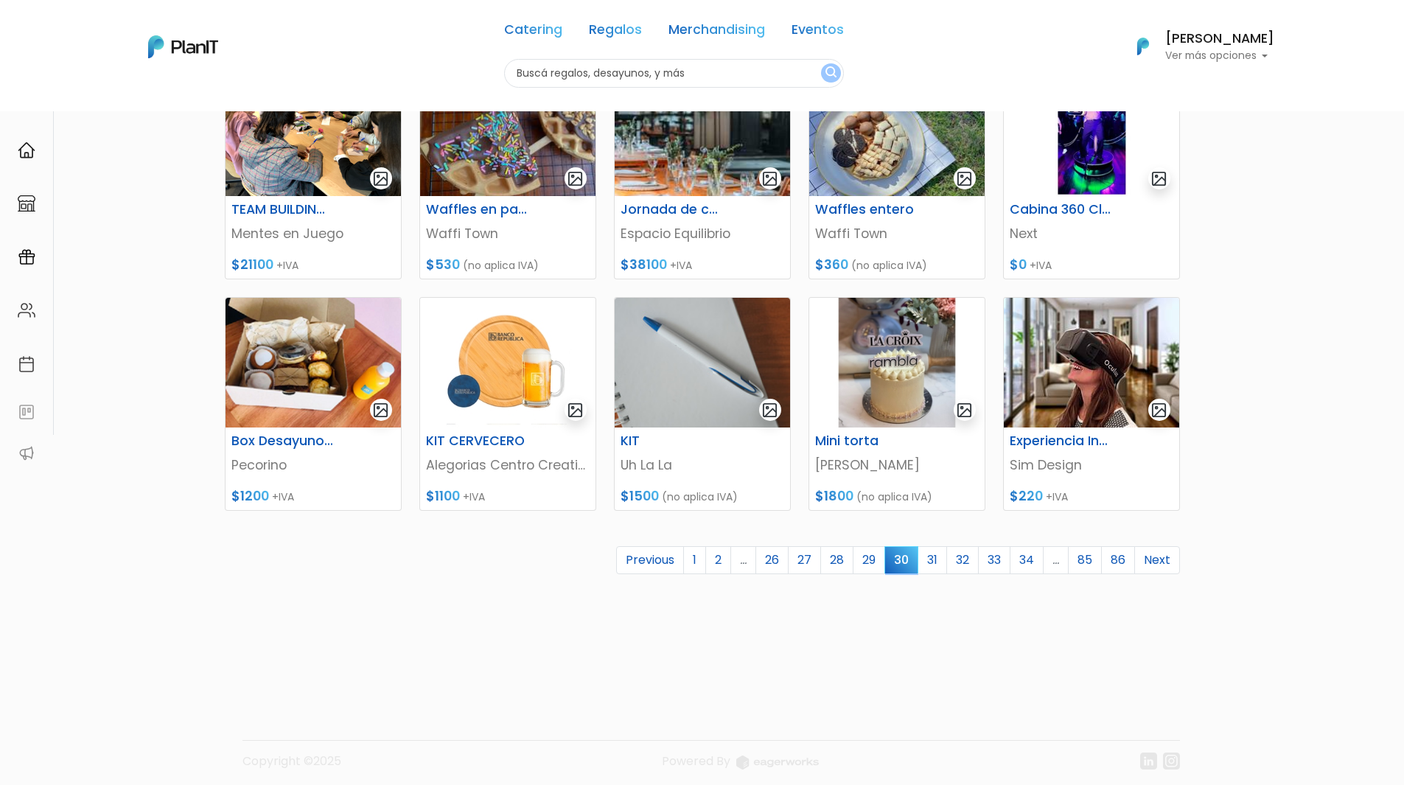
scroll to position [470, 0]
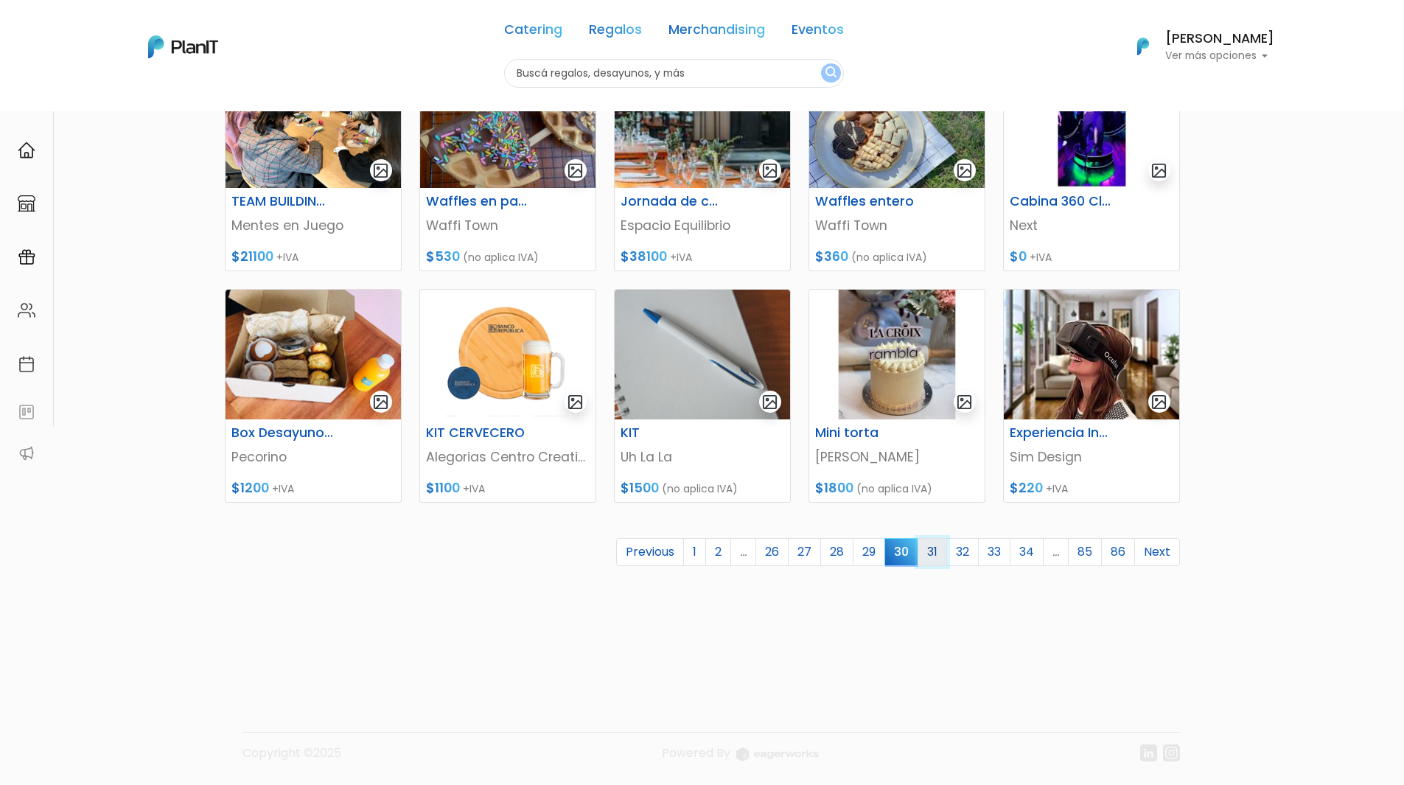
click at [943, 551] on link "31" at bounding box center [932, 552] width 29 height 28
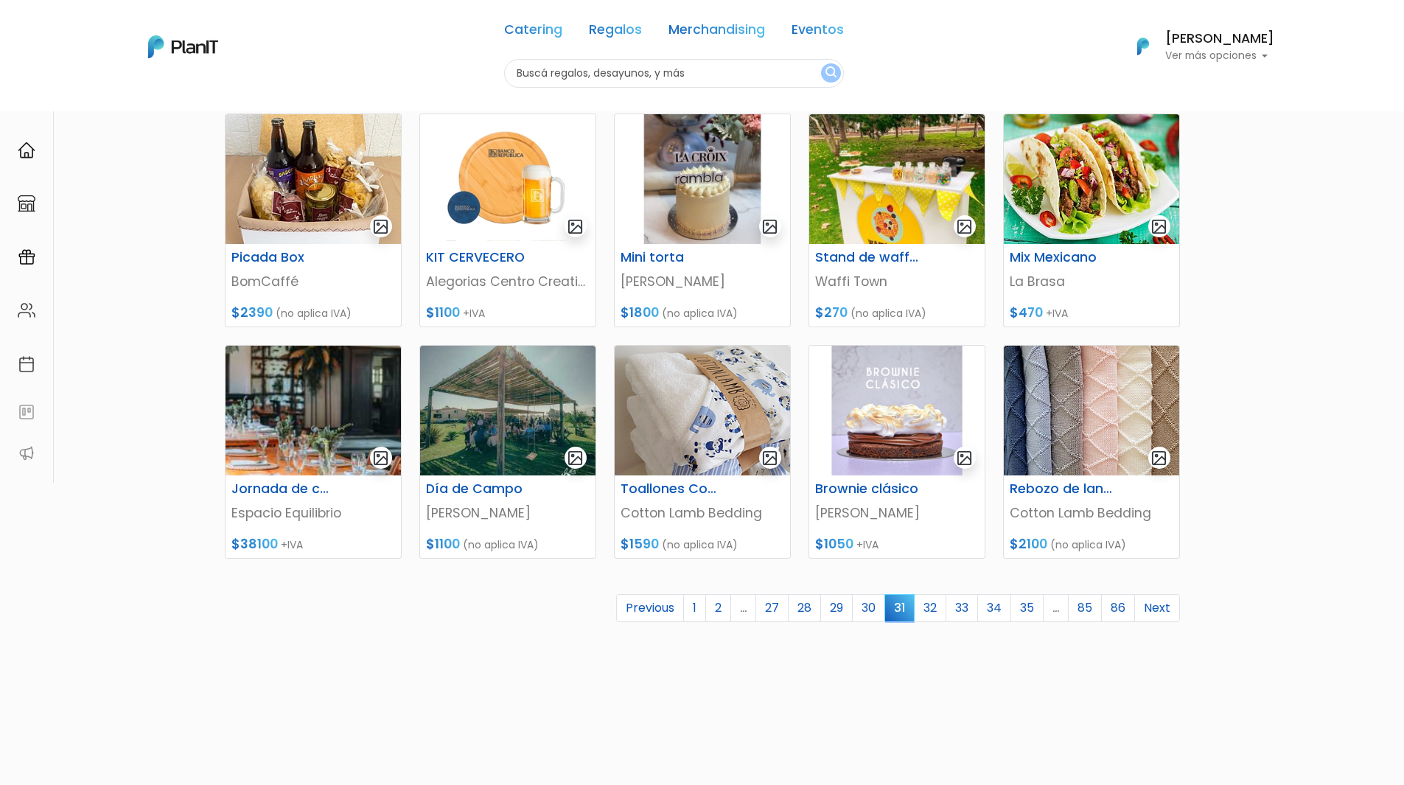
scroll to position [442, 0]
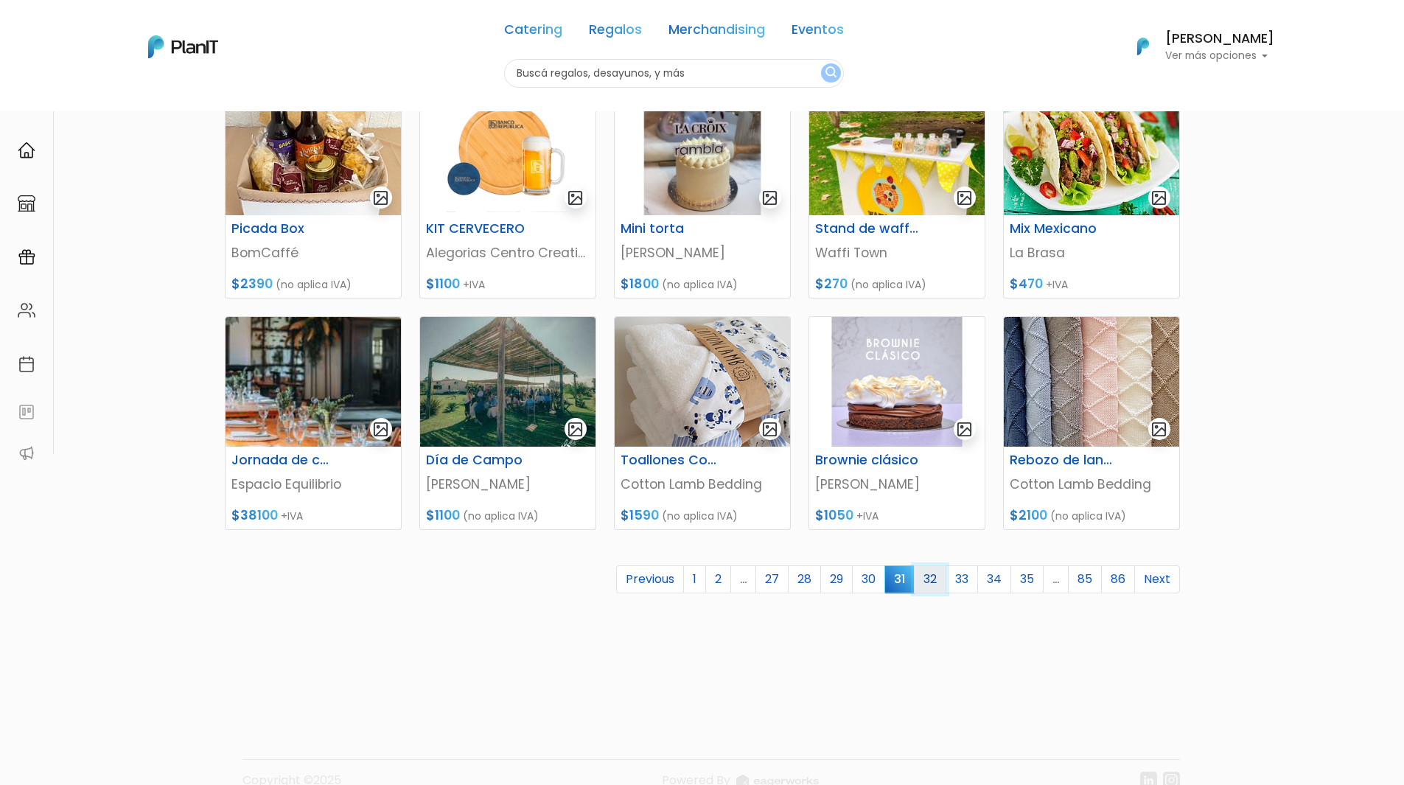
click at [938, 578] on link "32" at bounding box center [930, 579] width 32 height 28
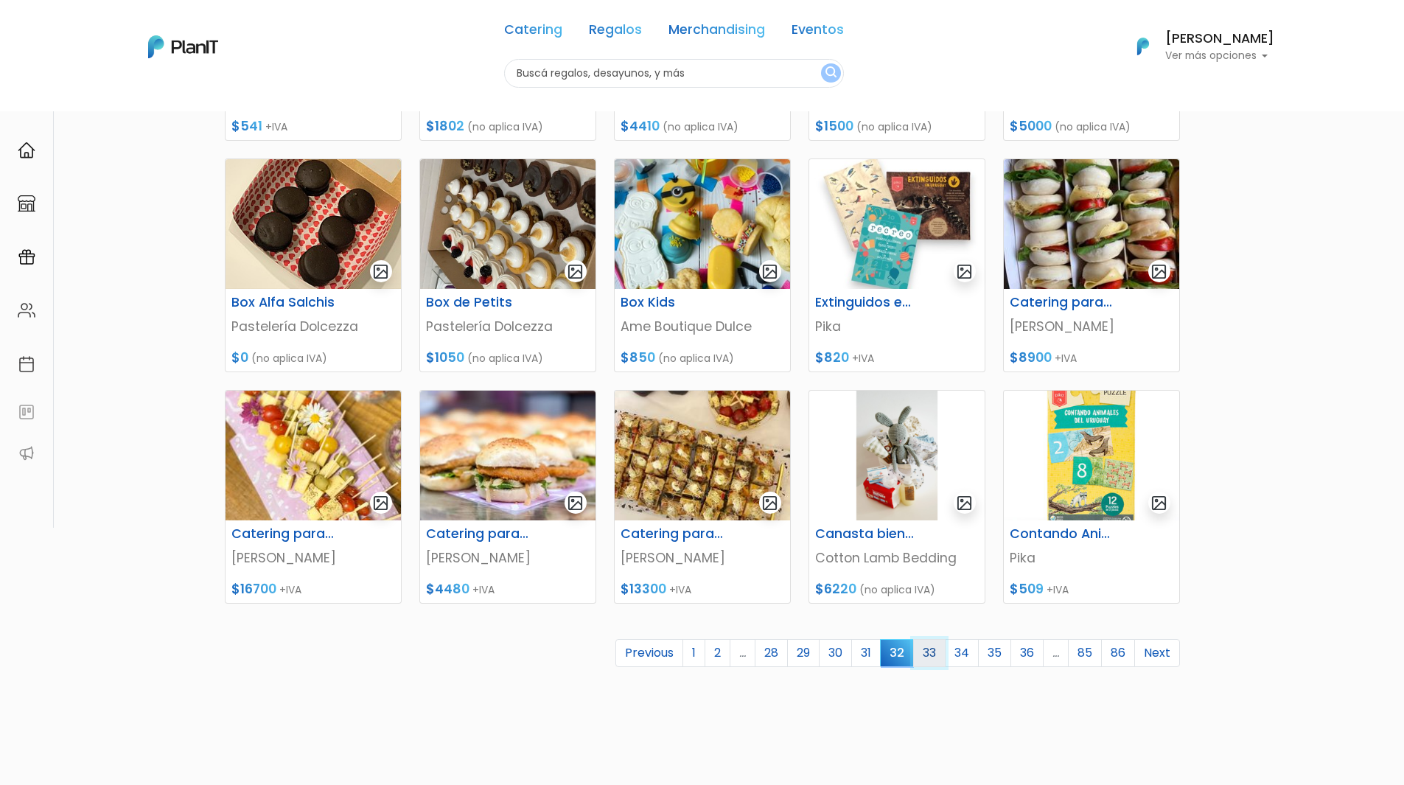
click at [928, 657] on link "33" at bounding box center [929, 653] width 32 height 28
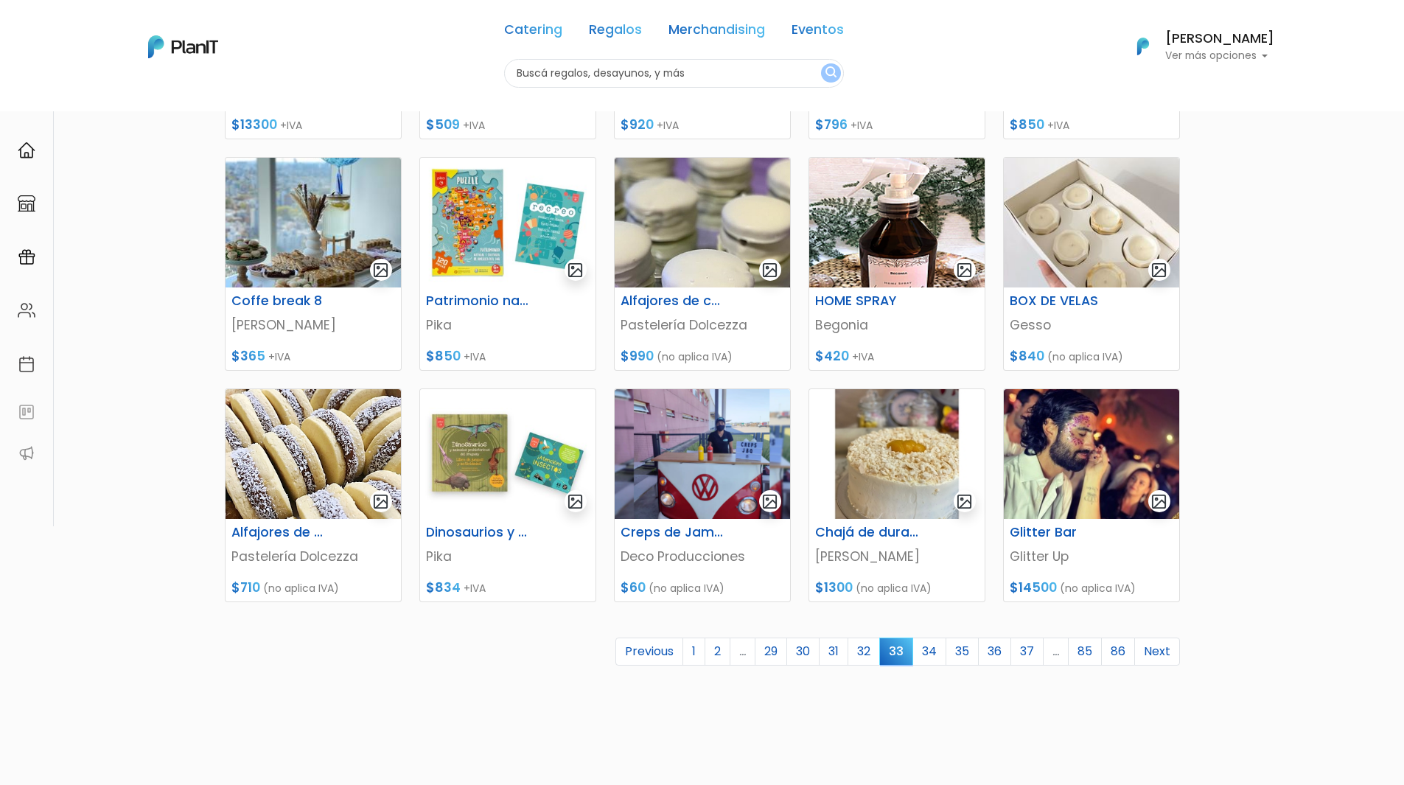
scroll to position [442, 0]
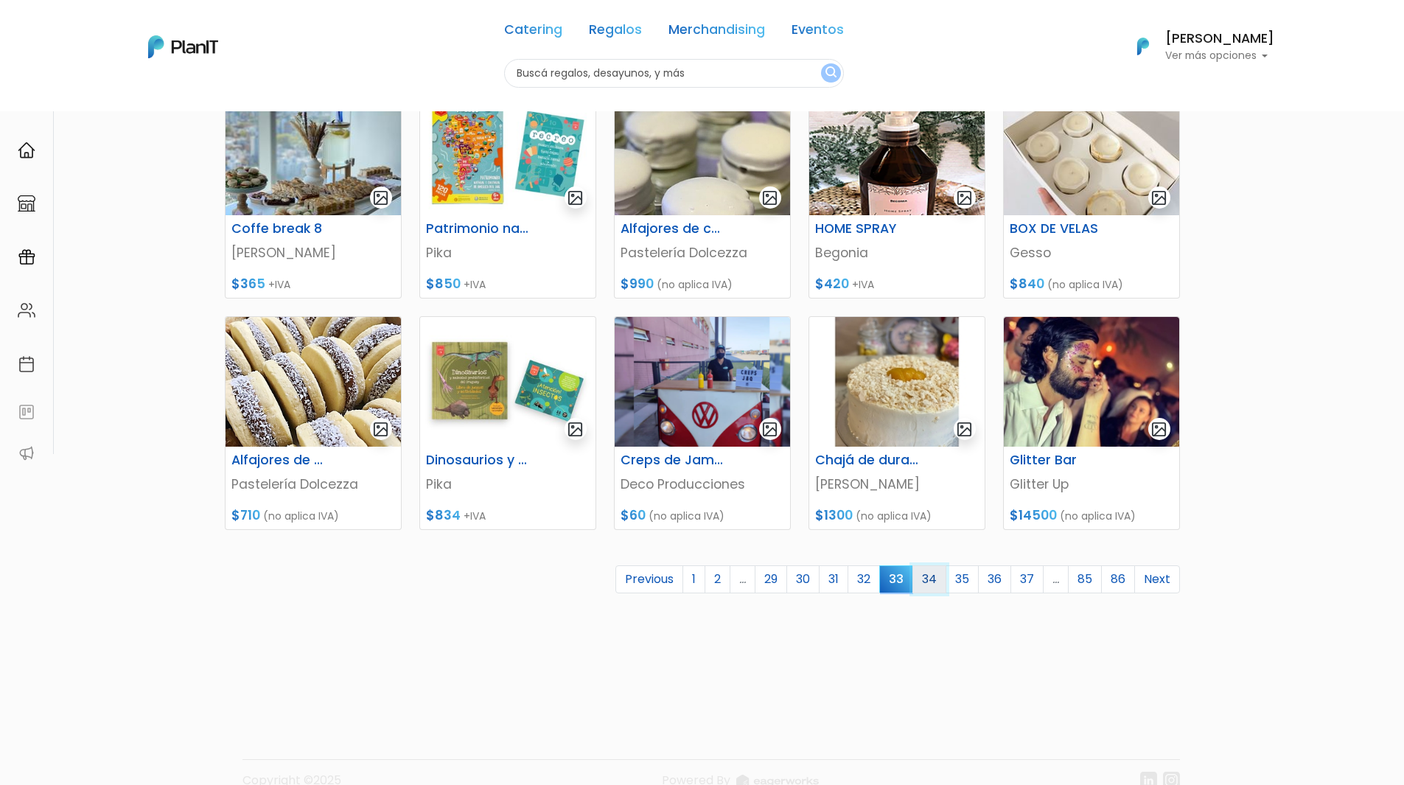
click at [938, 582] on link "34" at bounding box center [929, 579] width 34 height 28
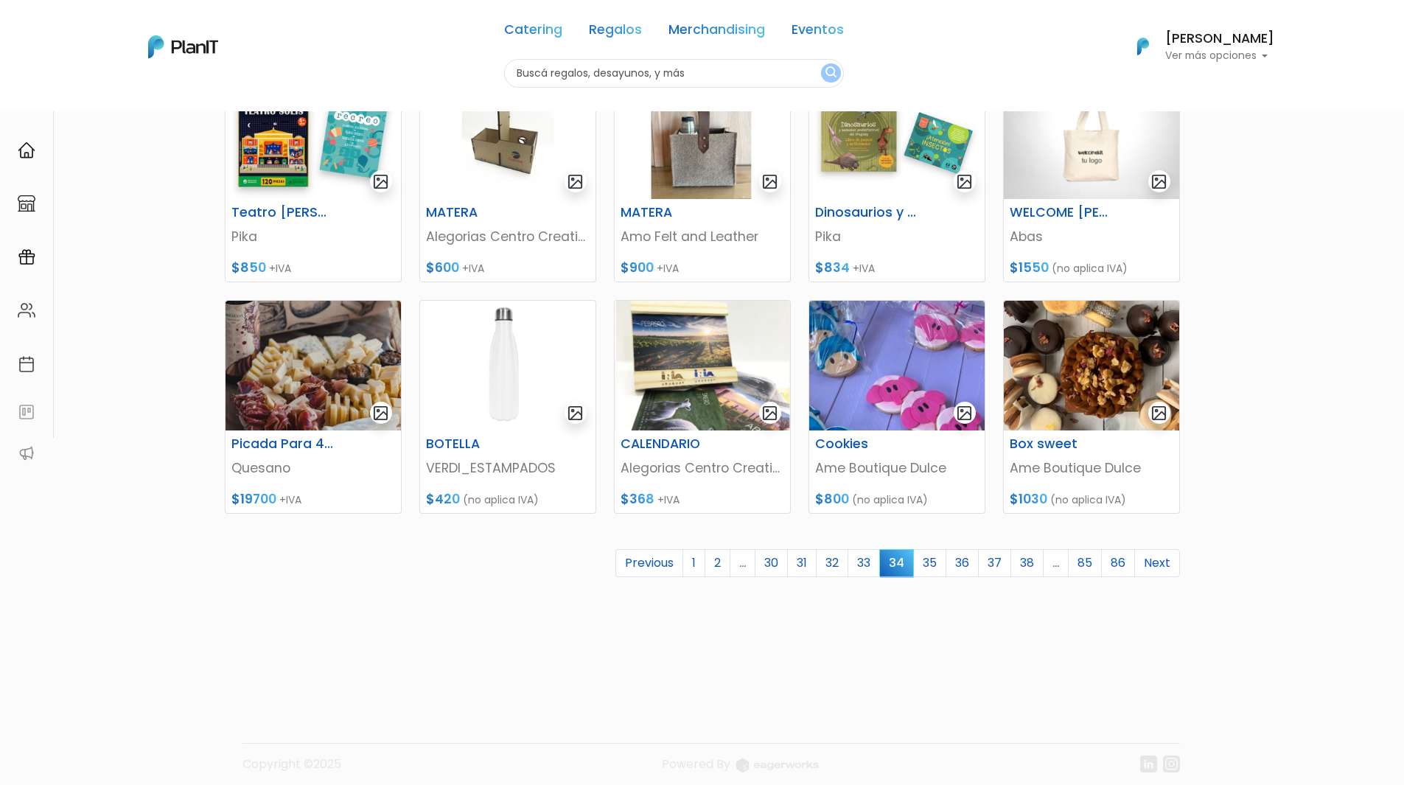
scroll to position [470, 0]
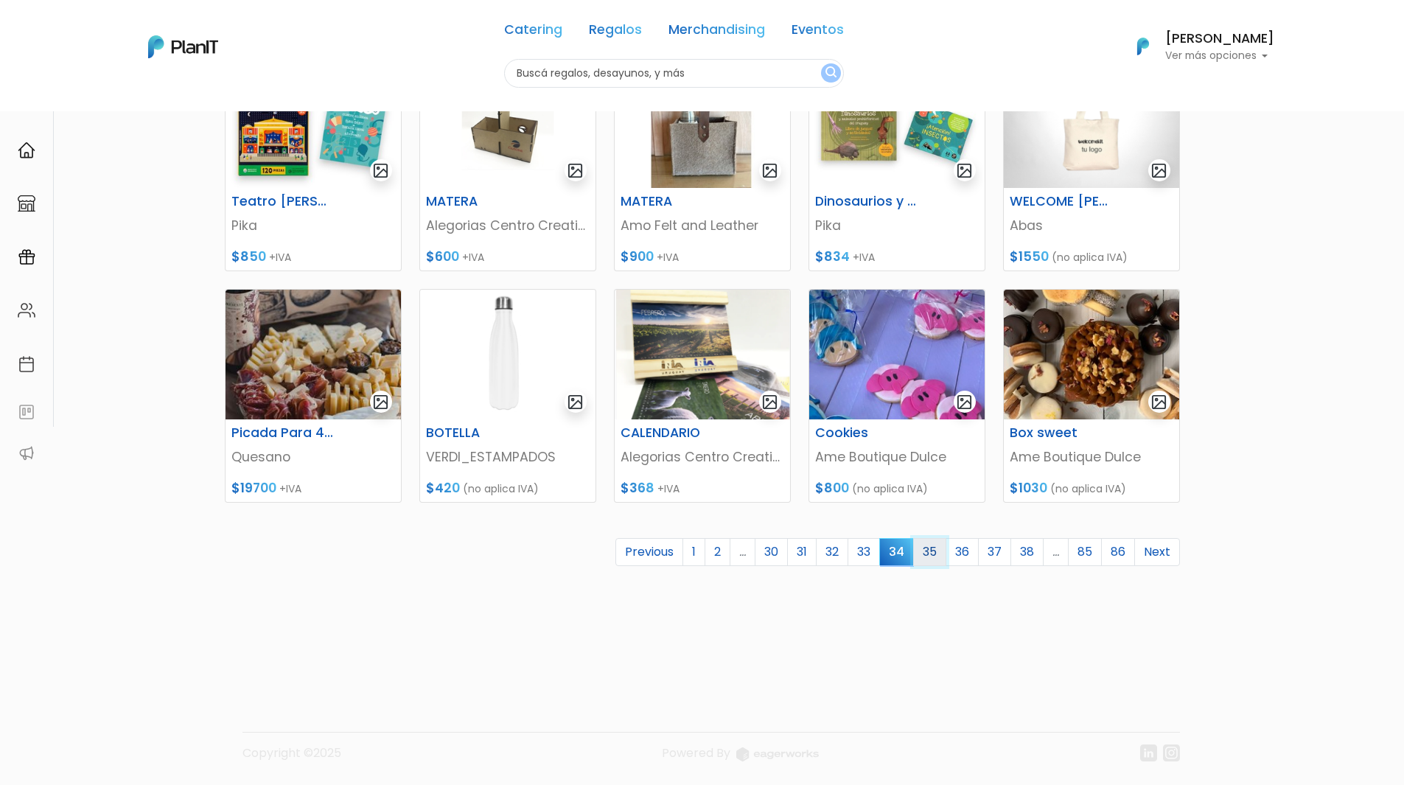
click at [935, 552] on link "35" at bounding box center [929, 552] width 33 height 28
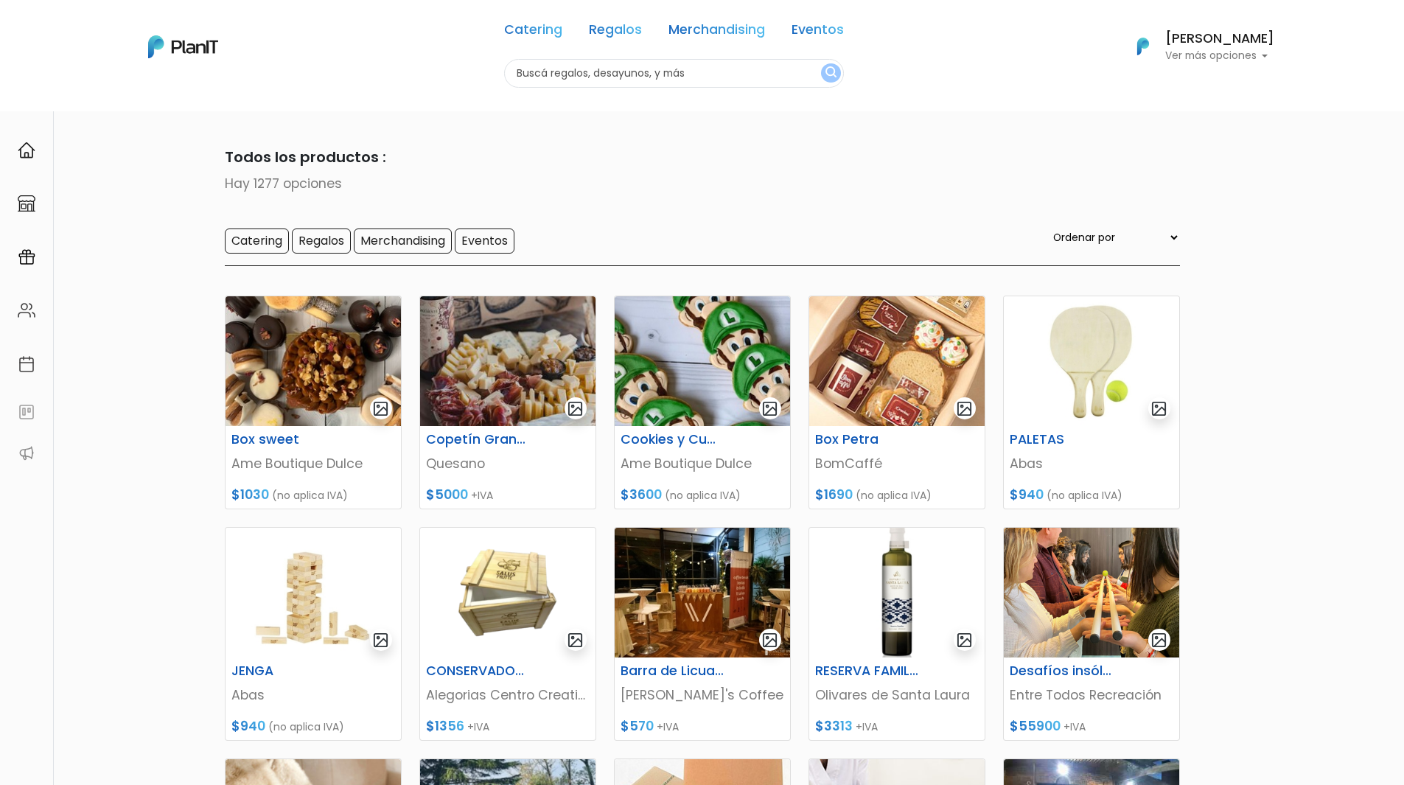
scroll to position [369, 0]
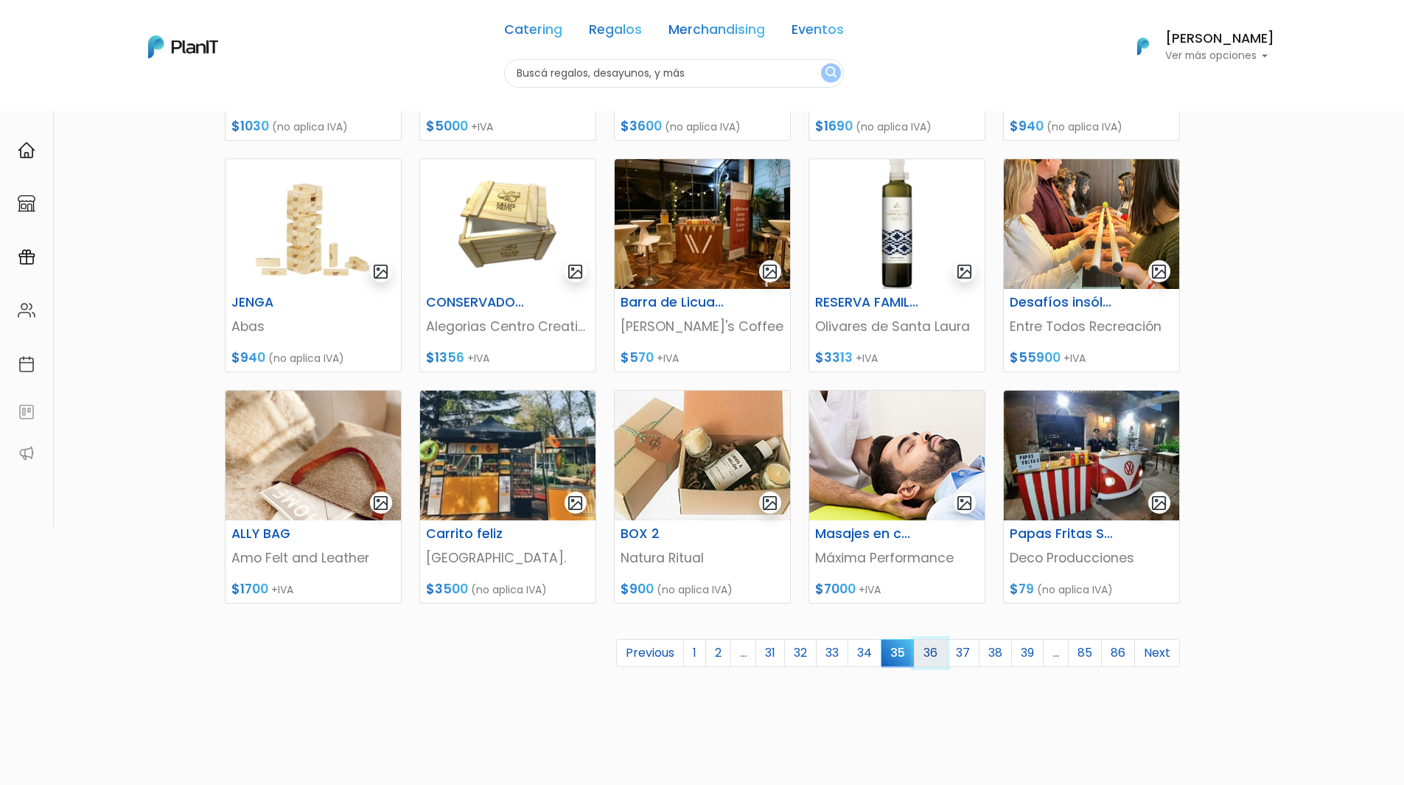
click at [924, 649] on link "36" at bounding box center [930, 653] width 33 height 28
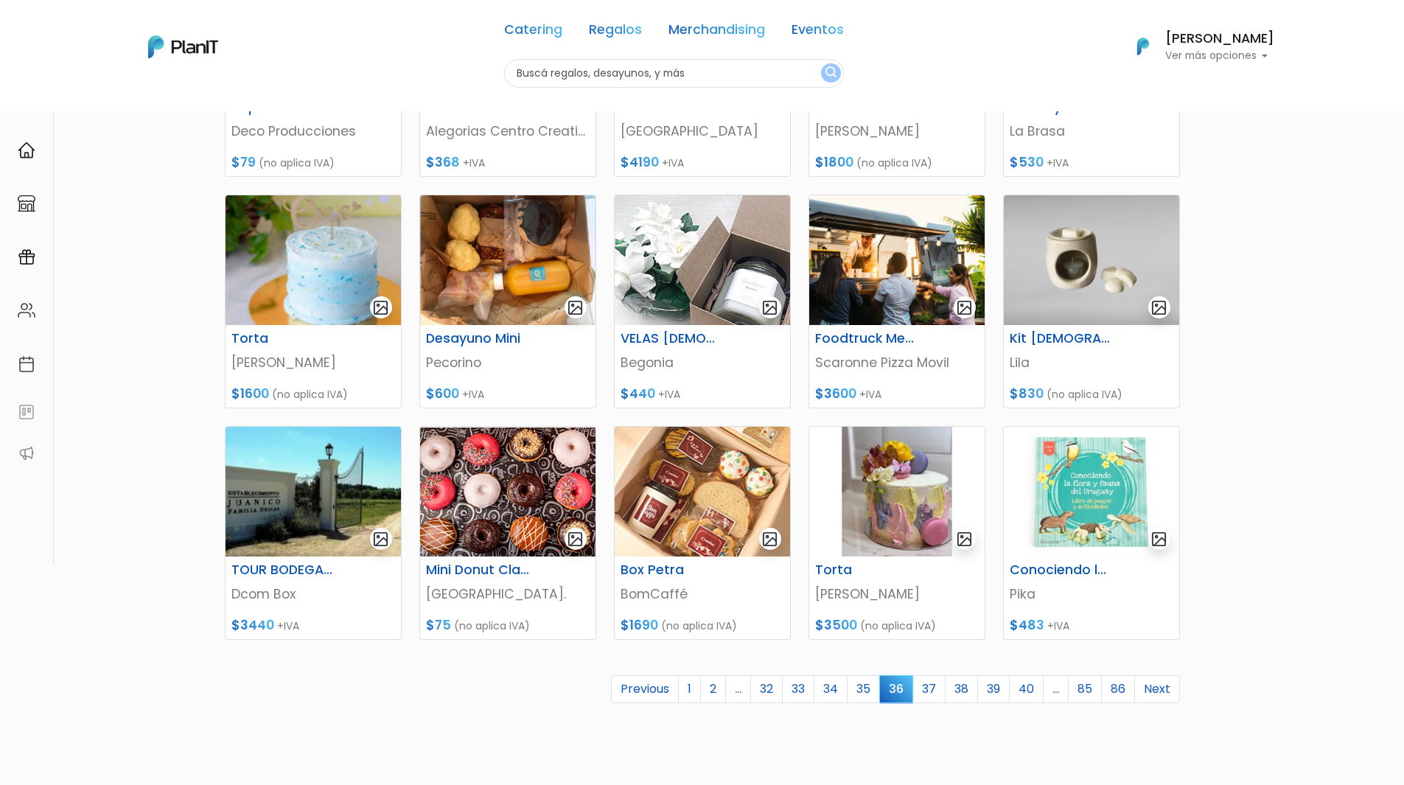
scroll to position [470, 0]
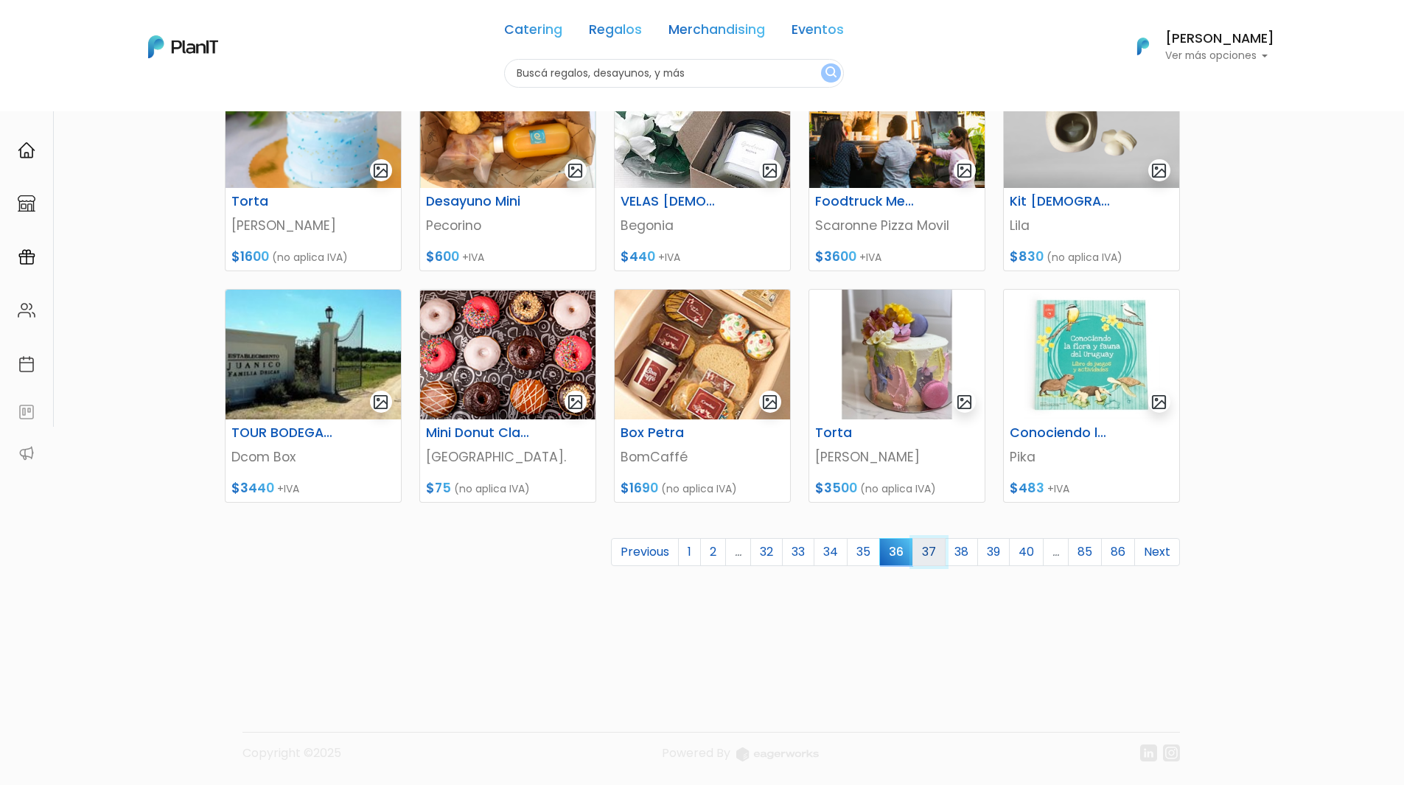
click at [920, 561] on link "37" at bounding box center [928, 552] width 33 height 28
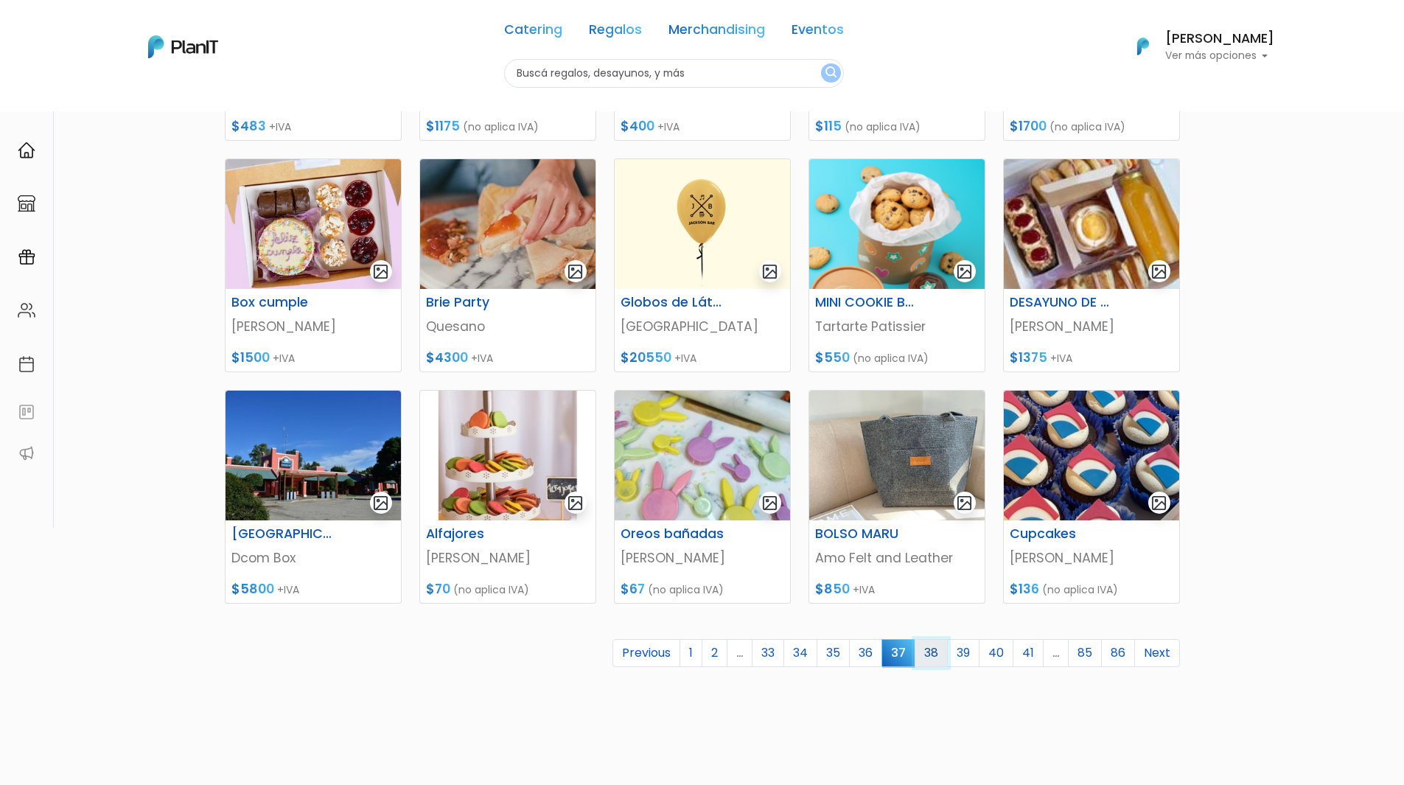
click at [926, 658] on link "38" at bounding box center [931, 653] width 33 height 28
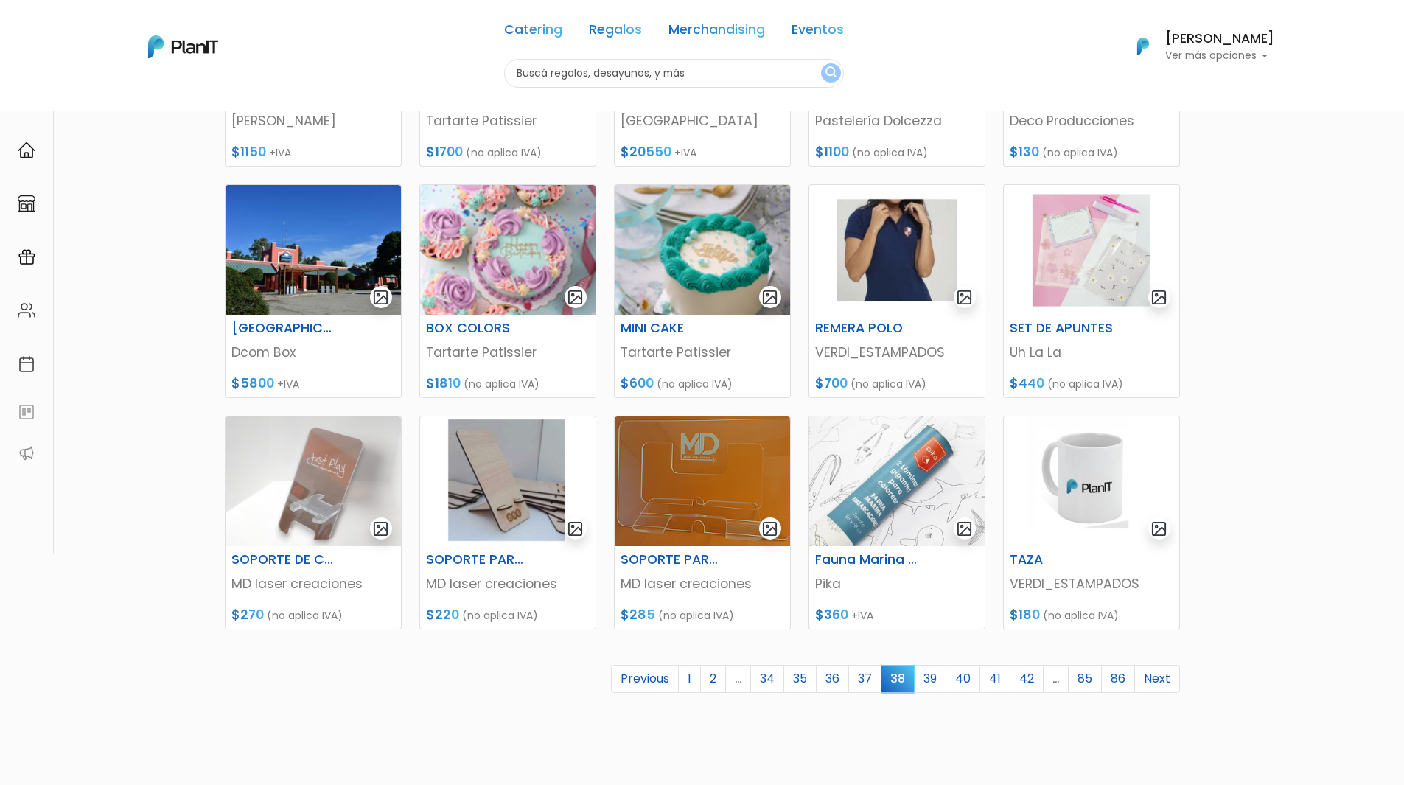
scroll to position [369, 0]
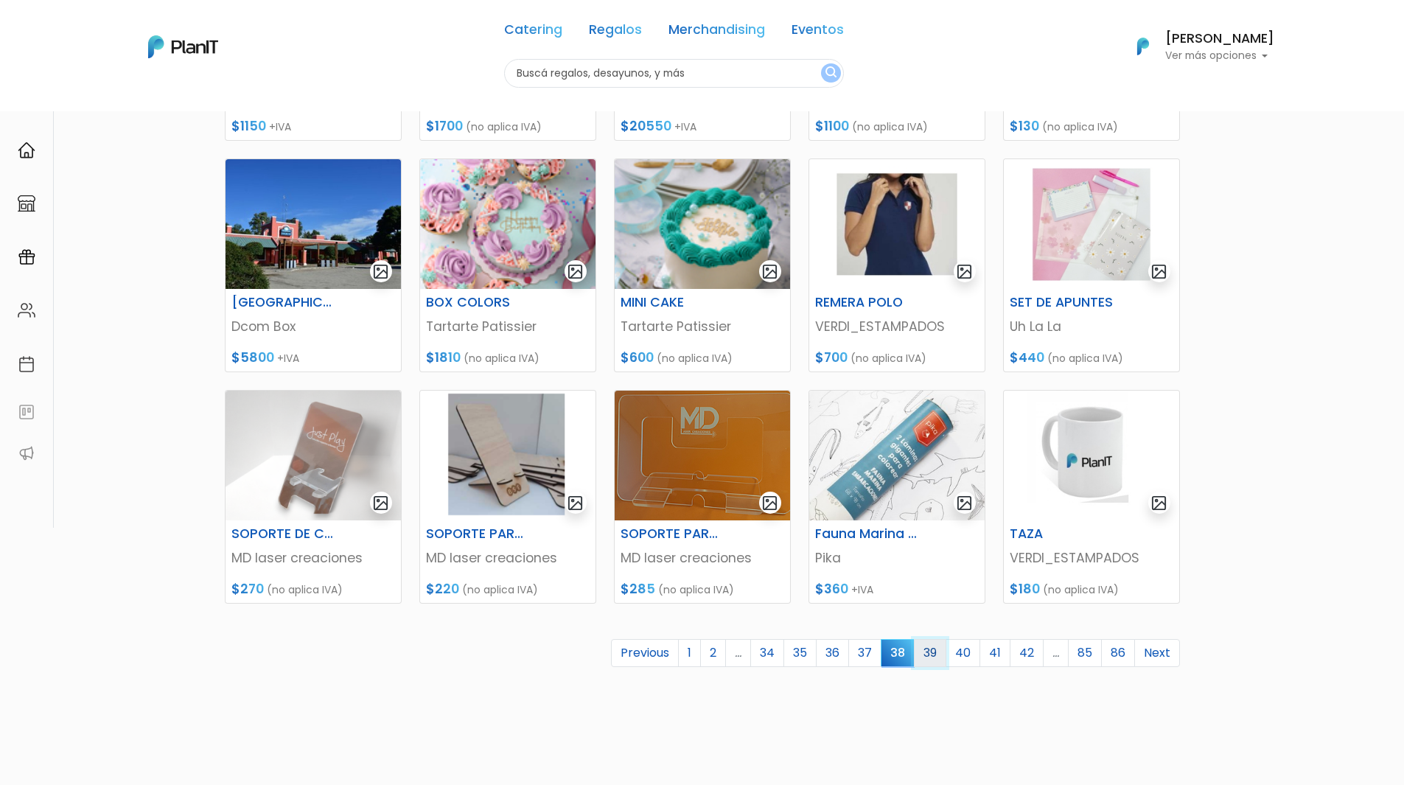
click at [933, 648] on link "39" at bounding box center [930, 653] width 32 height 28
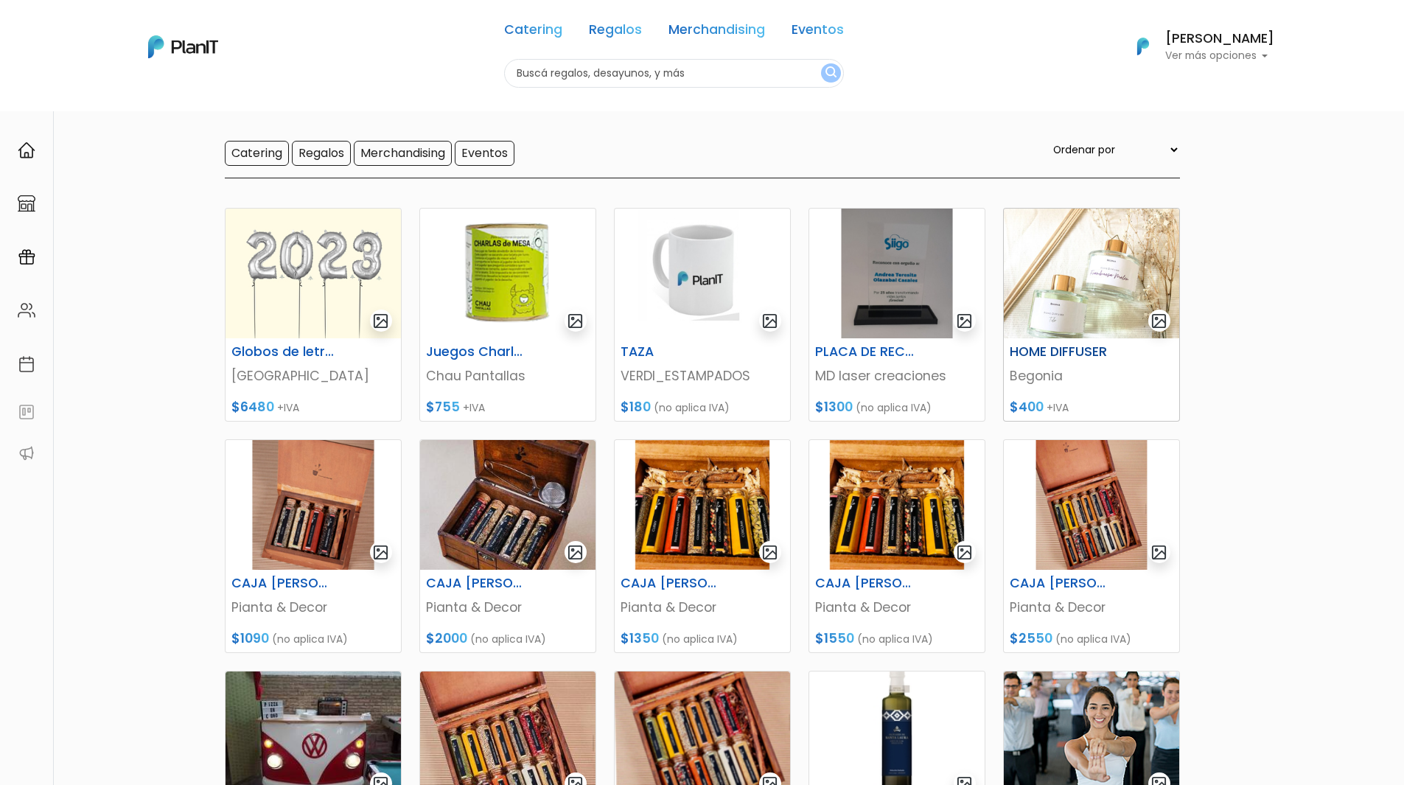
scroll to position [369, 0]
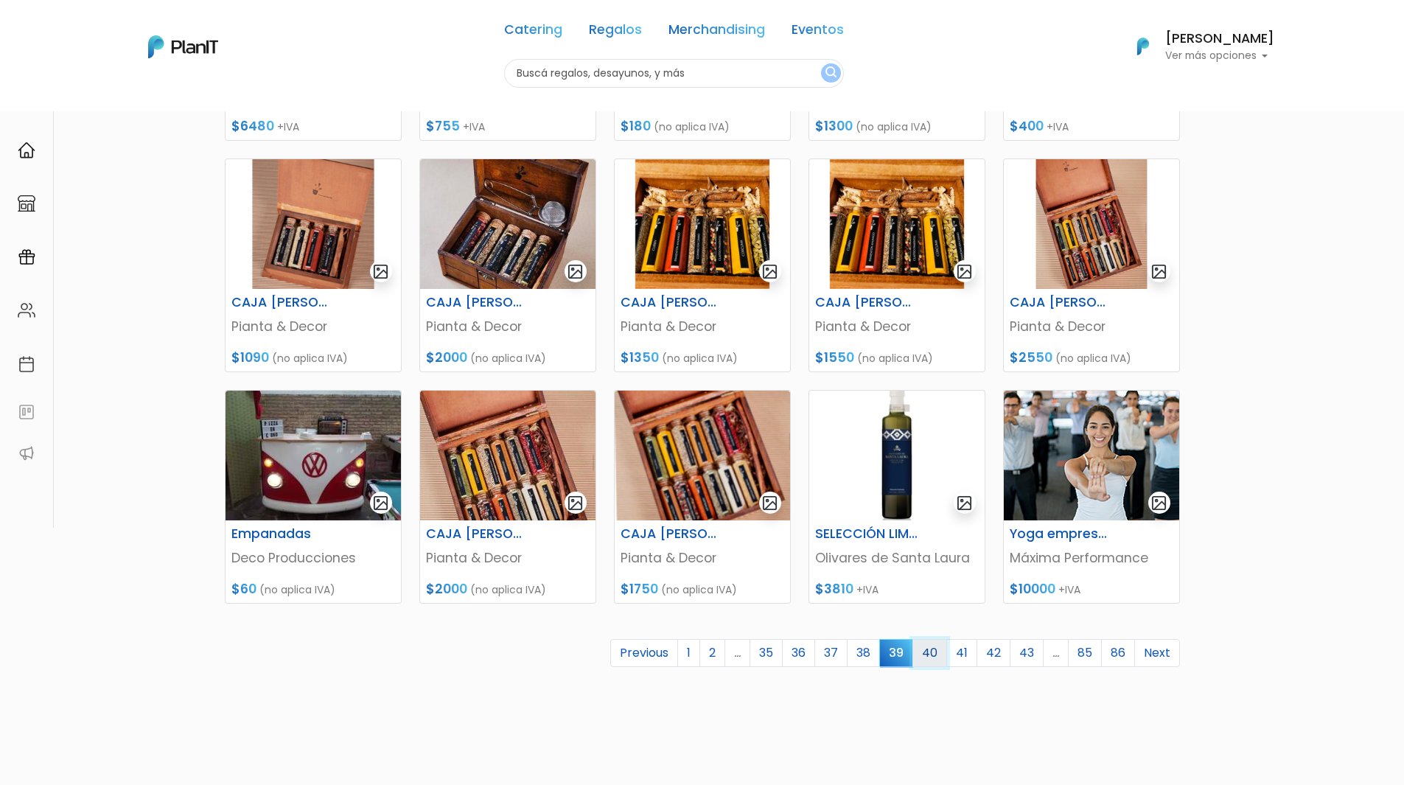
click at [935, 649] on link "40" at bounding box center [929, 653] width 35 height 28
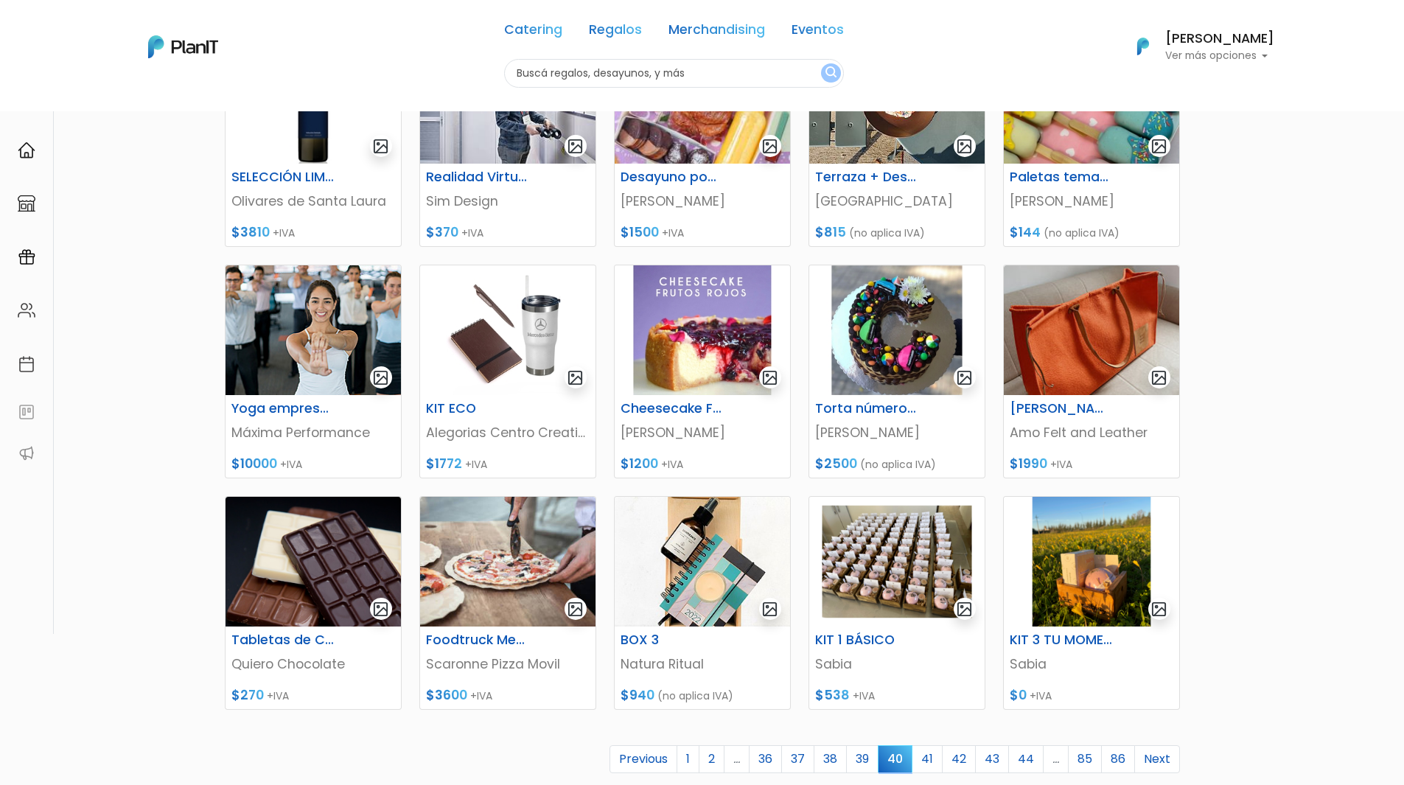
scroll to position [295, 0]
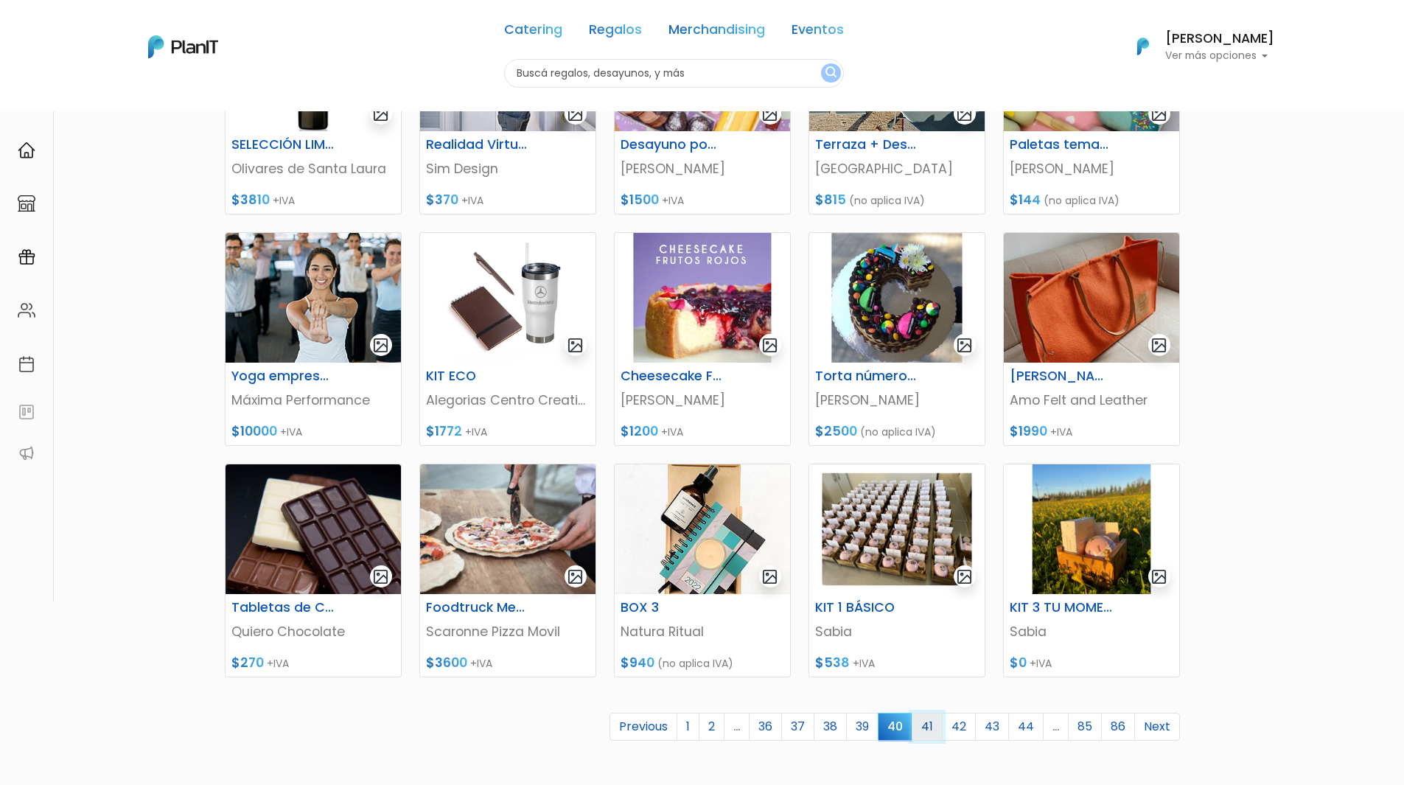
click at [924, 716] on link "41" at bounding box center [927, 727] width 31 height 28
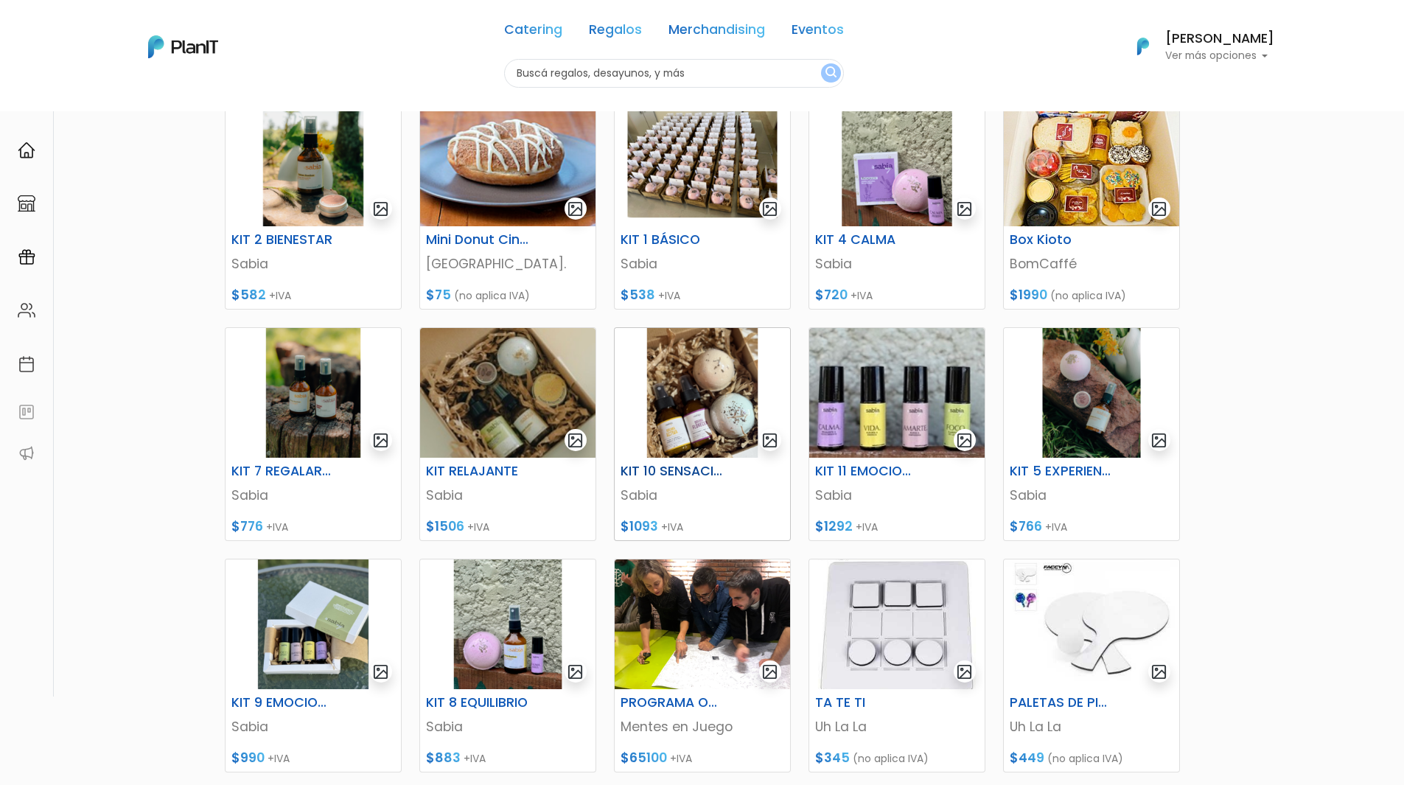
scroll to position [369, 0]
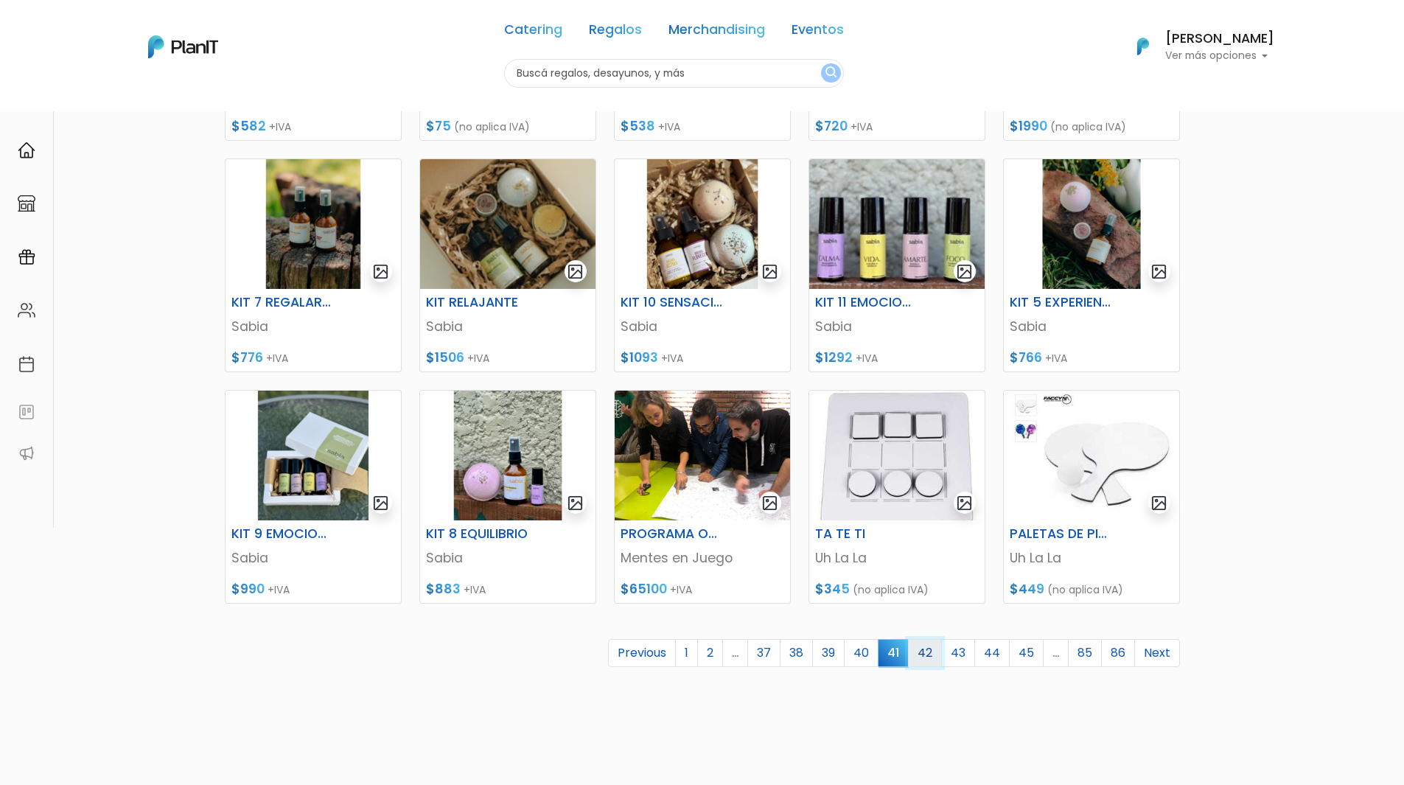
click at [935, 654] on link "42" at bounding box center [925, 653] width 34 height 28
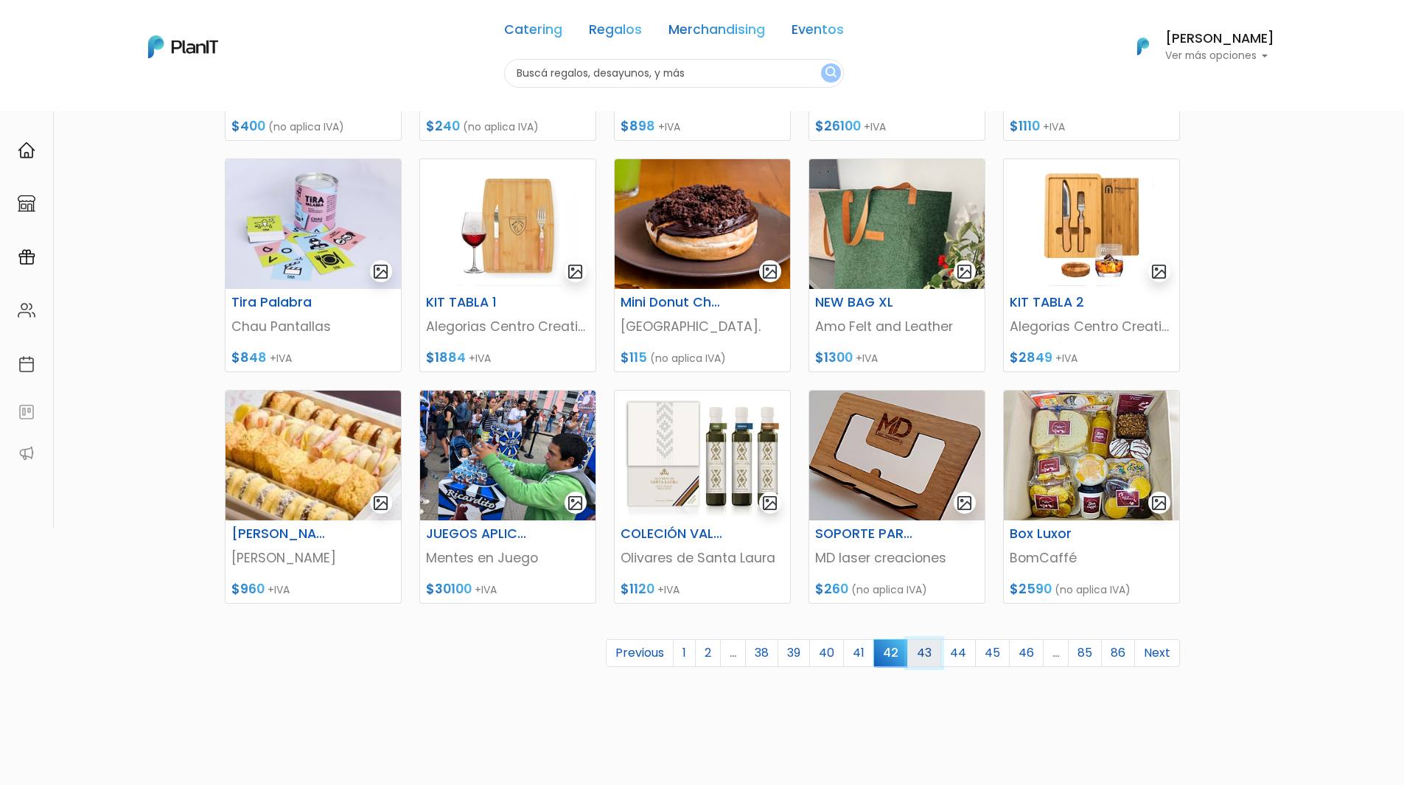
click at [927, 656] on link "43" at bounding box center [924, 653] width 34 height 28
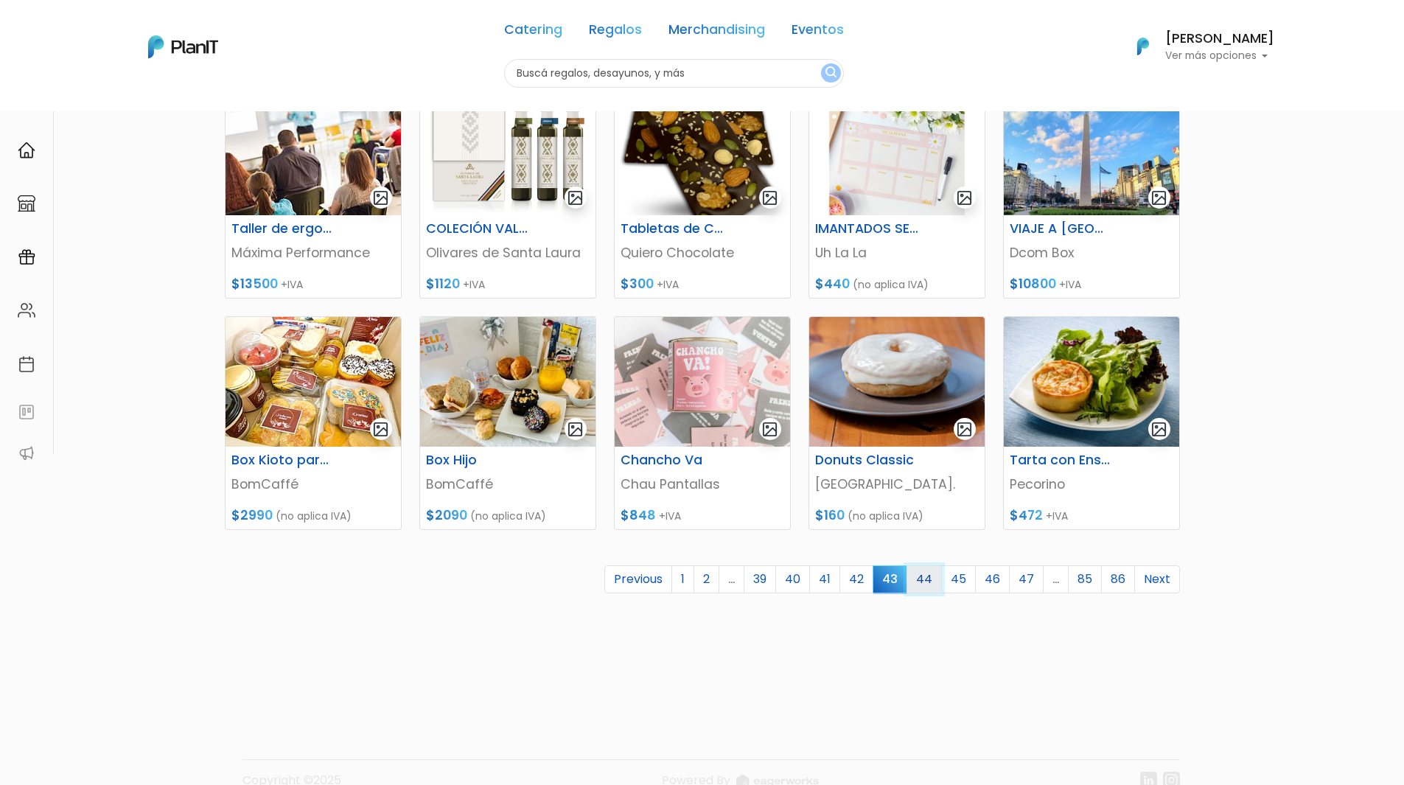
click at [927, 580] on link "44" at bounding box center [924, 579] width 35 height 28
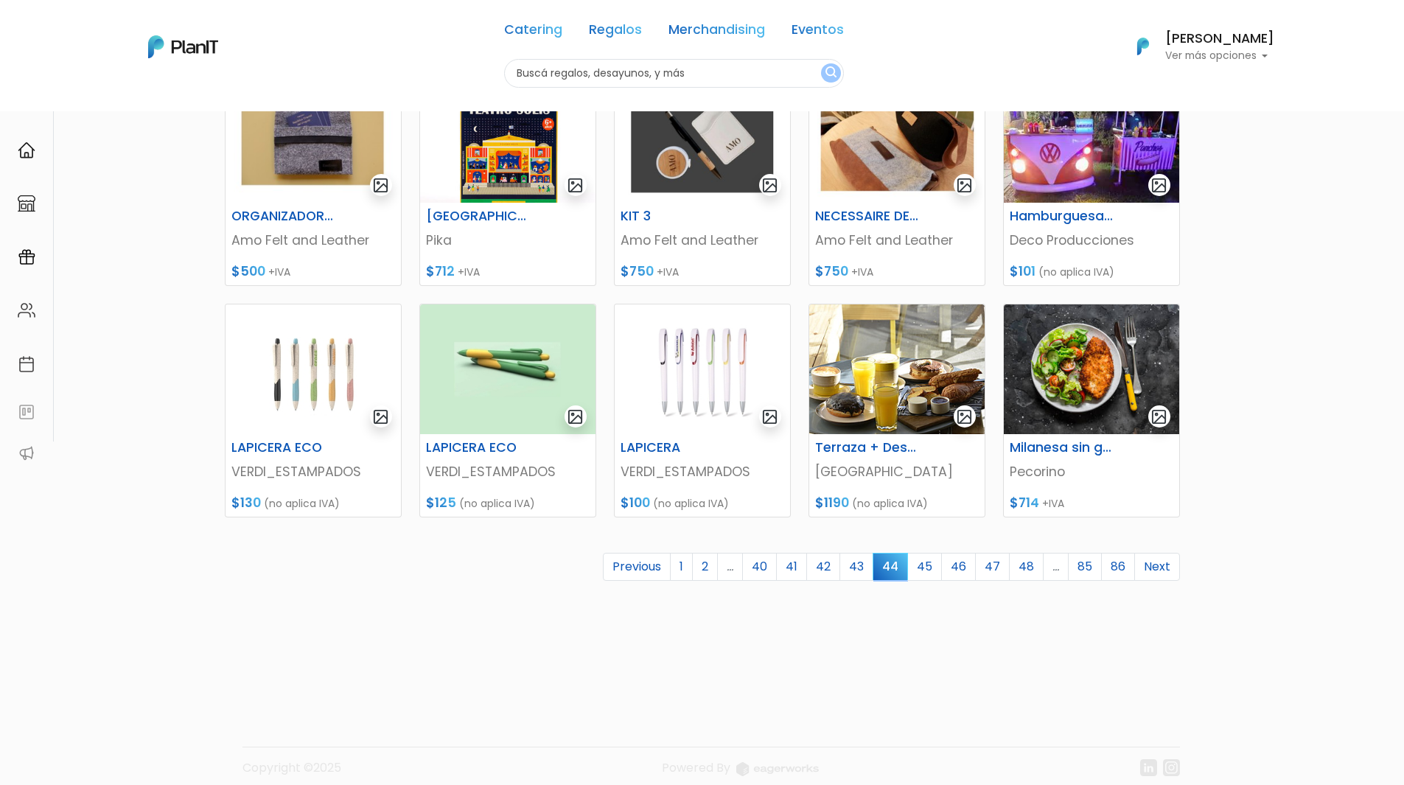
scroll to position [470, 0]
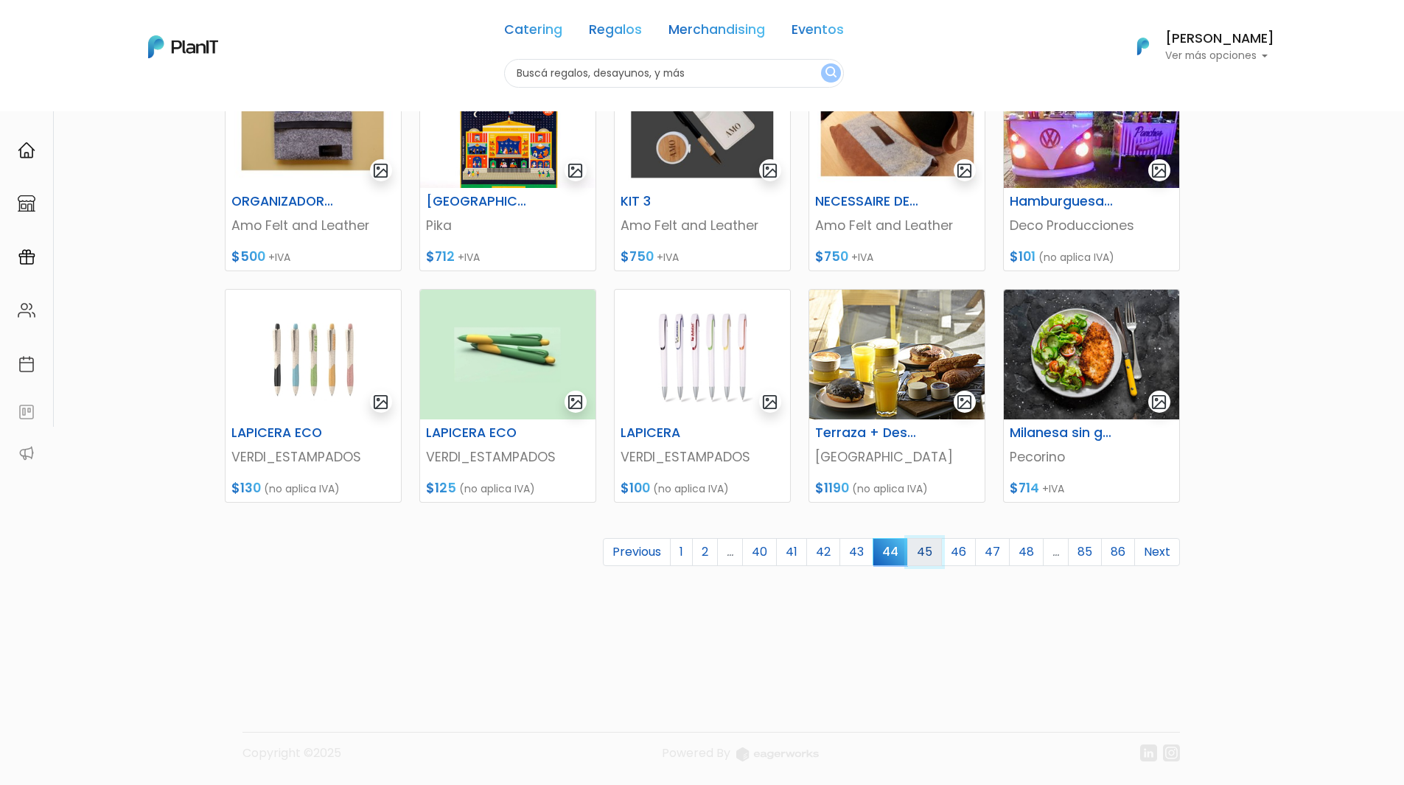
click at [929, 558] on link "45" at bounding box center [924, 552] width 35 height 28
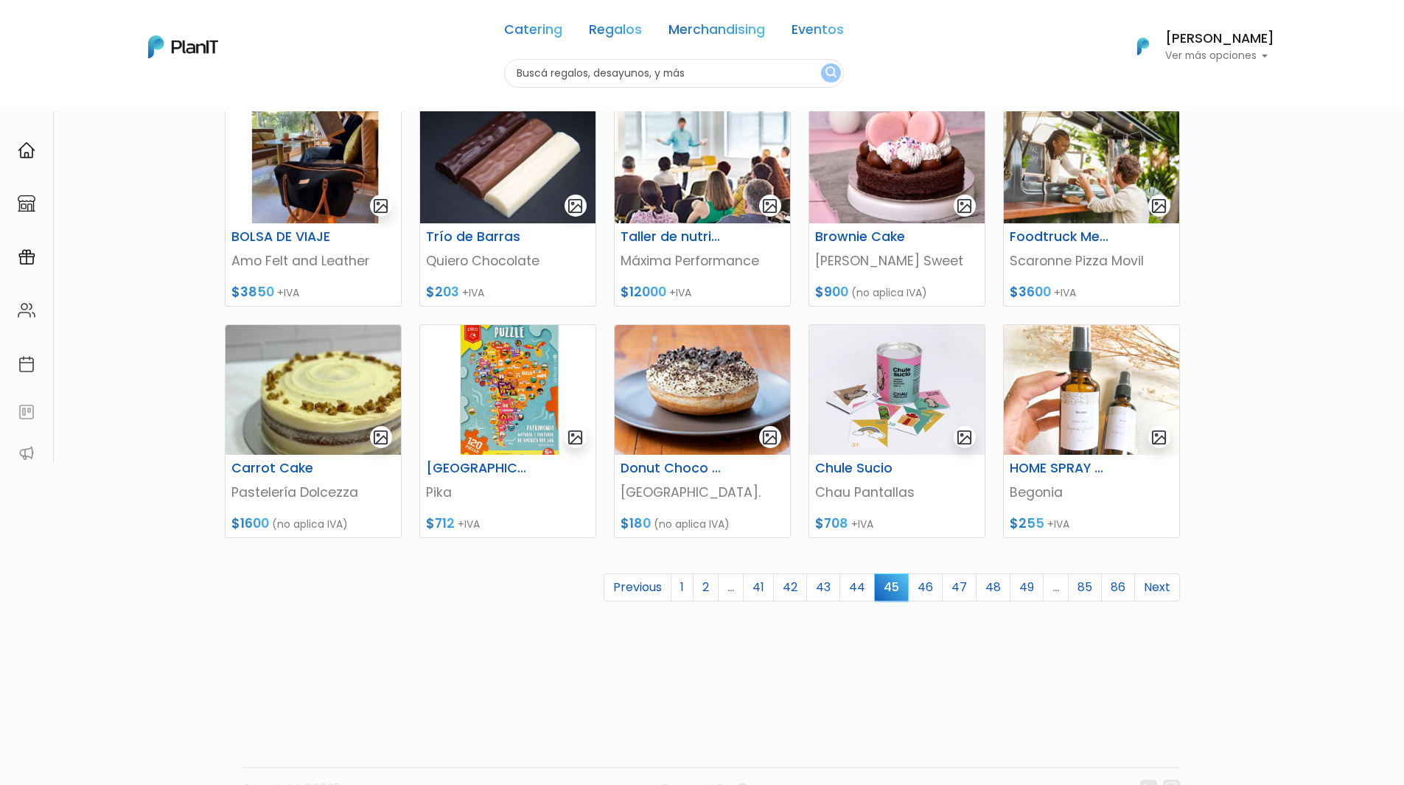
scroll to position [470, 0]
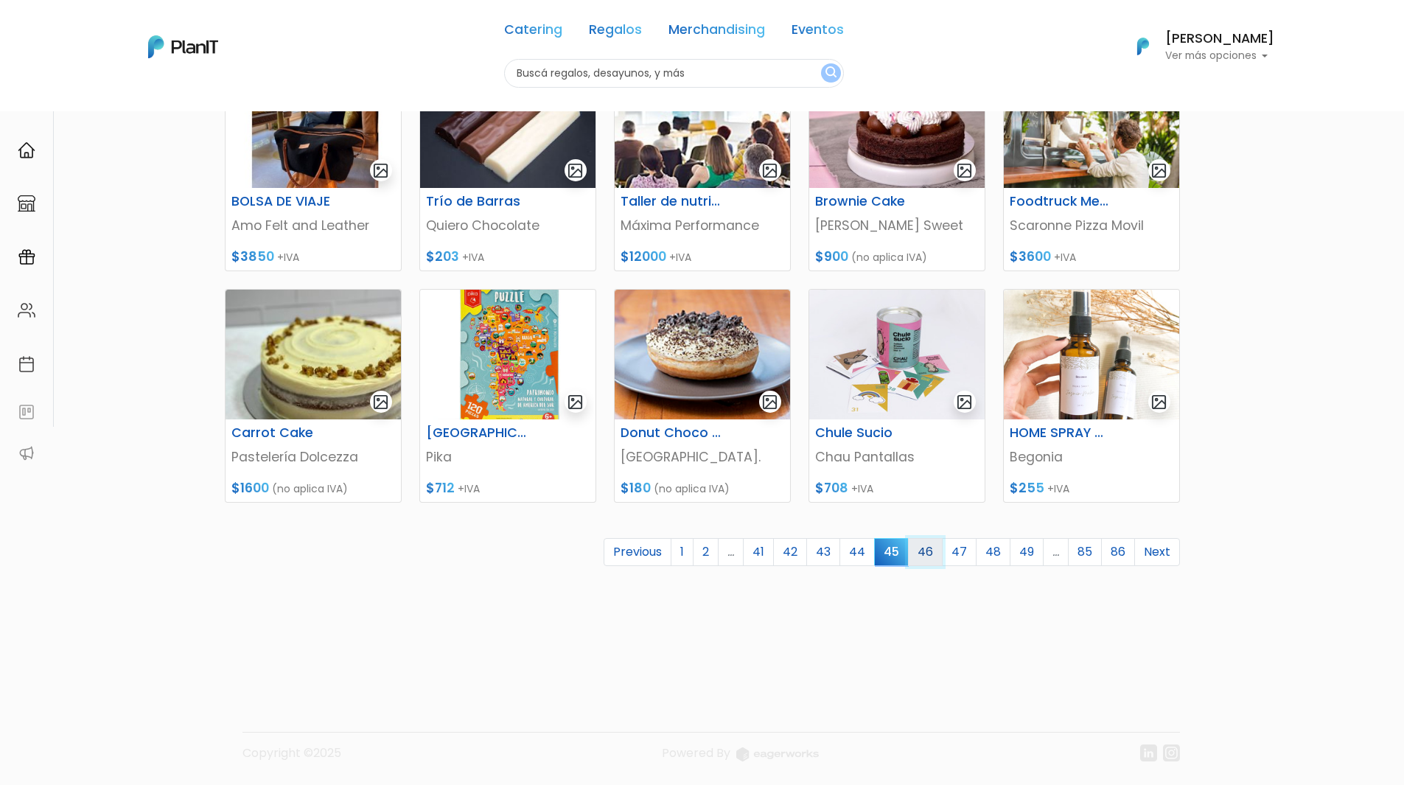
click at [921, 554] on link "46" at bounding box center [925, 552] width 35 height 28
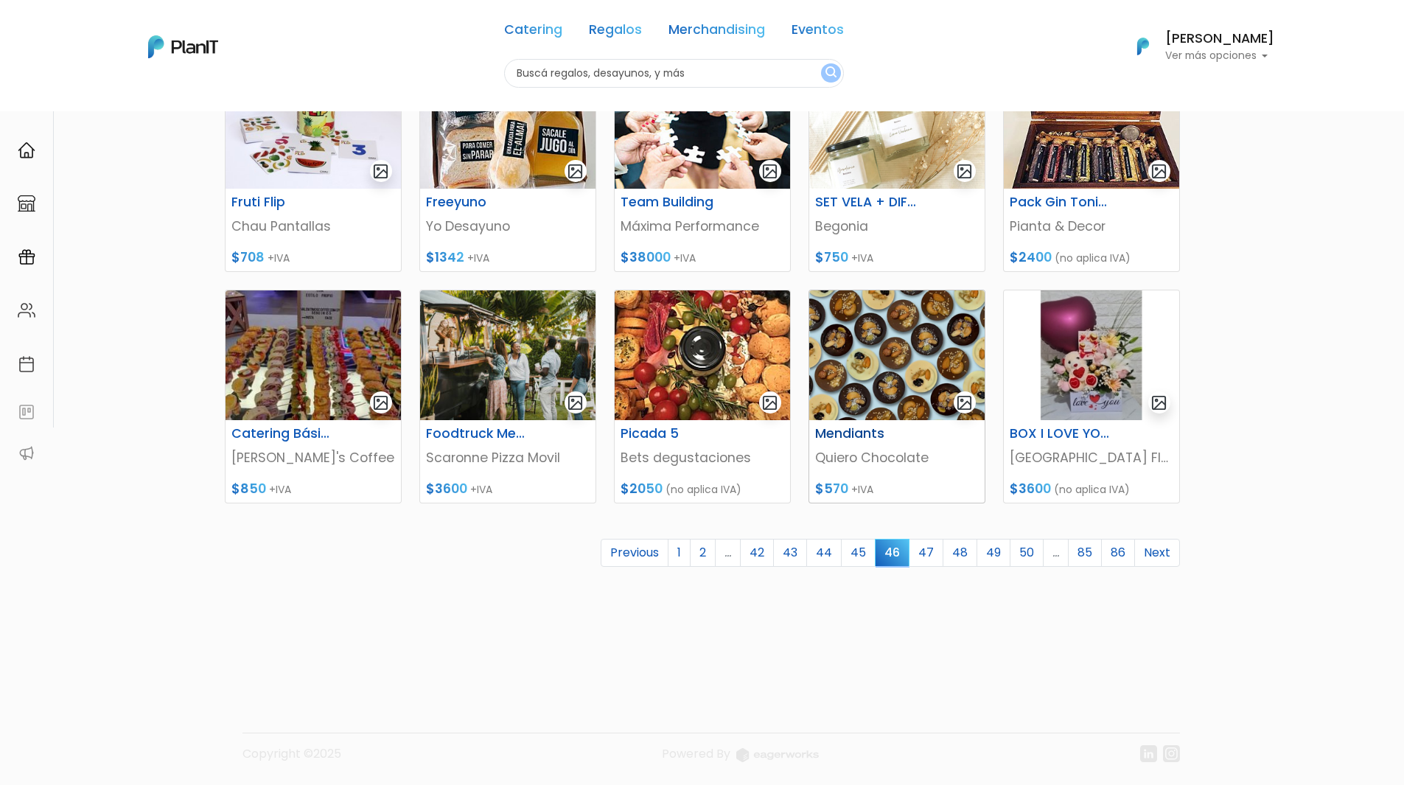
scroll to position [470, 0]
click at [929, 553] on link "47" at bounding box center [926, 552] width 35 height 28
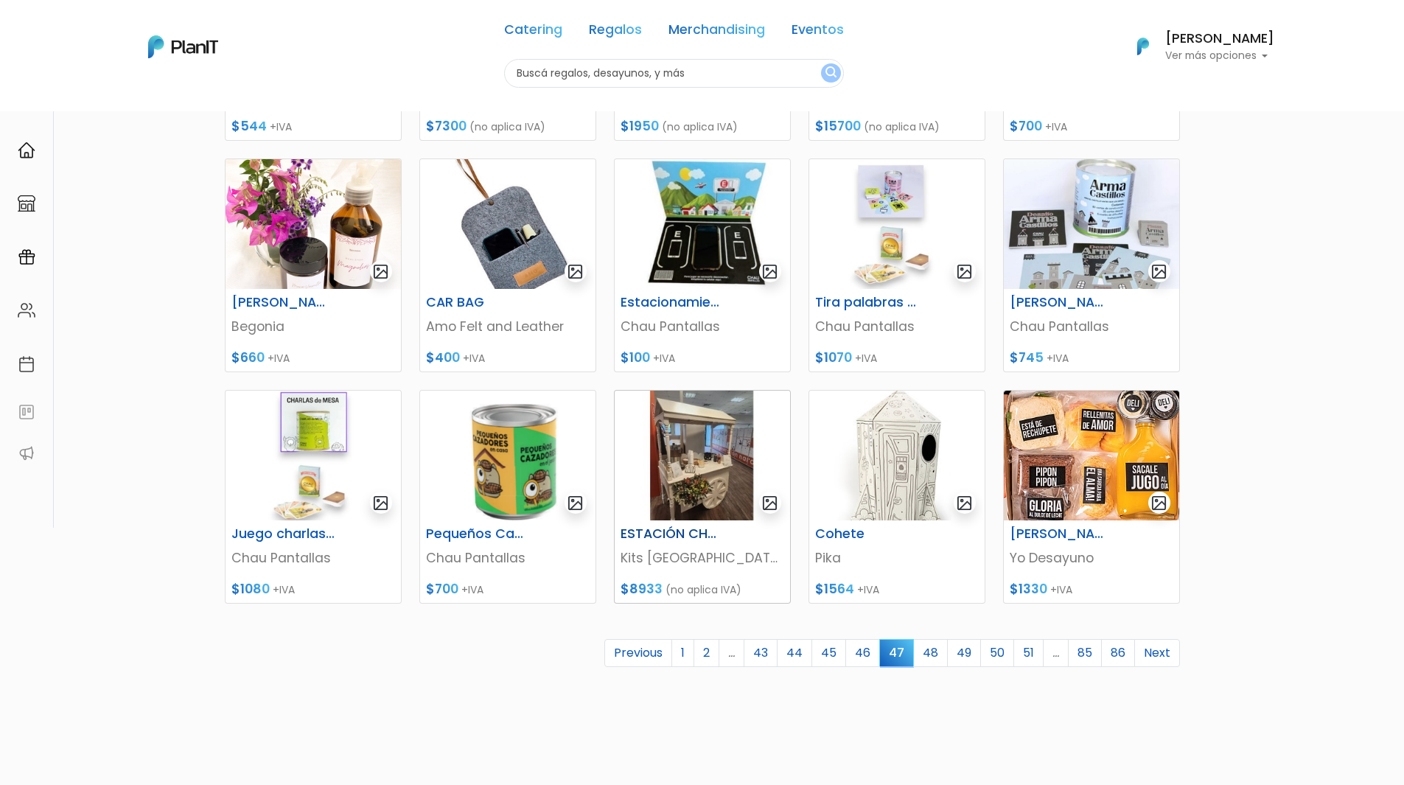
scroll to position [442, 0]
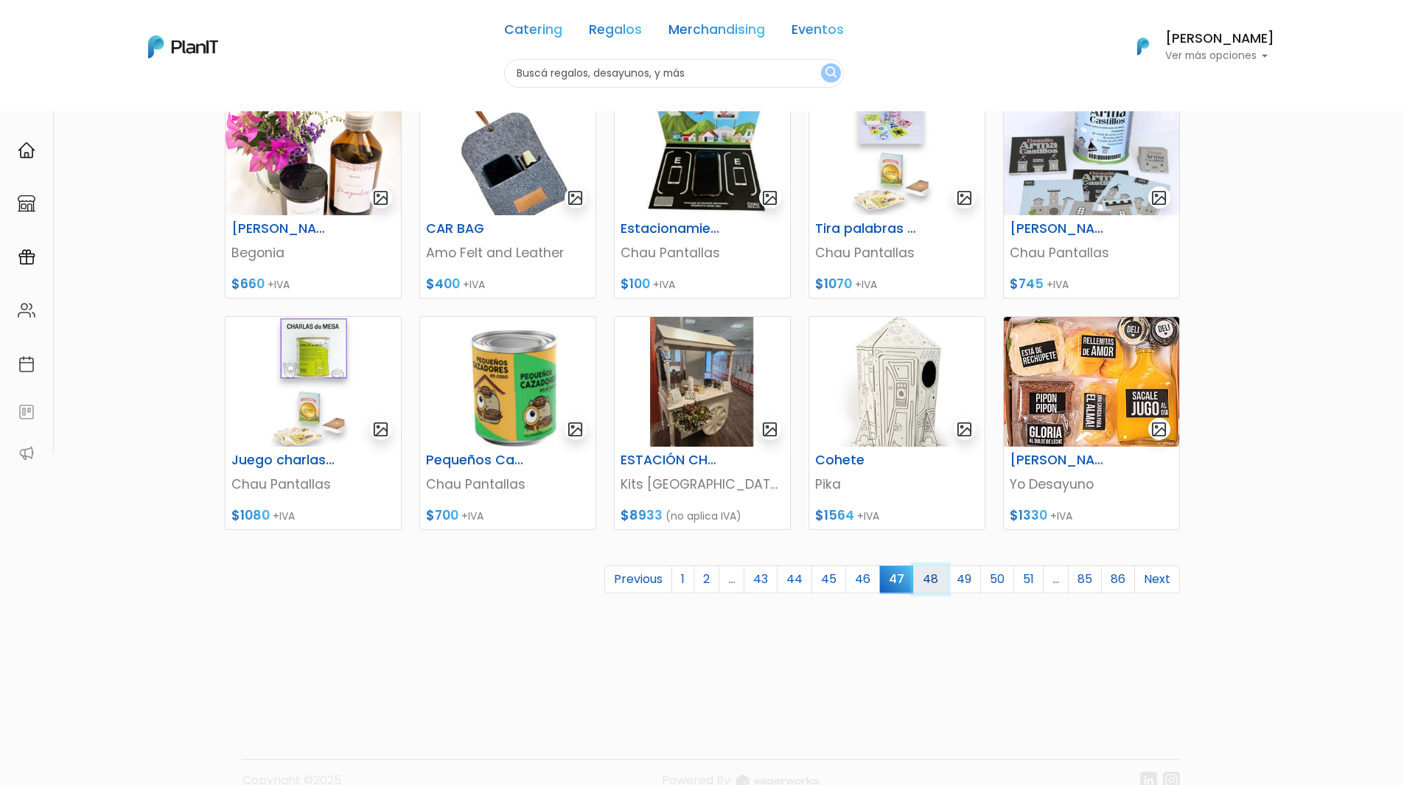
click at [924, 574] on link "48" at bounding box center [930, 579] width 35 height 28
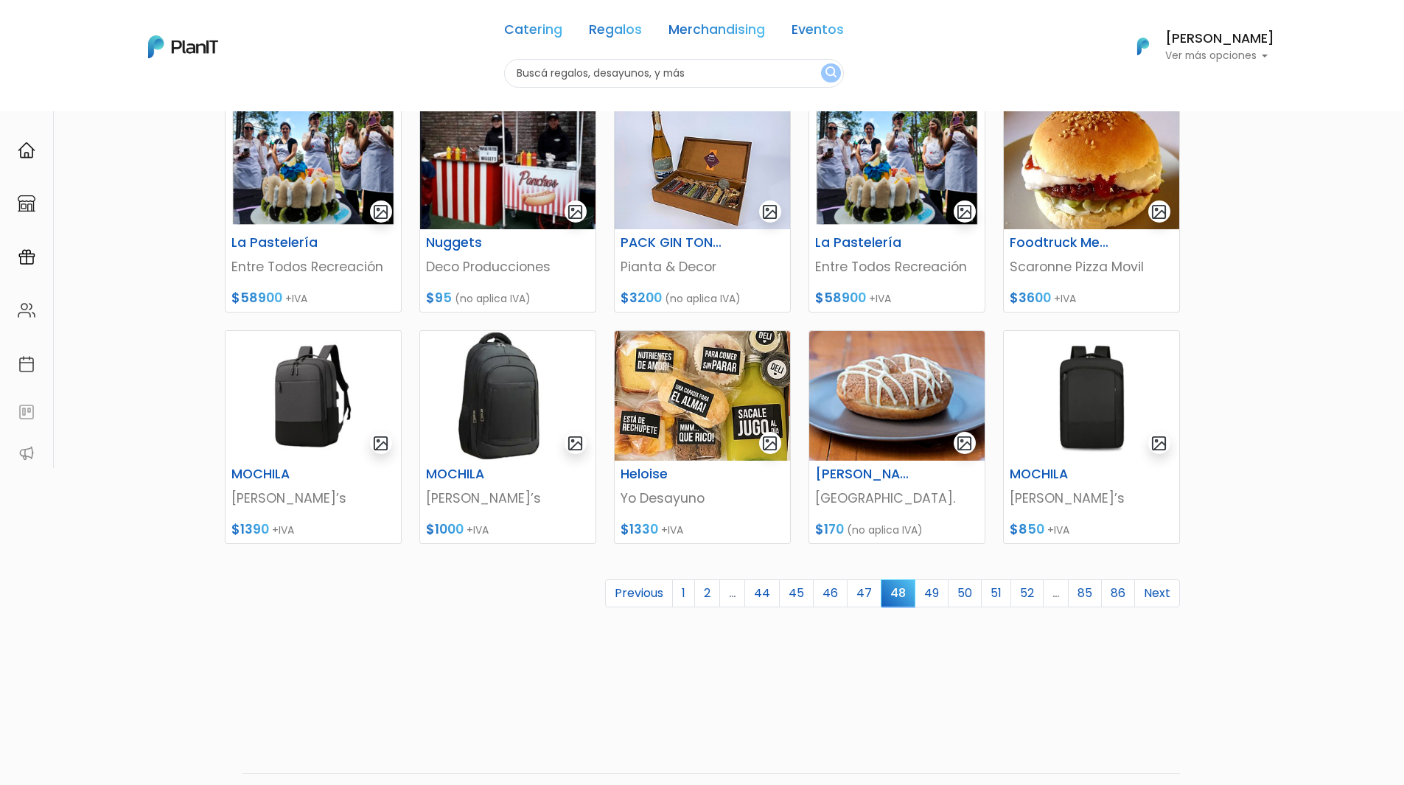
scroll to position [442, 0]
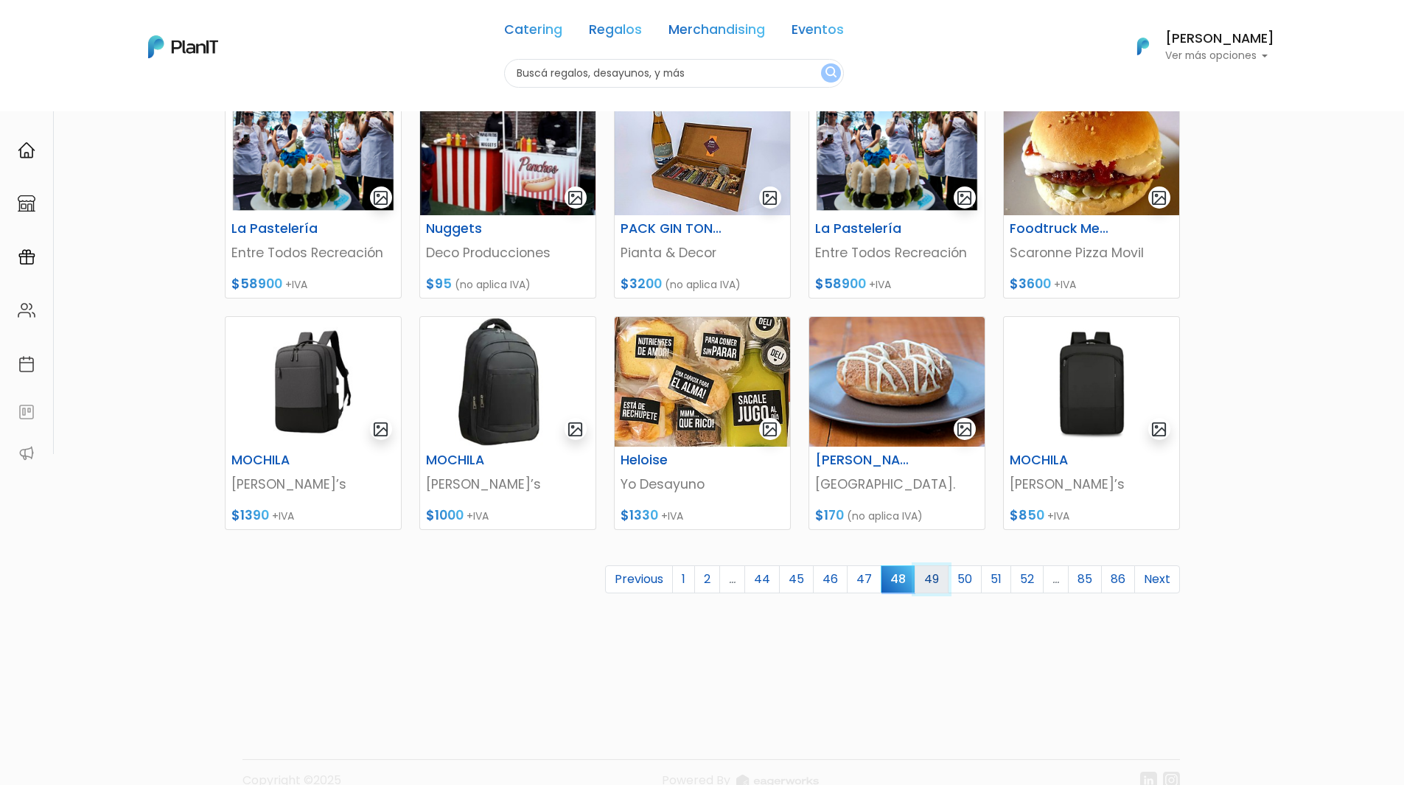
click at [932, 581] on link "49" at bounding box center [932, 579] width 34 height 28
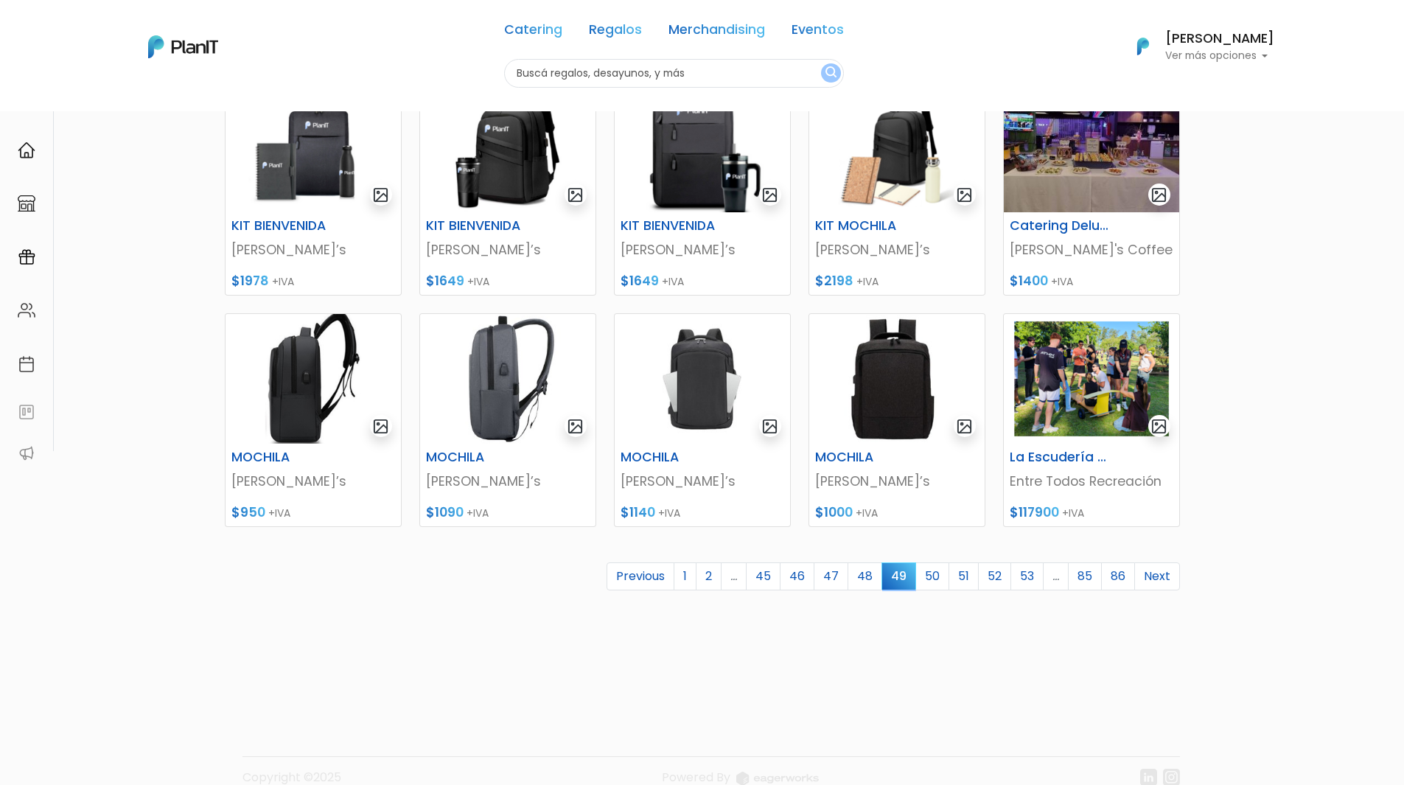
scroll to position [470, 0]
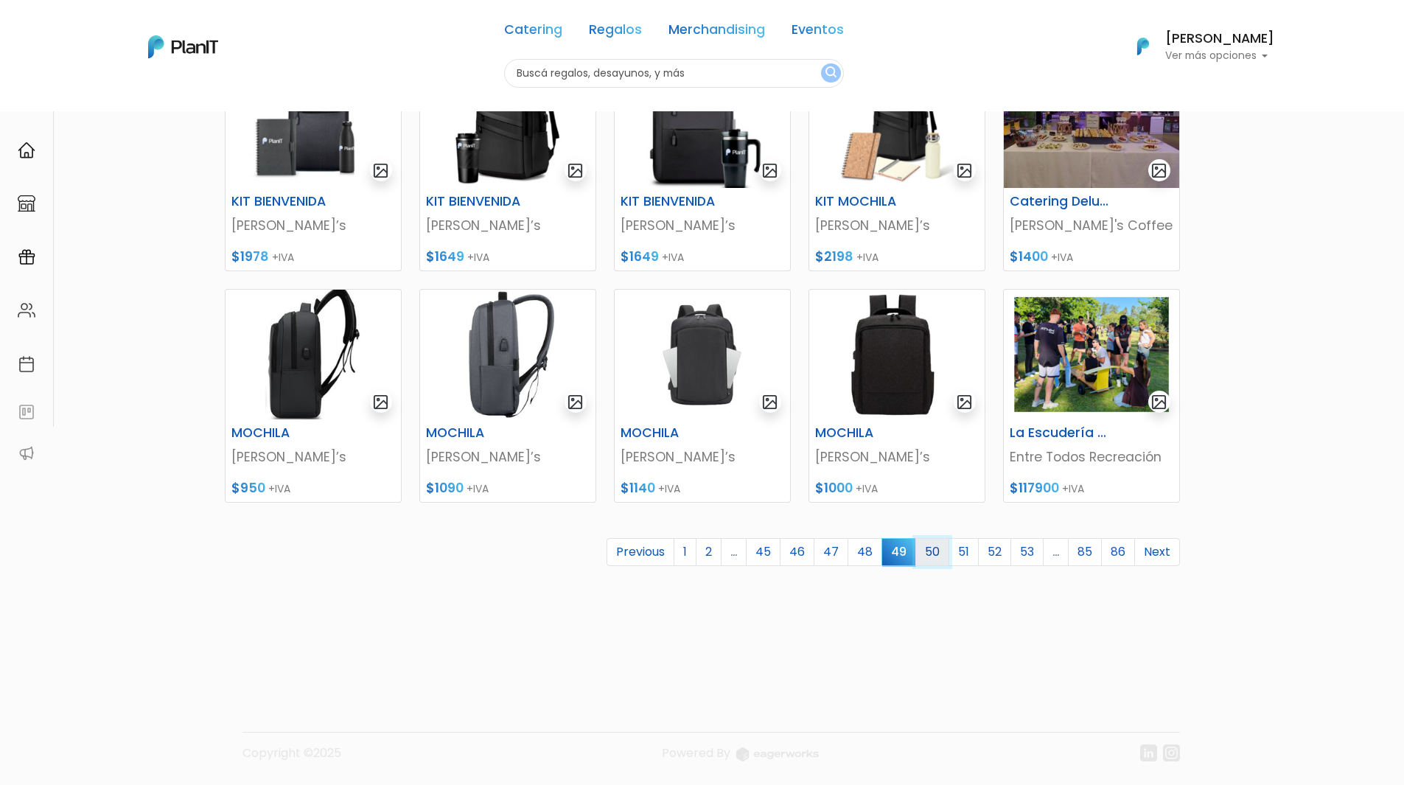
click at [935, 551] on link "50" at bounding box center [932, 552] width 34 height 28
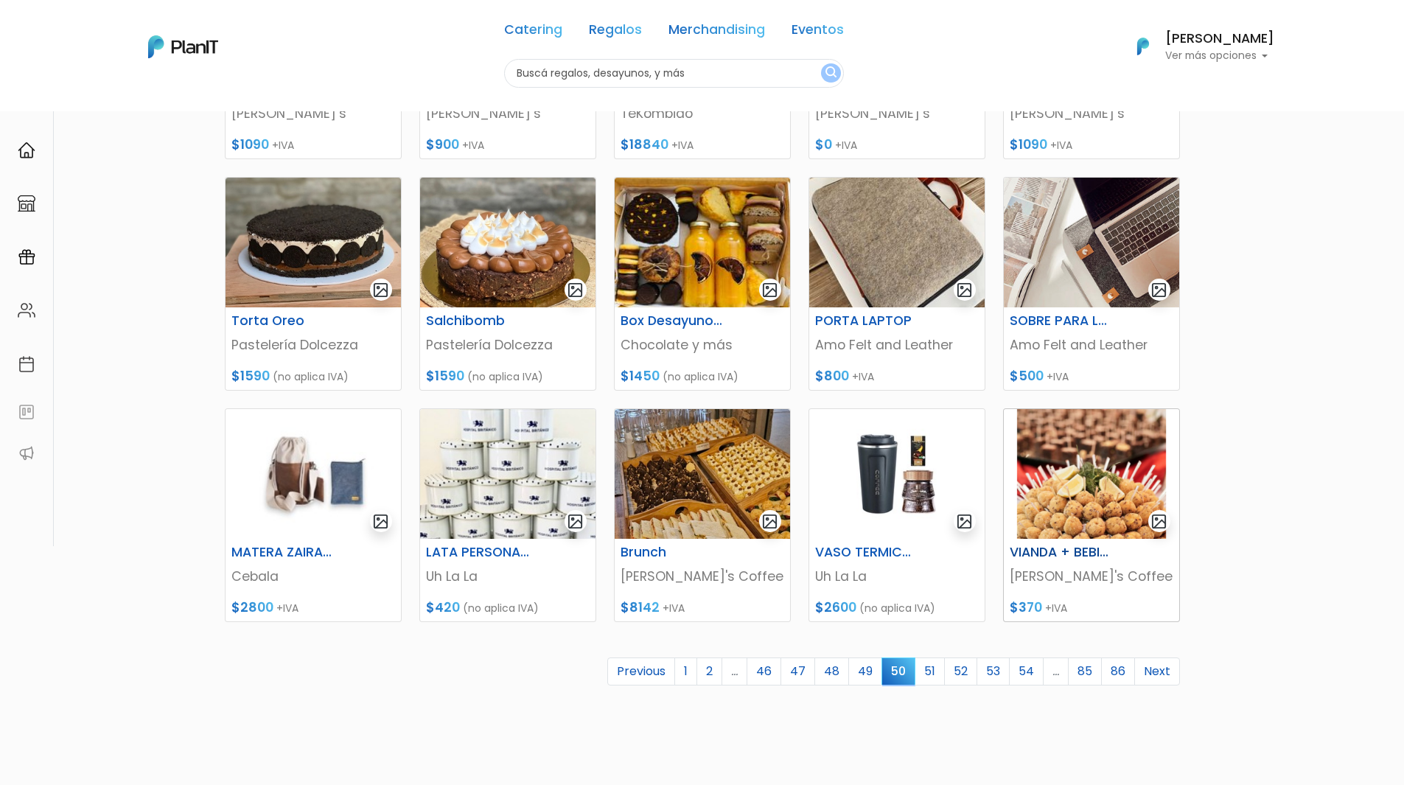
scroll to position [442, 0]
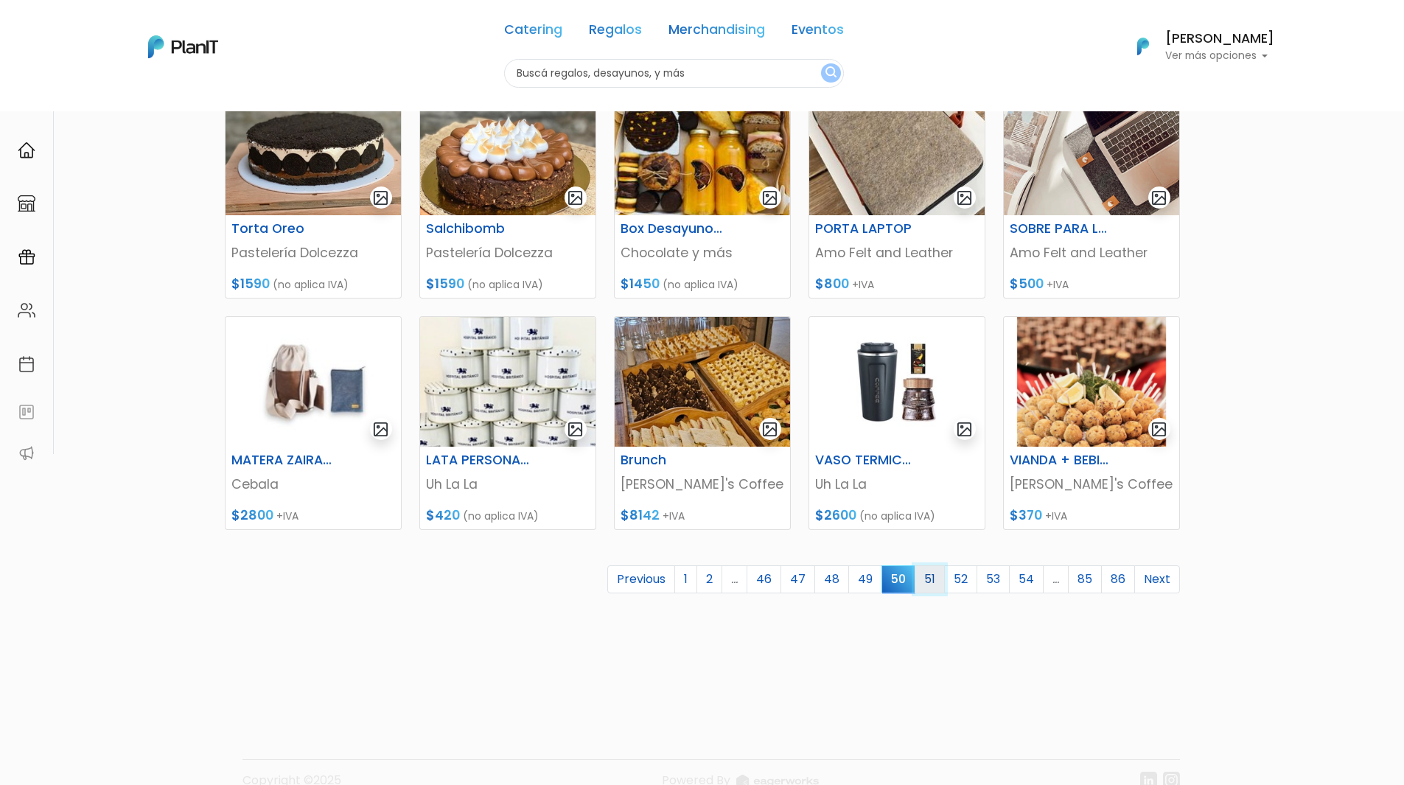
click at [928, 573] on link "51" at bounding box center [930, 579] width 30 height 28
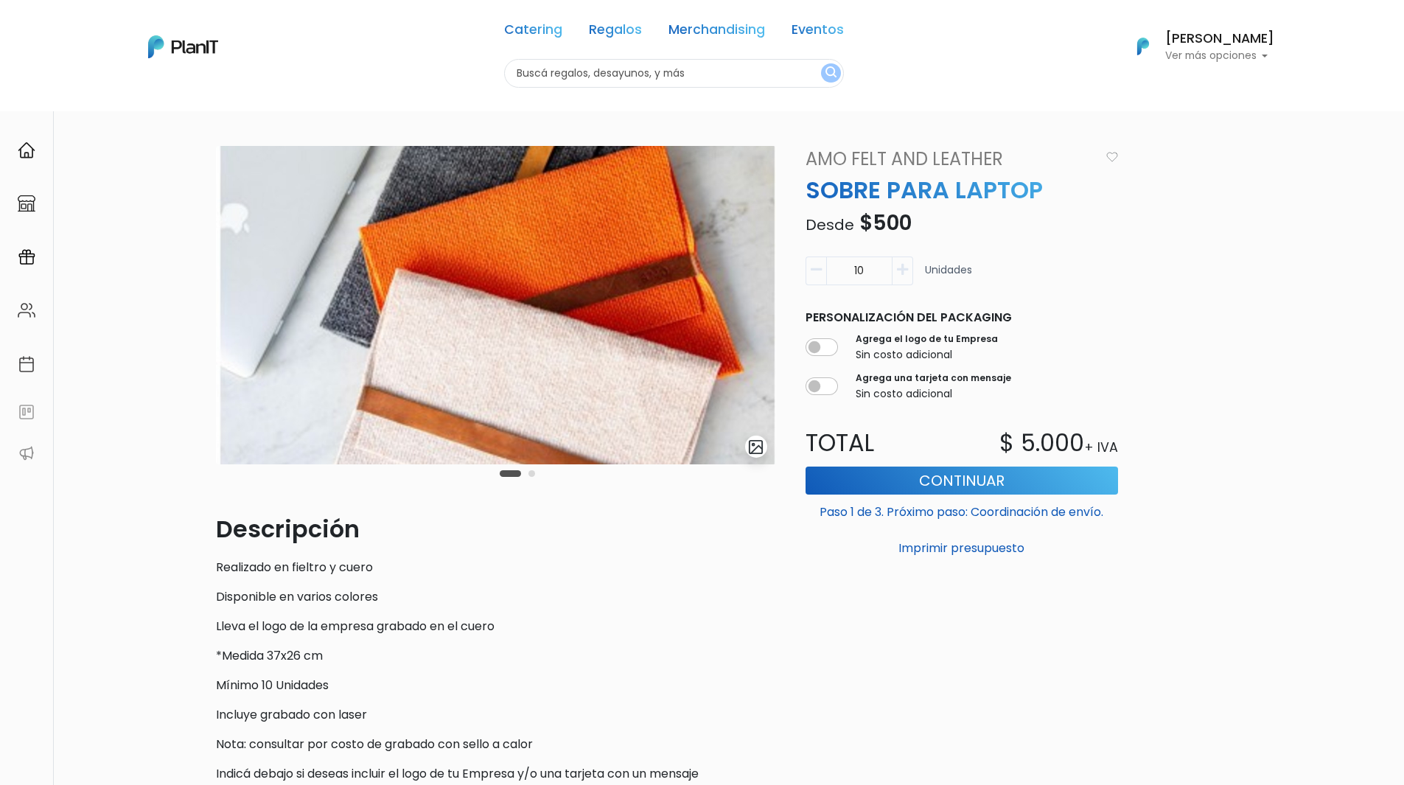
click at [530, 474] on button "Carousel Page 2" at bounding box center [531, 473] width 7 height 7
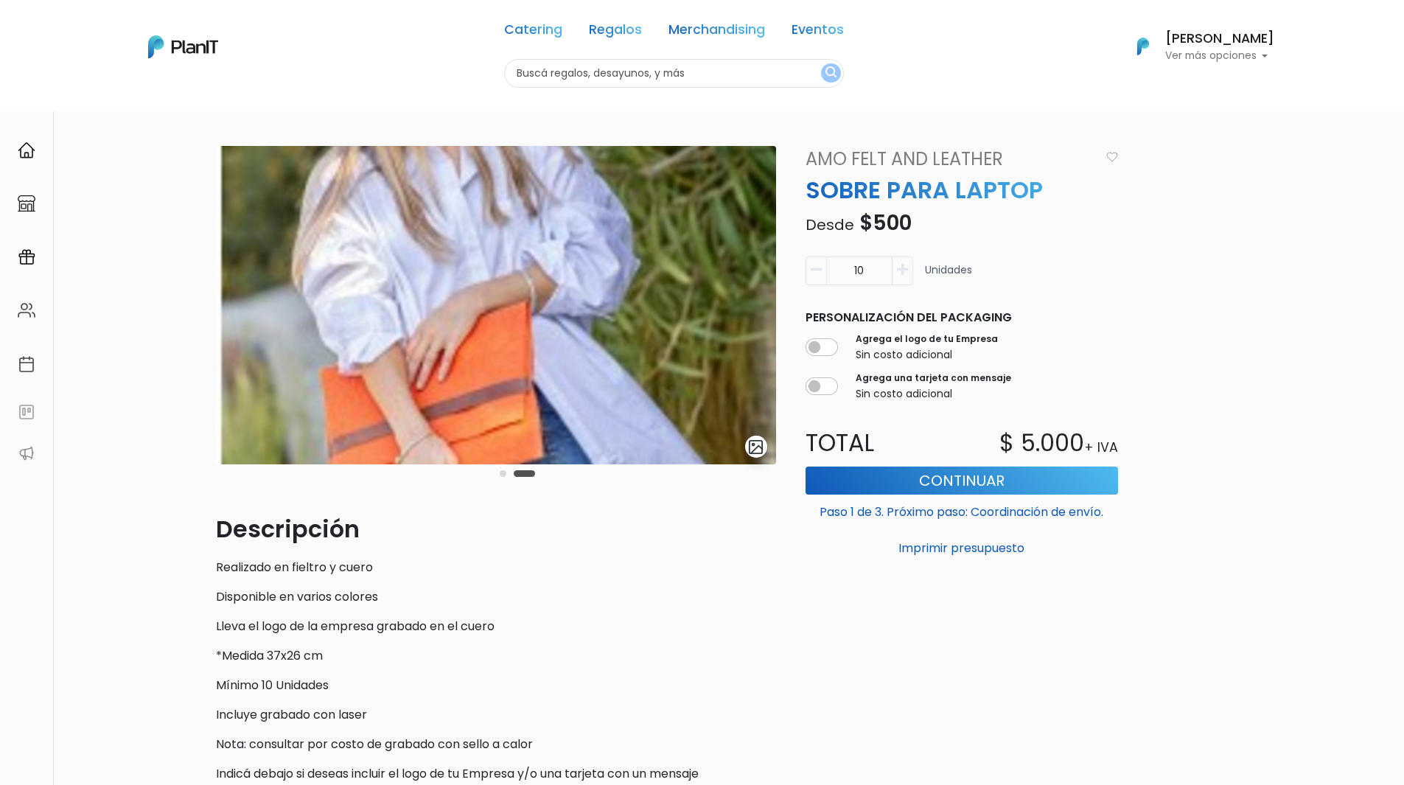
click at [499, 472] on div "Carousel Pagination" at bounding box center [517, 473] width 43 height 18
click at [504, 475] on button "Carousel Page 1" at bounding box center [503, 473] width 7 height 7
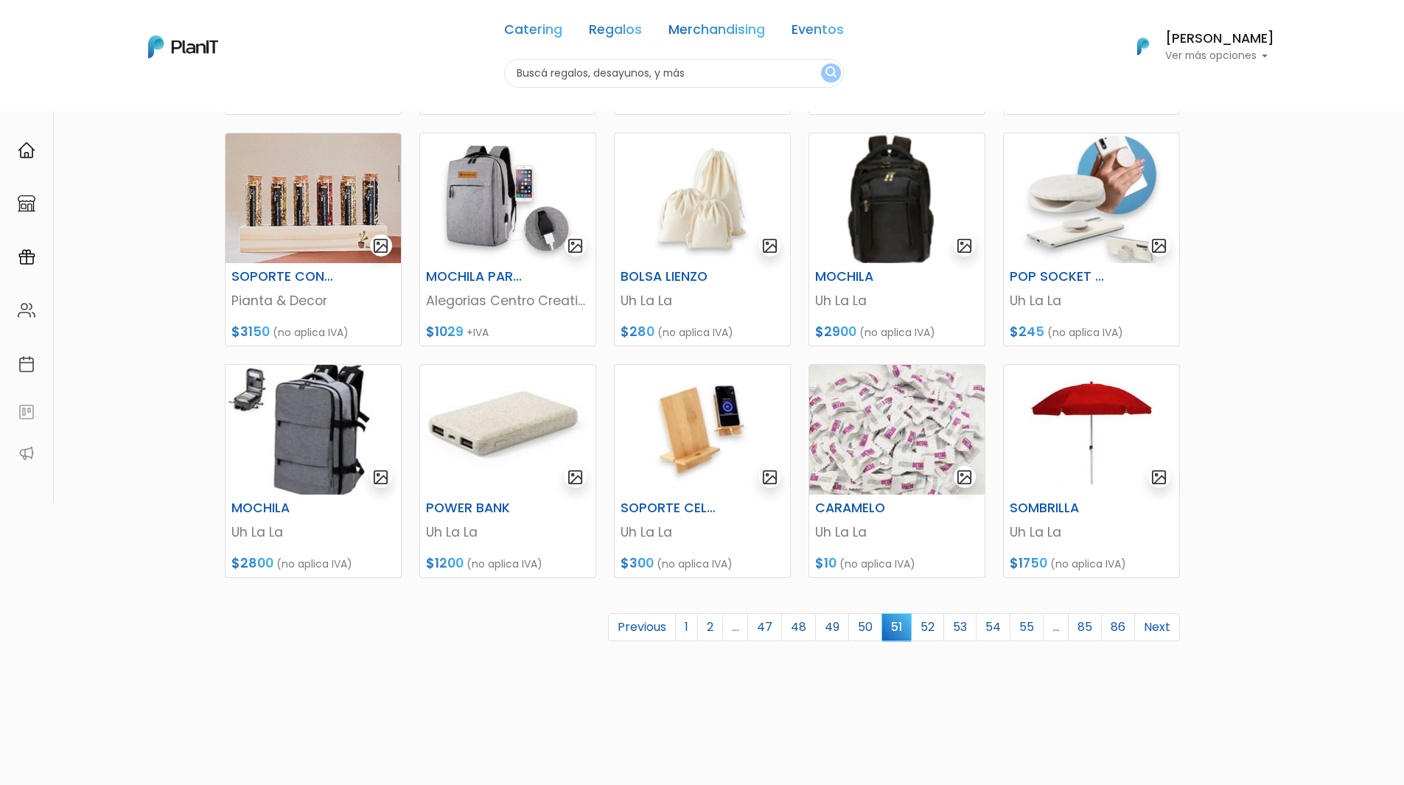
scroll to position [442, 0]
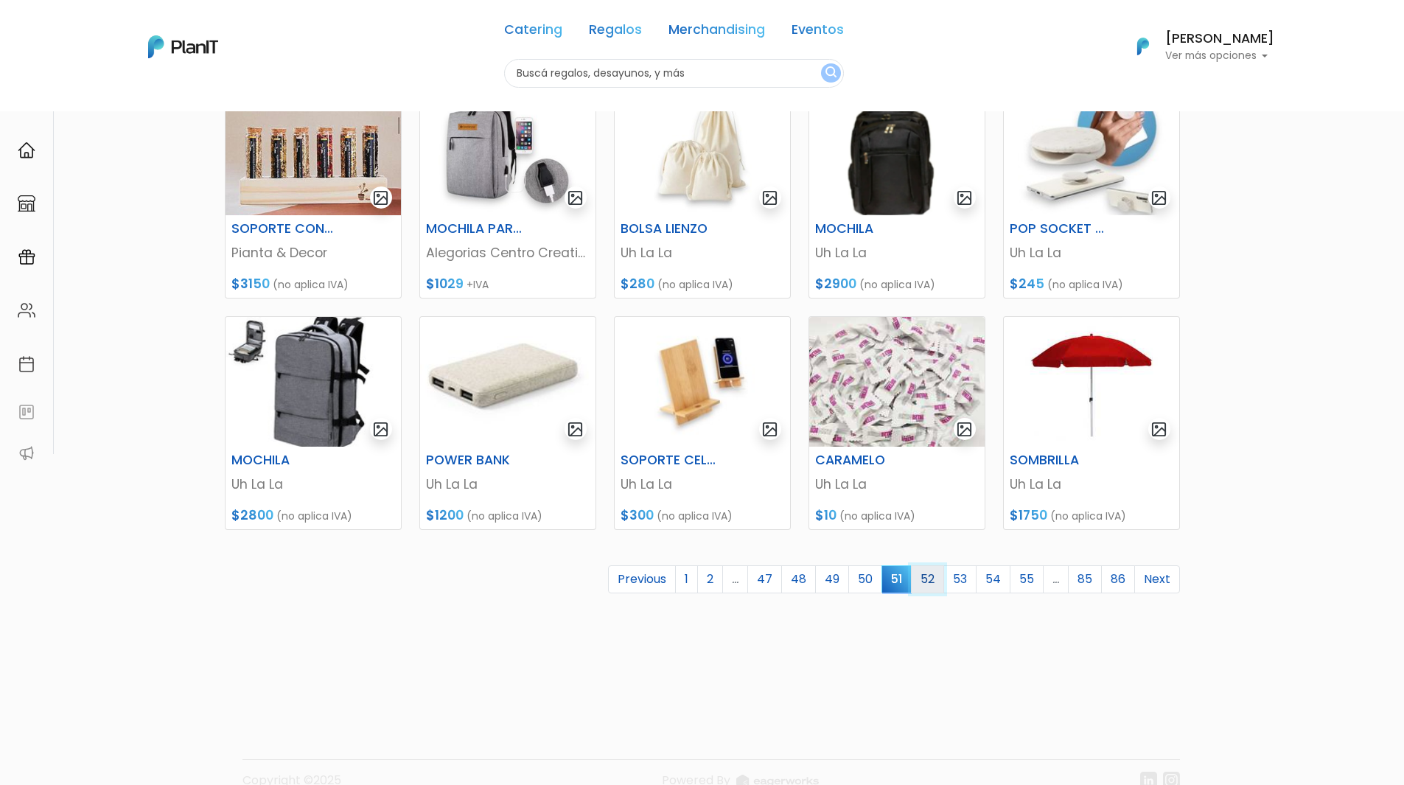
click at [922, 576] on link "52" at bounding box center [927, 579] width 33 height 28
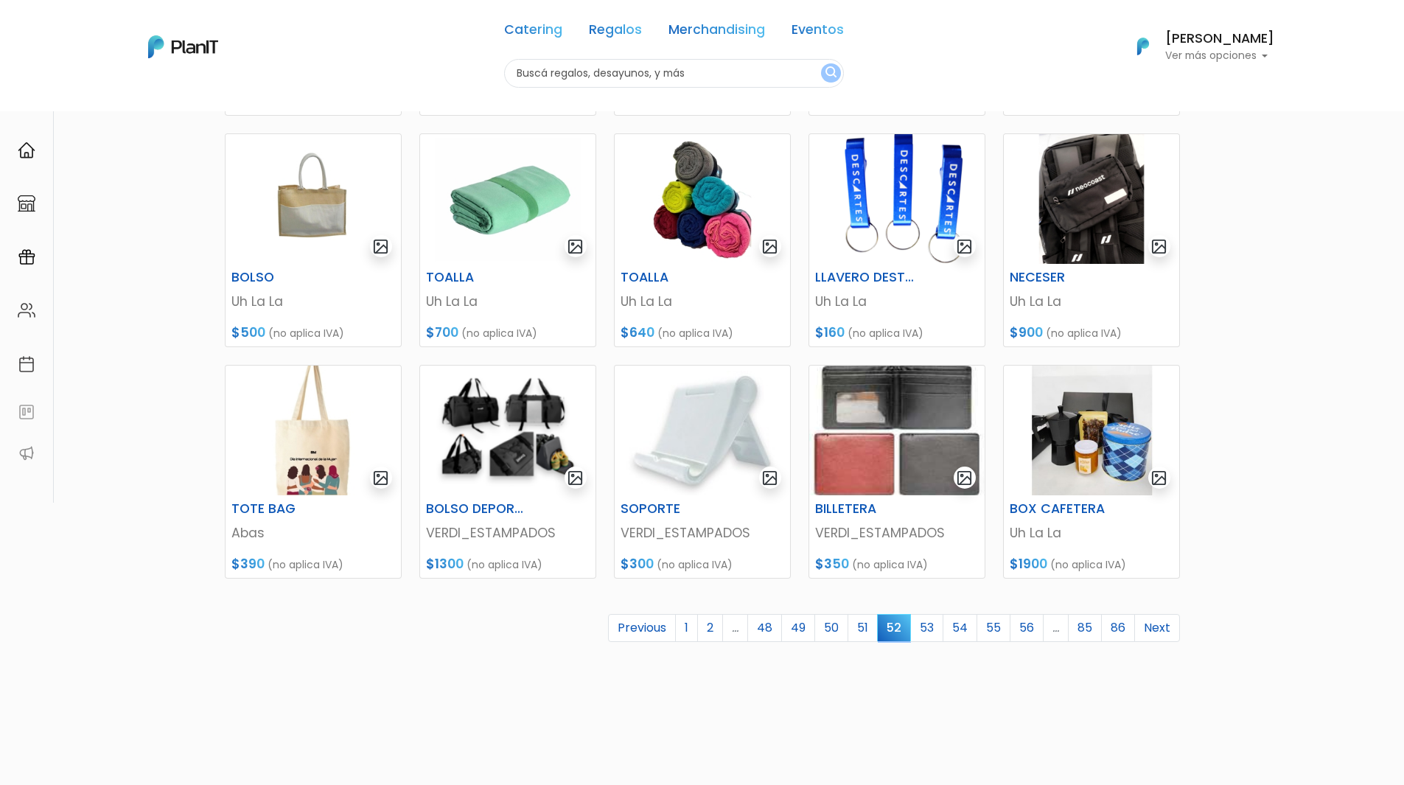
scroll to position [442, 0]
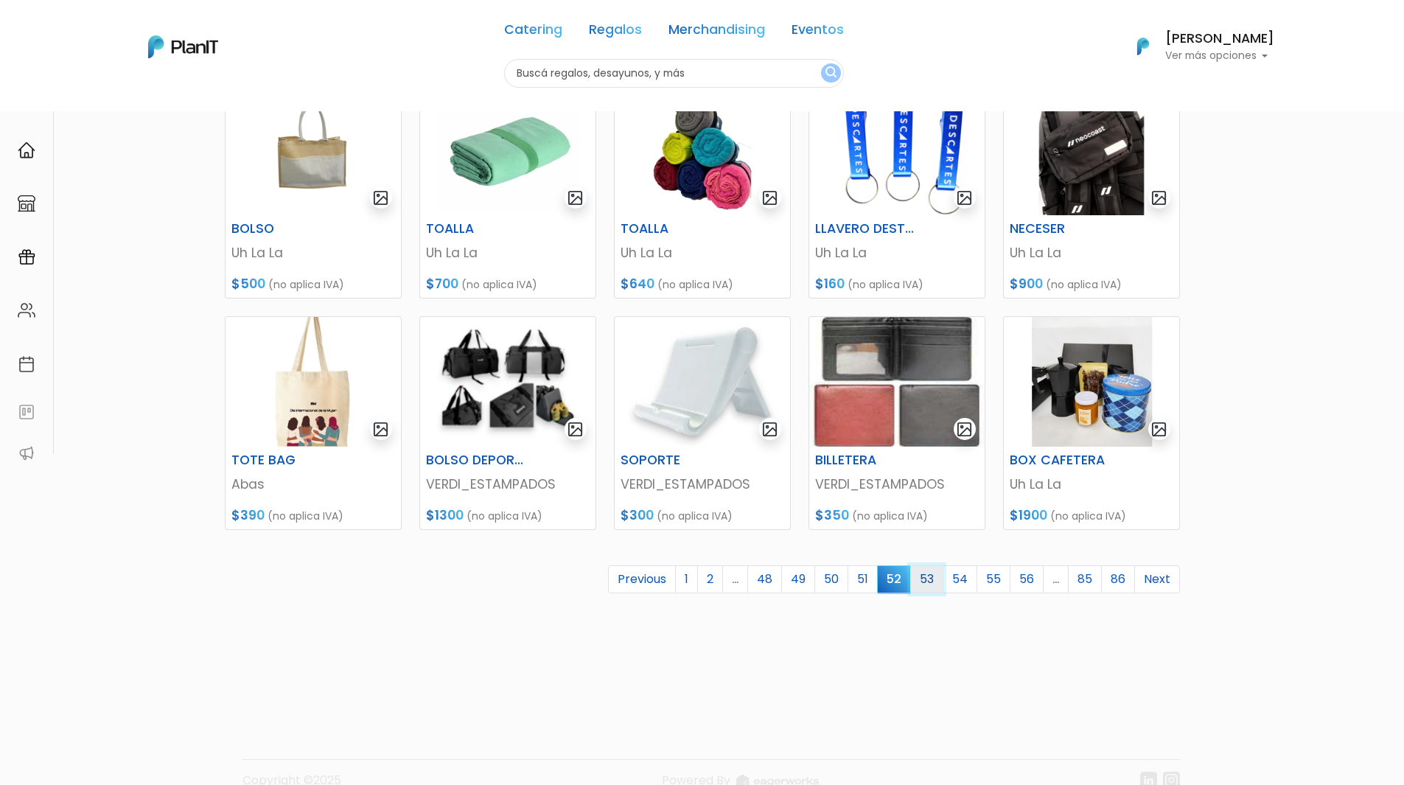
click at [927, 580] on link "53" at bounding box center [926, 579] width 33 height 28
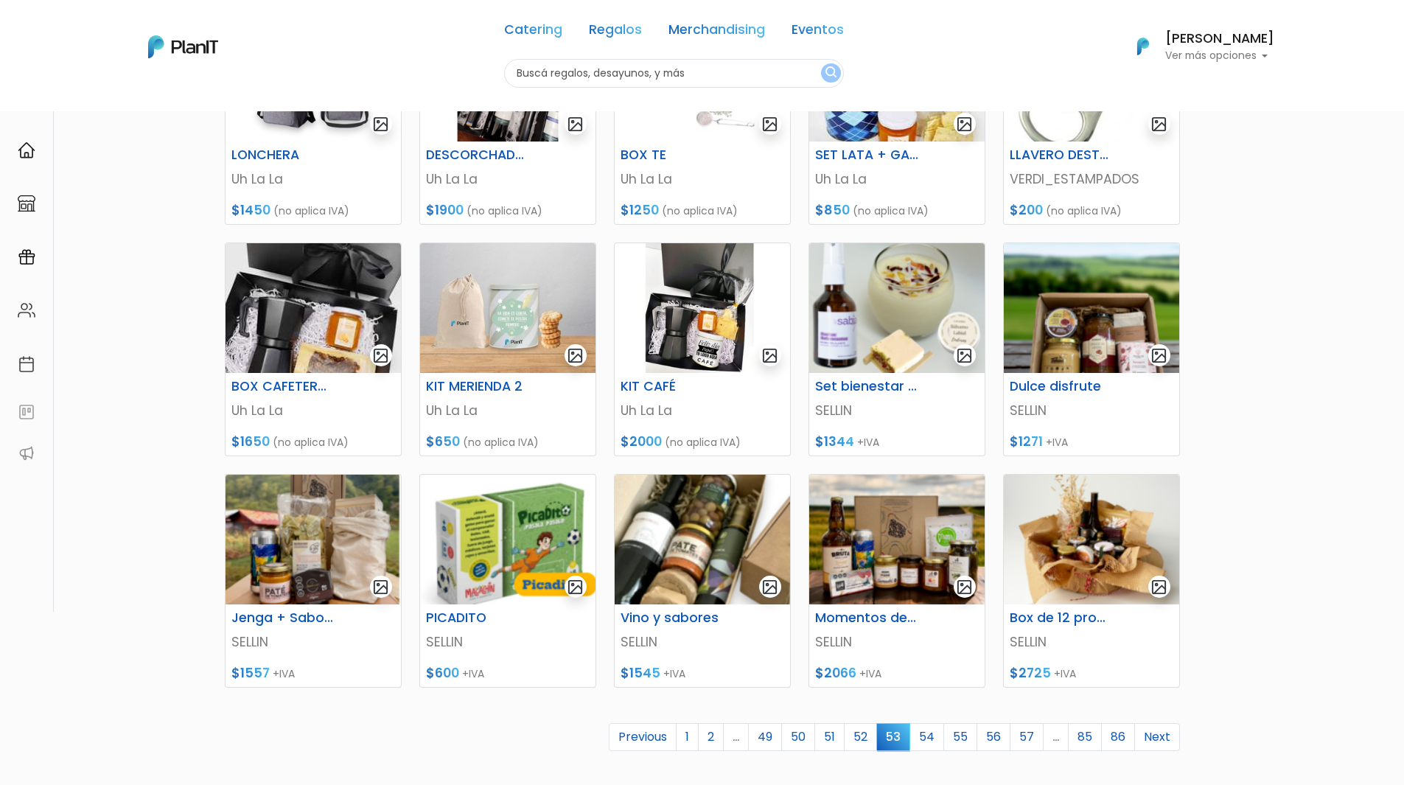
scroll to position [295, 0]
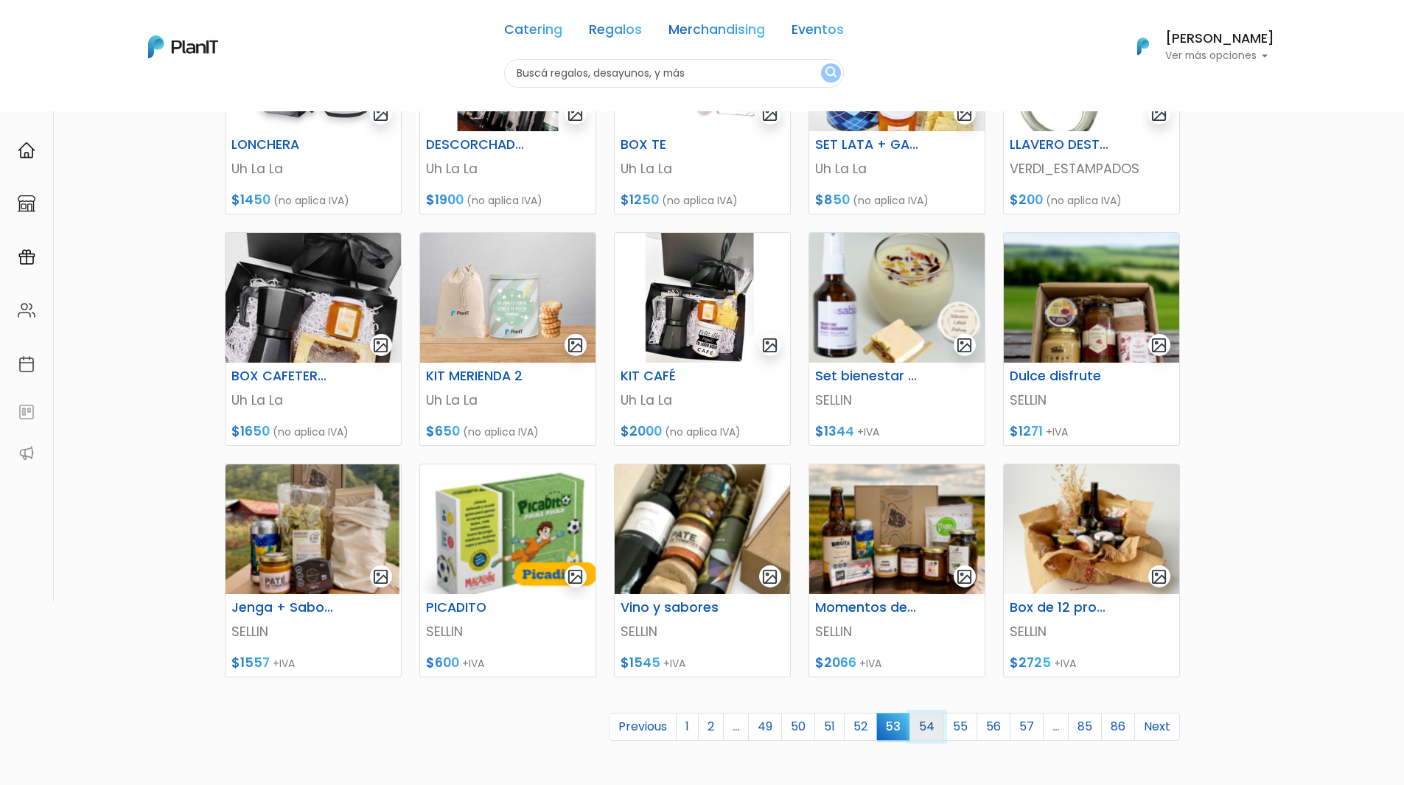
click at [927, 727] on link "54" at bounding box center [927, 727] width 35 height 28
